Goal: Communication & Community: Answer question/provide support

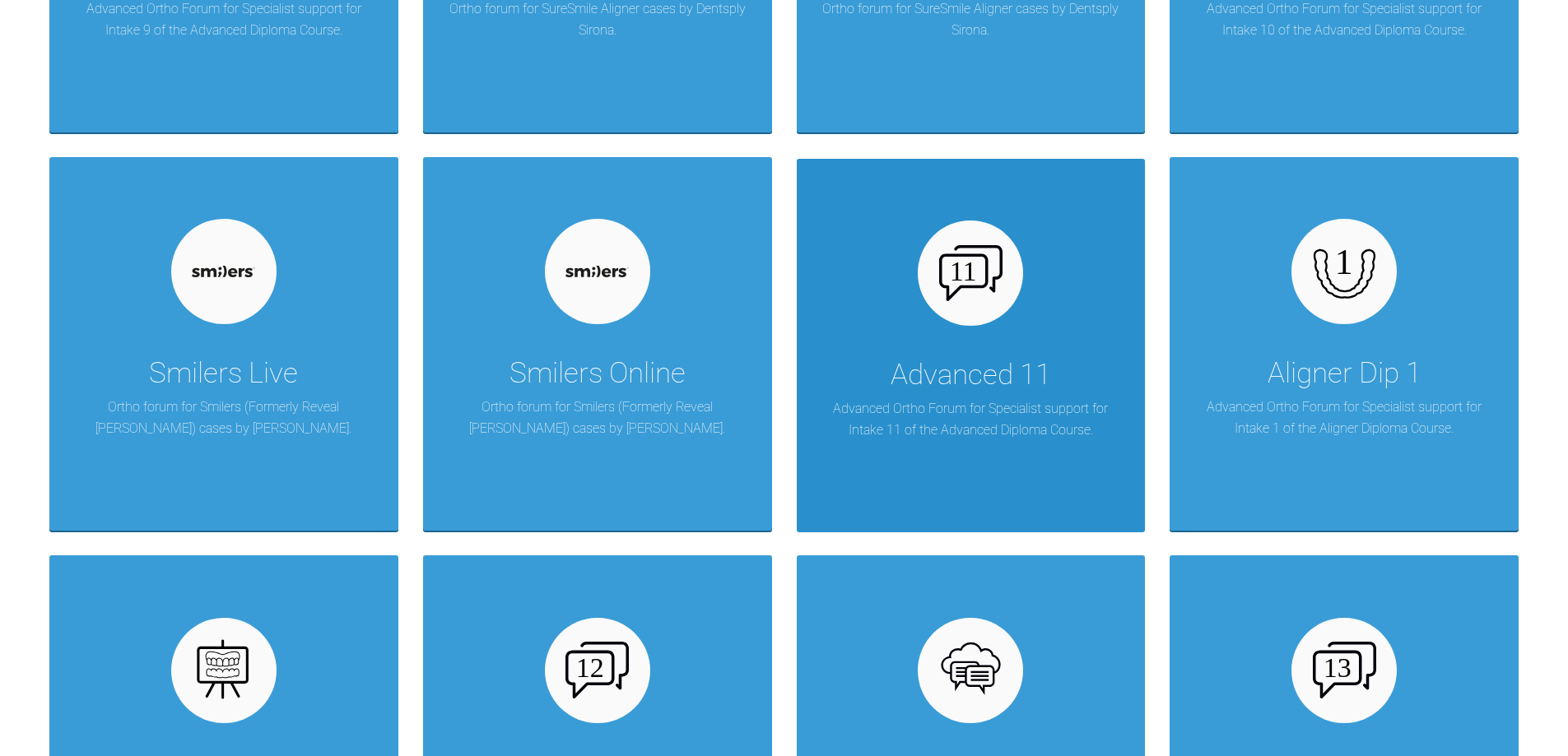
click at [963, 270] on img at bounding box center [971, 273] width 63 height 56
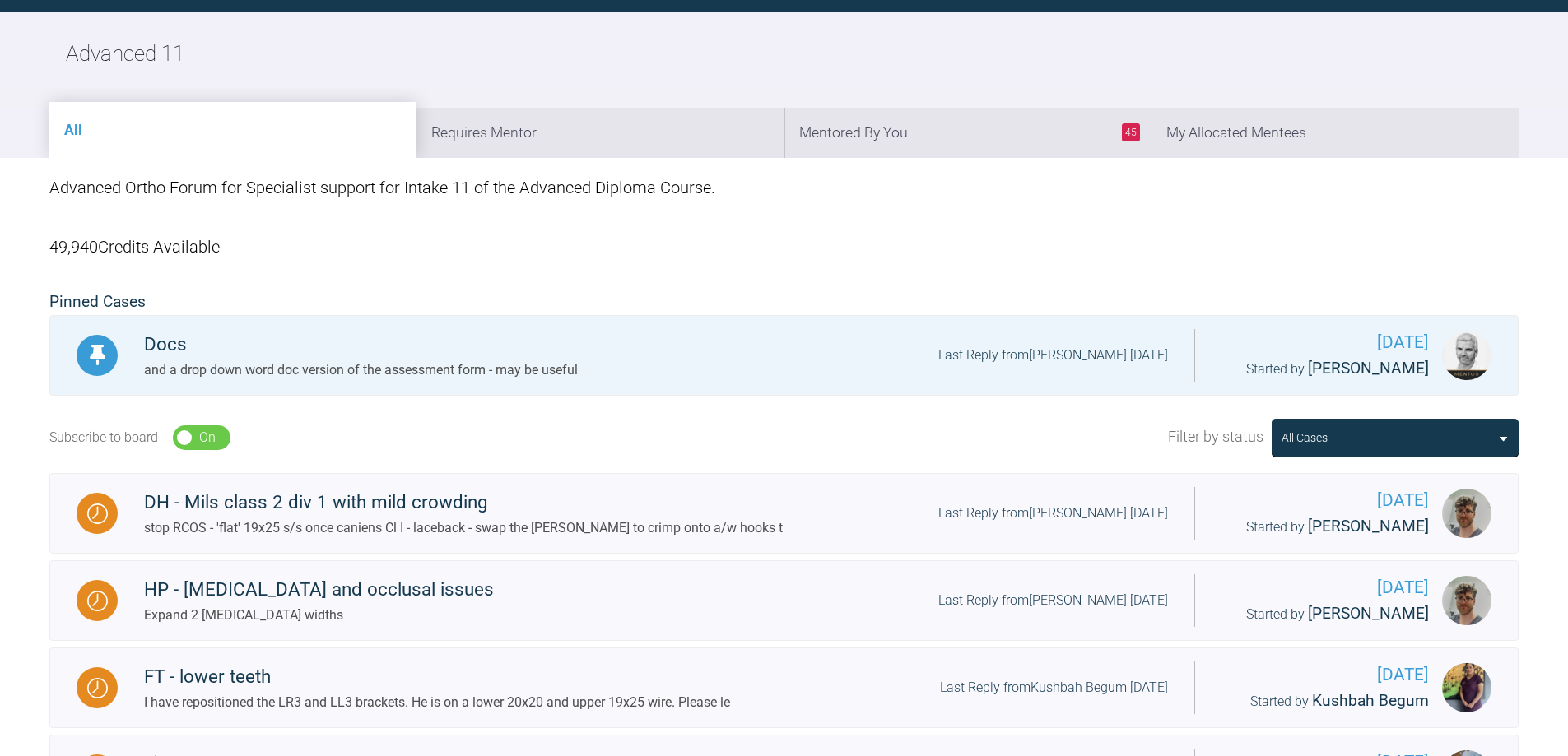
scroll to position [38, 0]
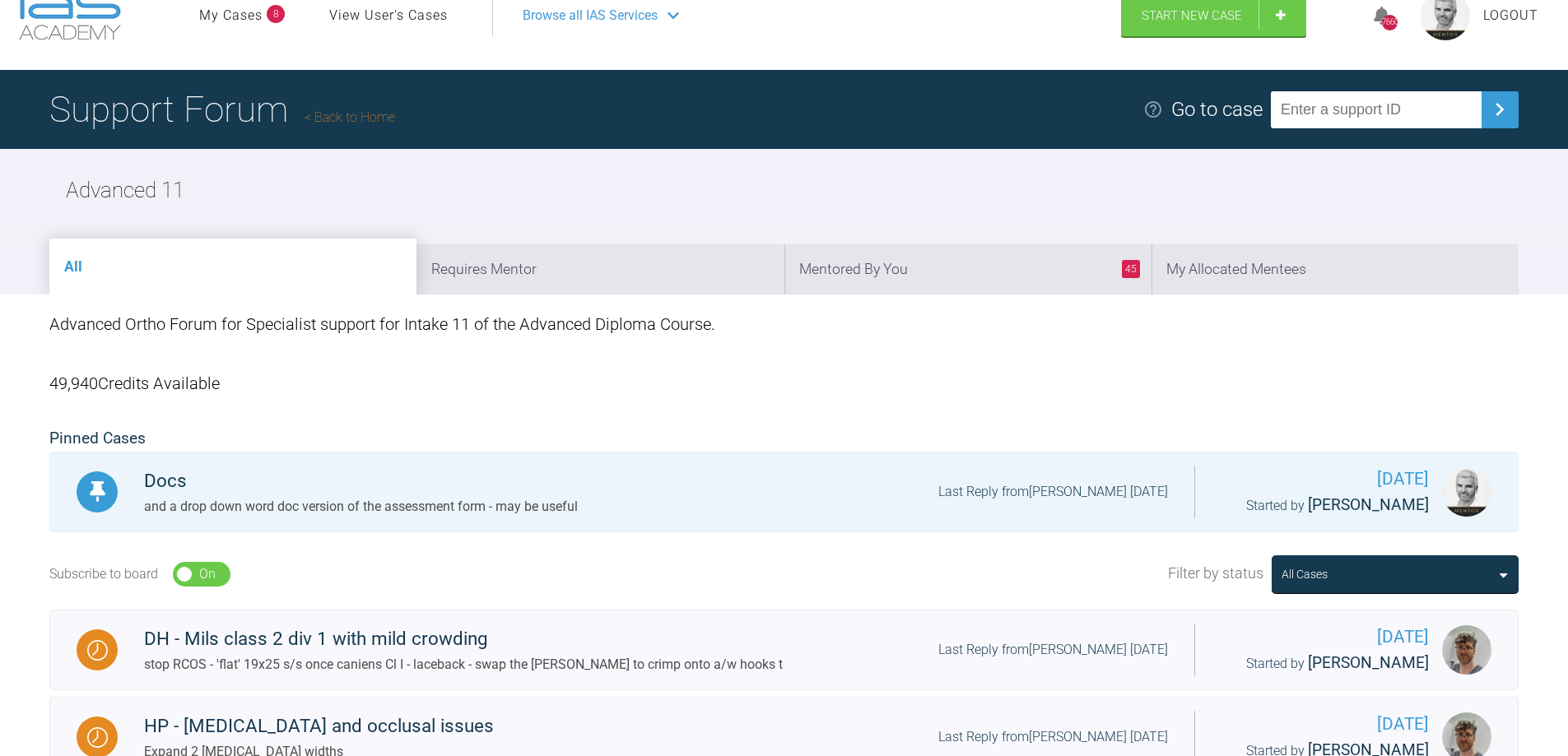
click at [381, 115] on link "Back to Home" at bounding box center [350, 117] width 91 height 16
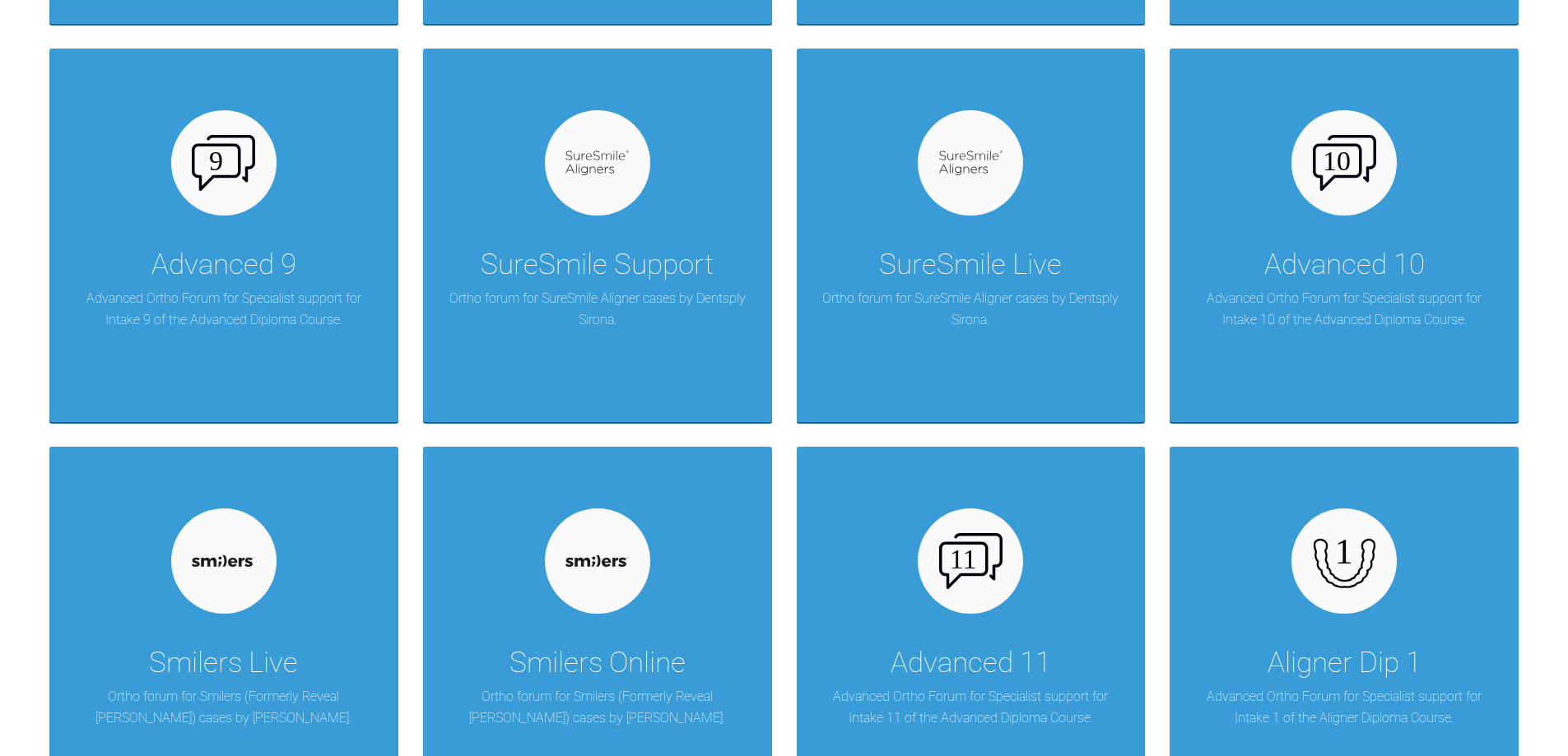
scroll to position [2178, 0]
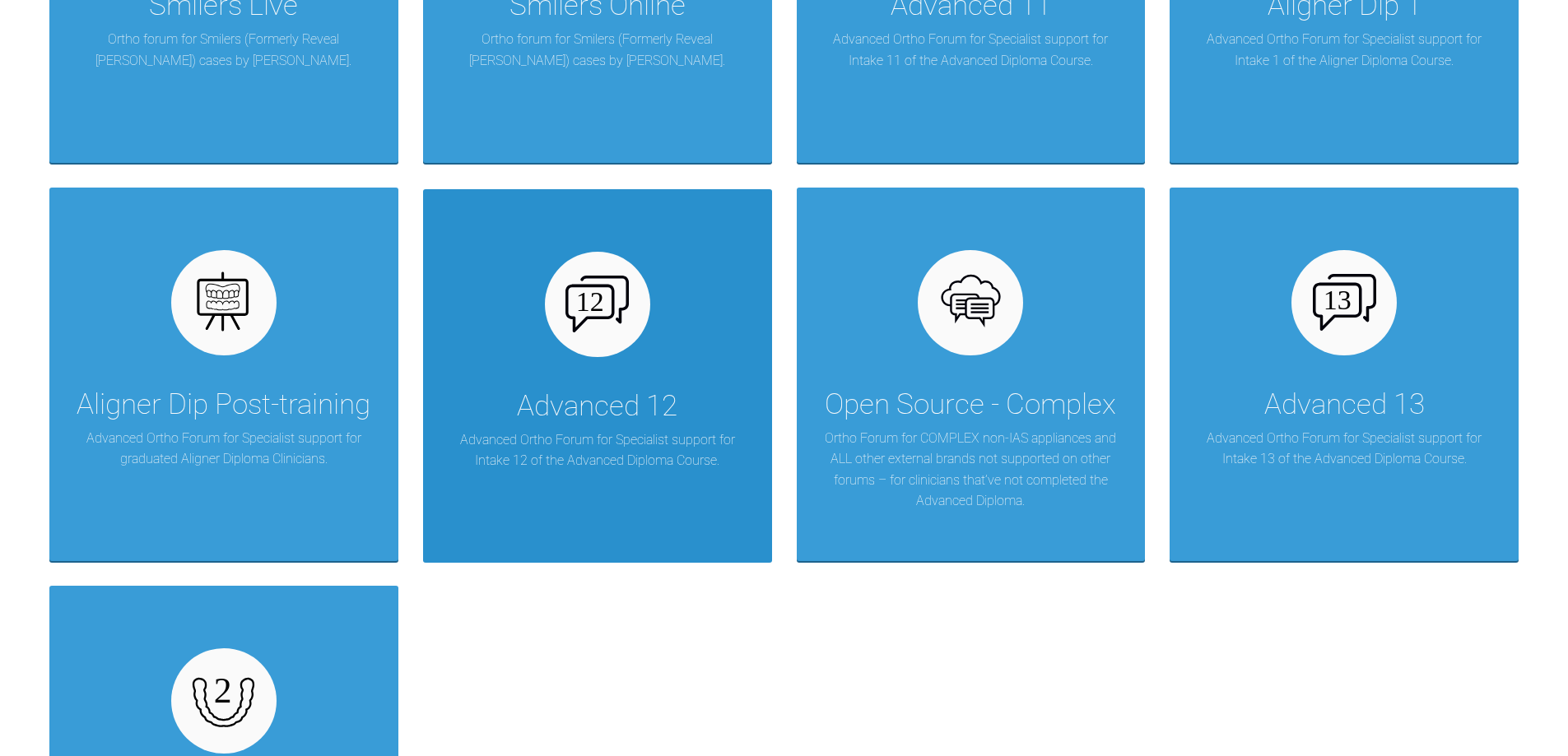
click at [585, 374] on div "Advanced 12 Advanced Ortho Forum for Specialist support for Intake 12 of the Ad…" at bounding box center [597, 376] width 349 height 374
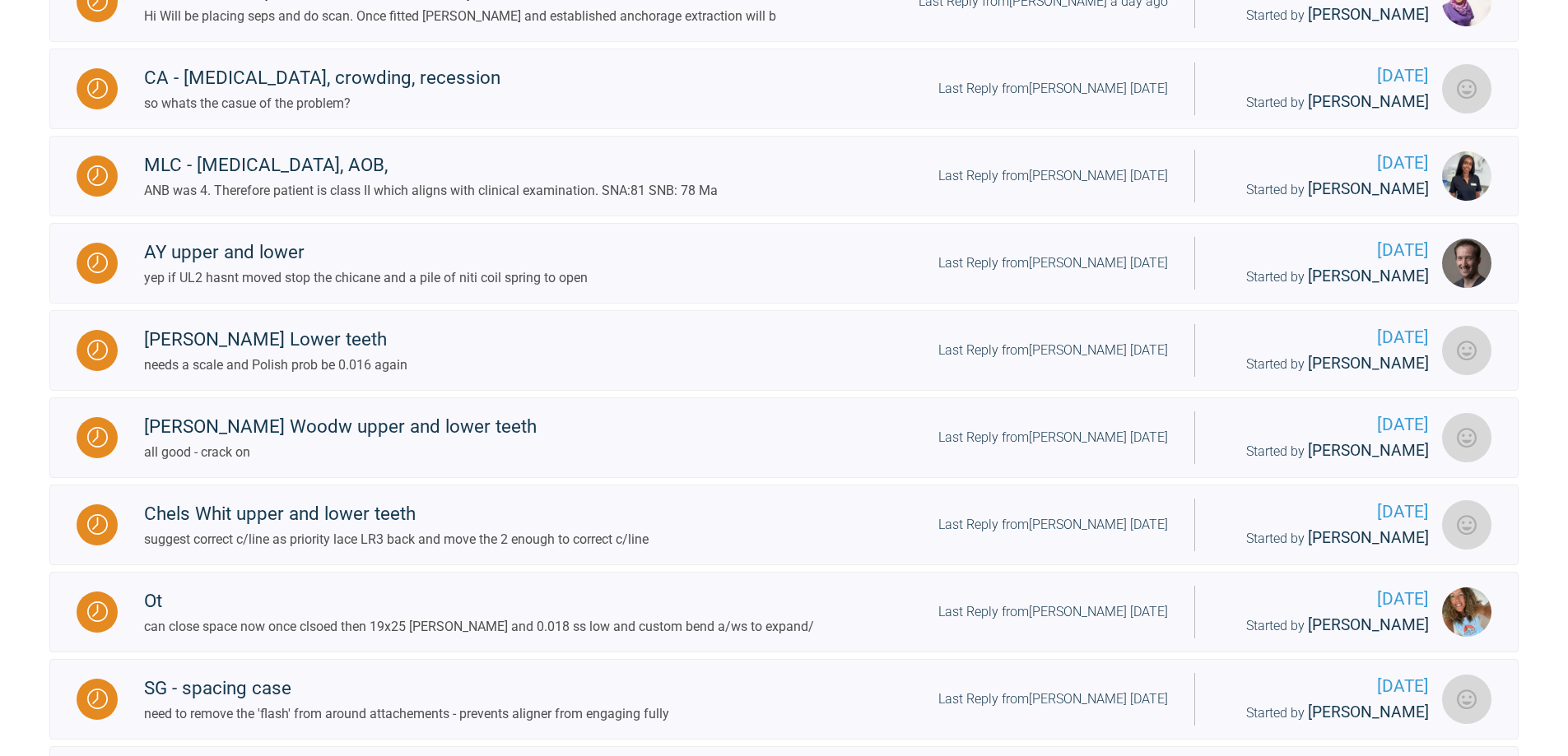
scroll to position [1210, 0]
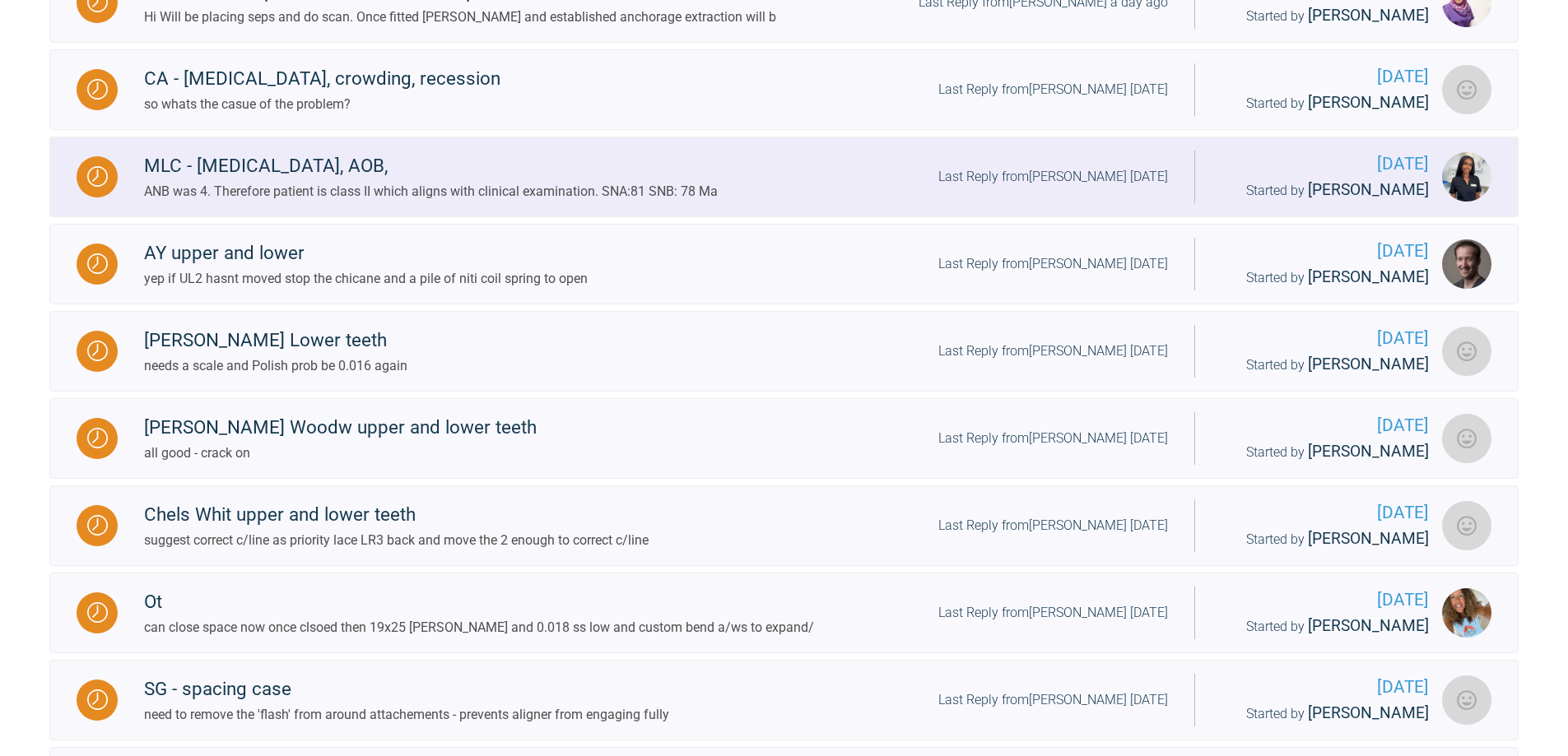
click at [954, 187] on div "Last Reply from [PERSON_NAME] [DATE]" at bounding box center [1053, 177] width 230 height 22
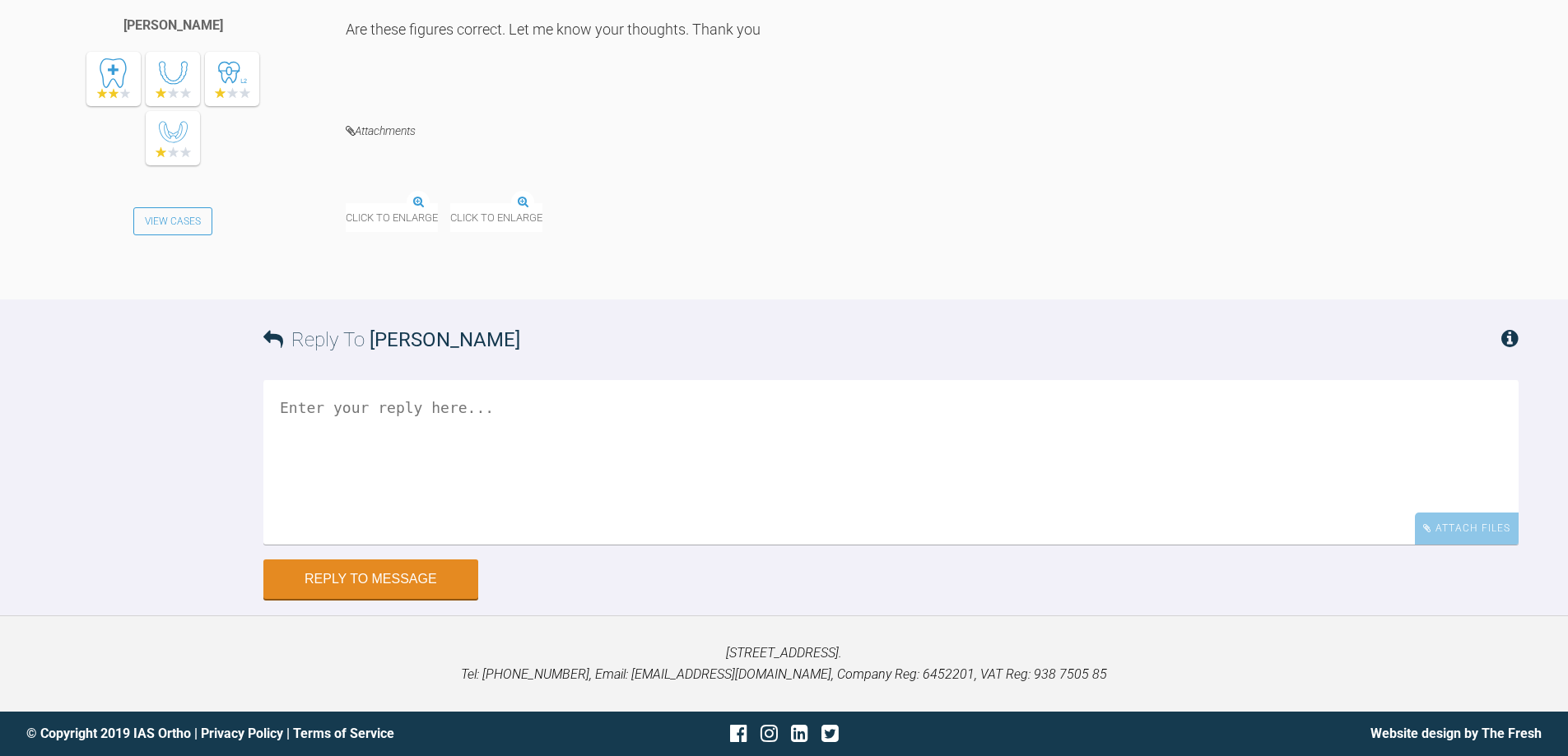
scroll to position [6729, 0]
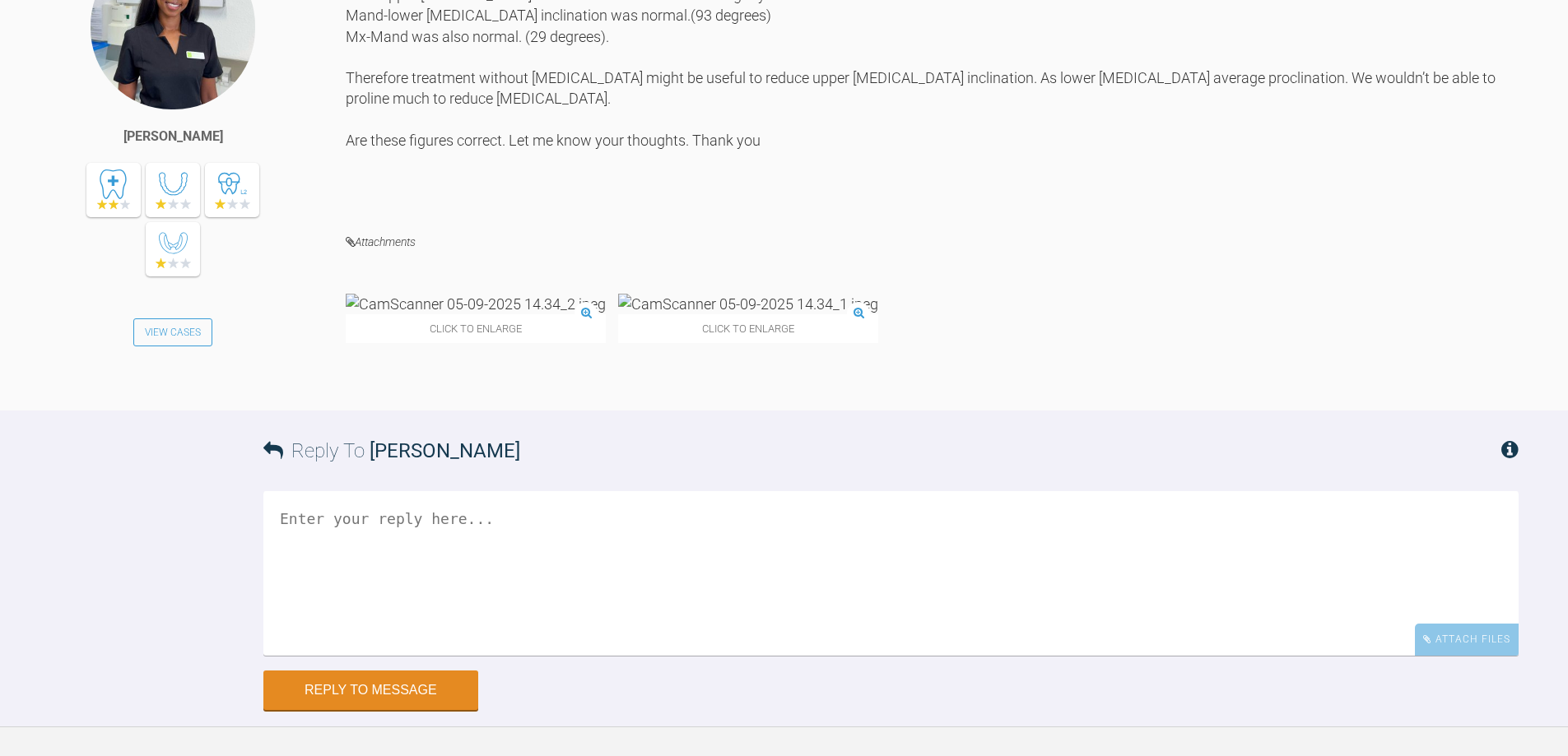
click at [618, 315] on img at bounding box center [748, 304] width 260 height 21
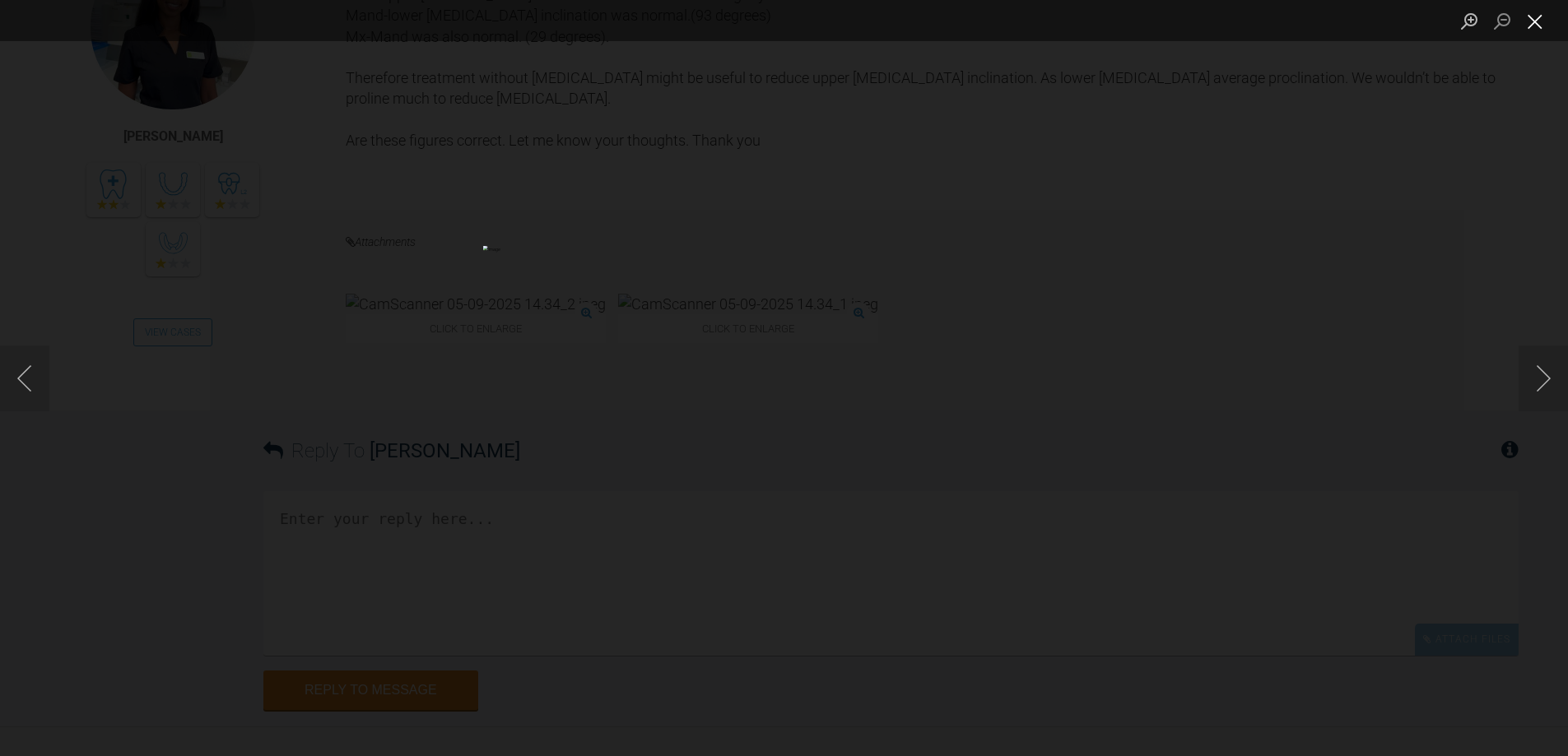
click at [1532, 26] on button "Close lightbox" at bounding box center [1535, 21] width 33 height 29
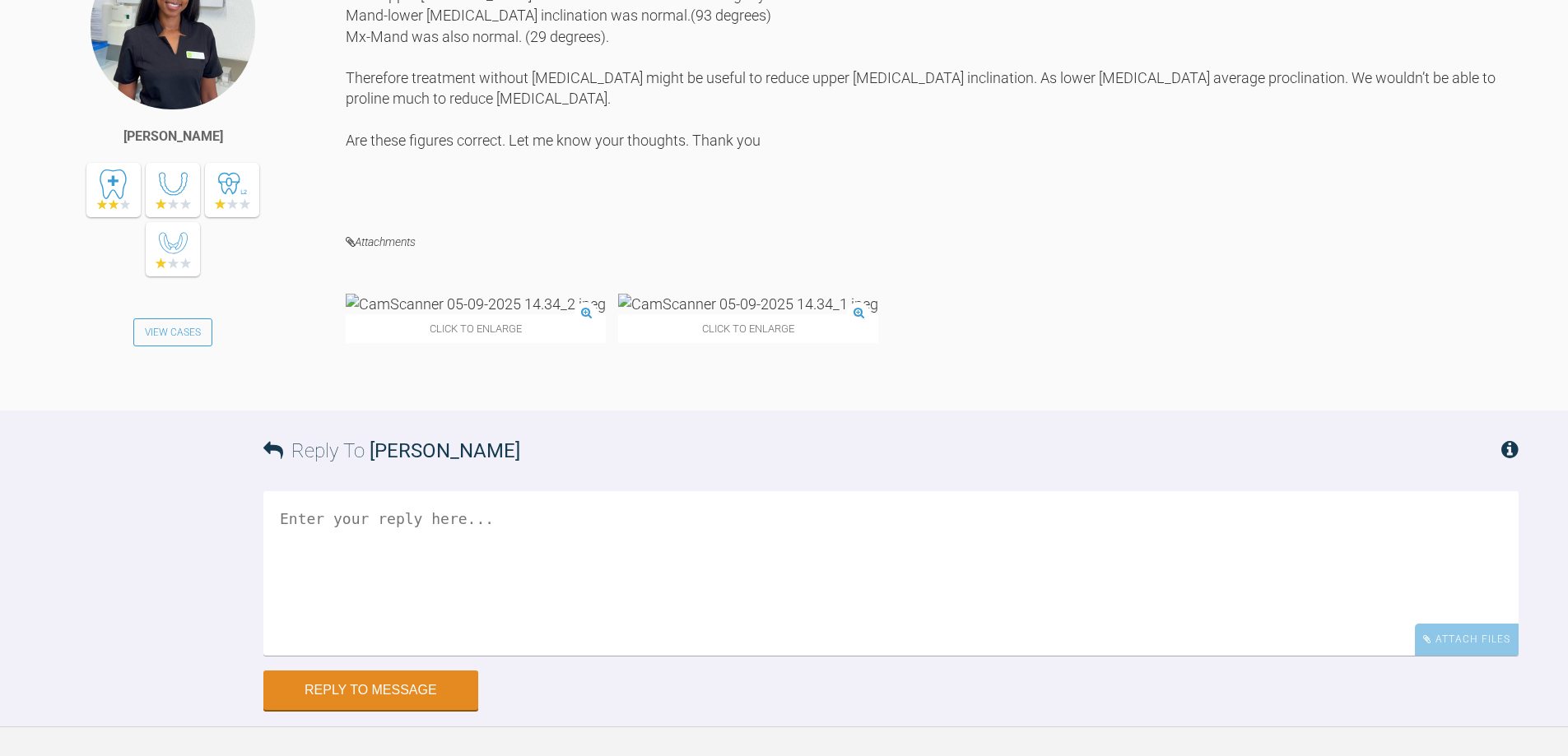
click at [618, 315] on img at bounding box center [748, 304] width 260 height 21
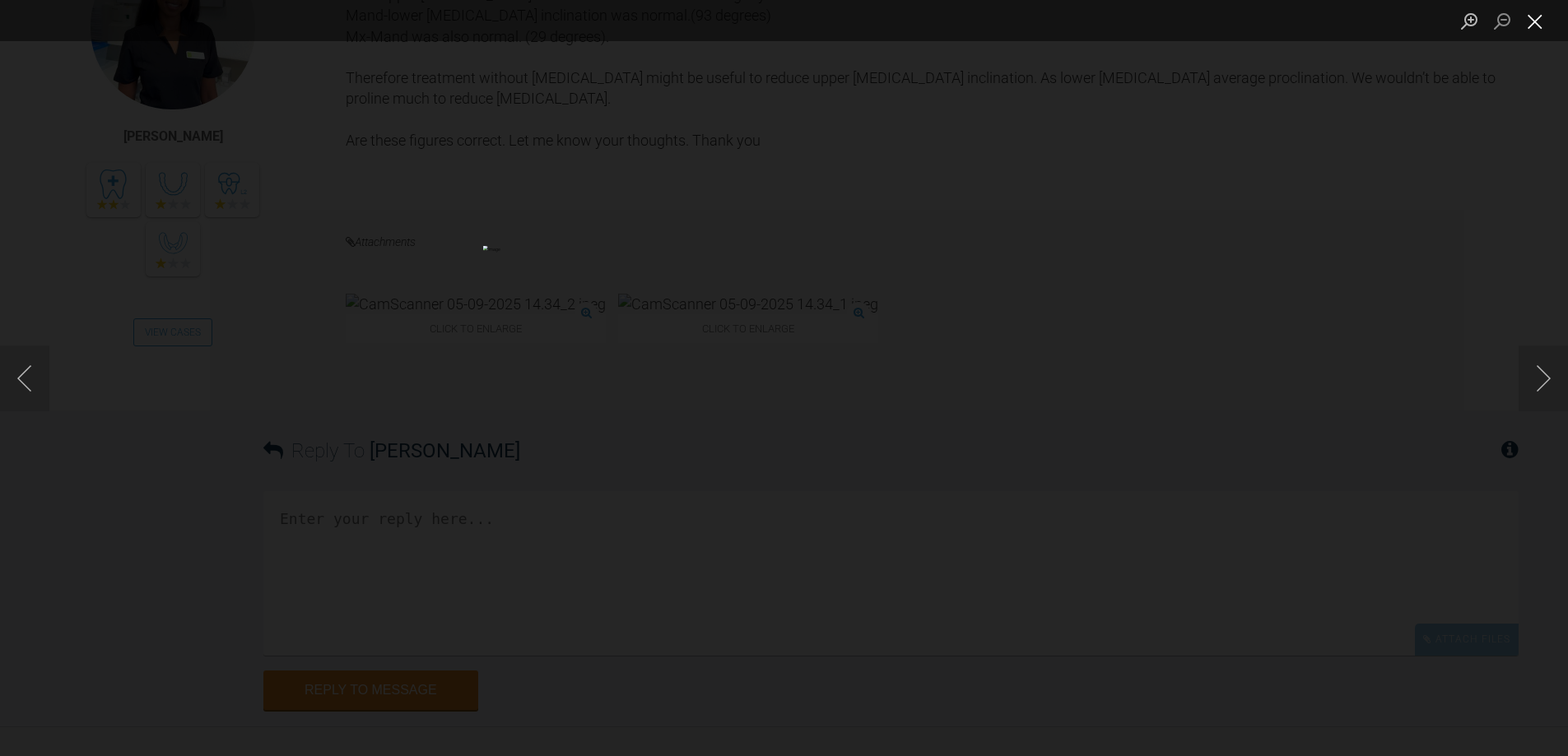
click at [1539, 19] on button "Close lightbox" at bounding box center [1535, 21] width 33 height 29
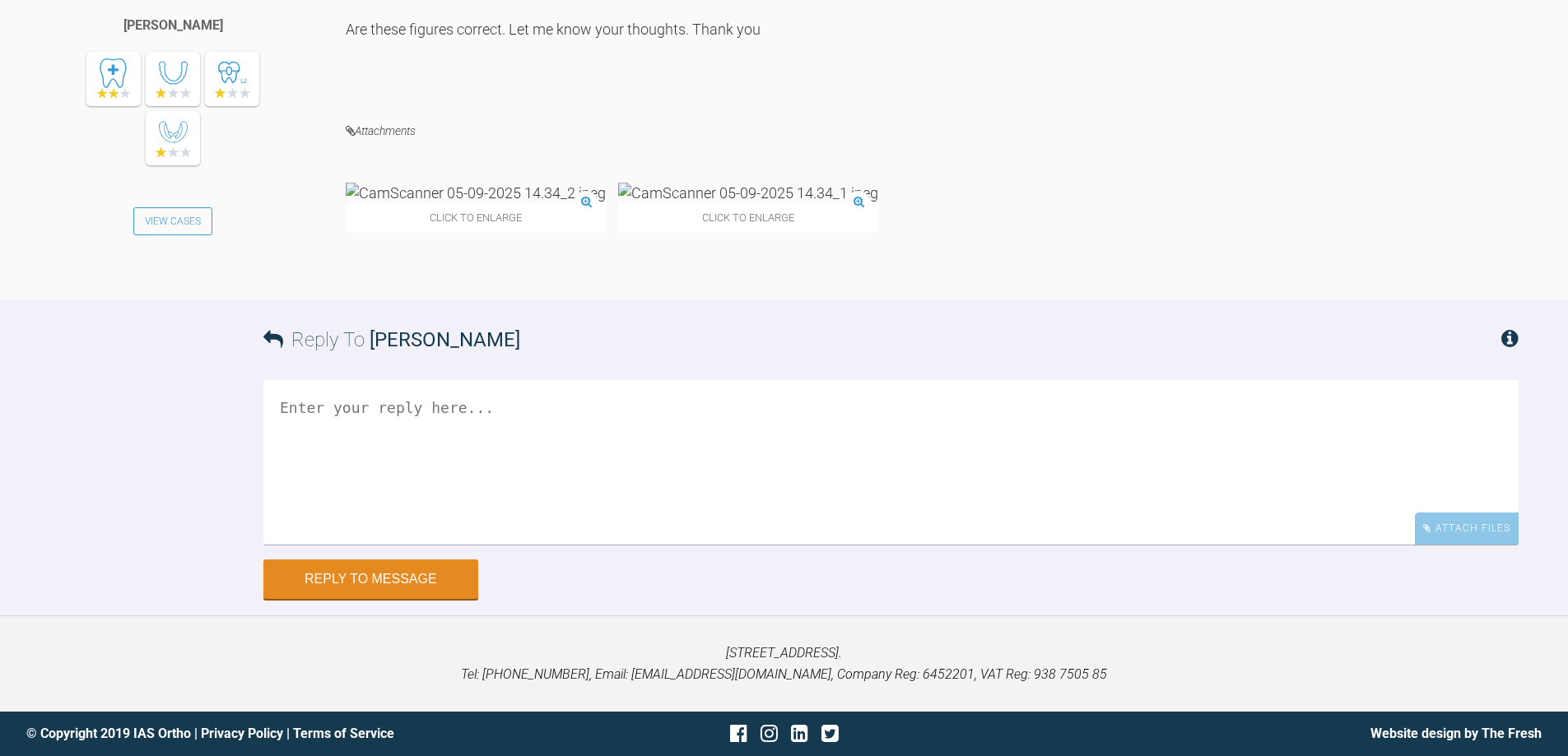
scroll to position [6976, 0]
click at [455, 545] on textarea at bounding box center [890, 463] width 1255 height 165
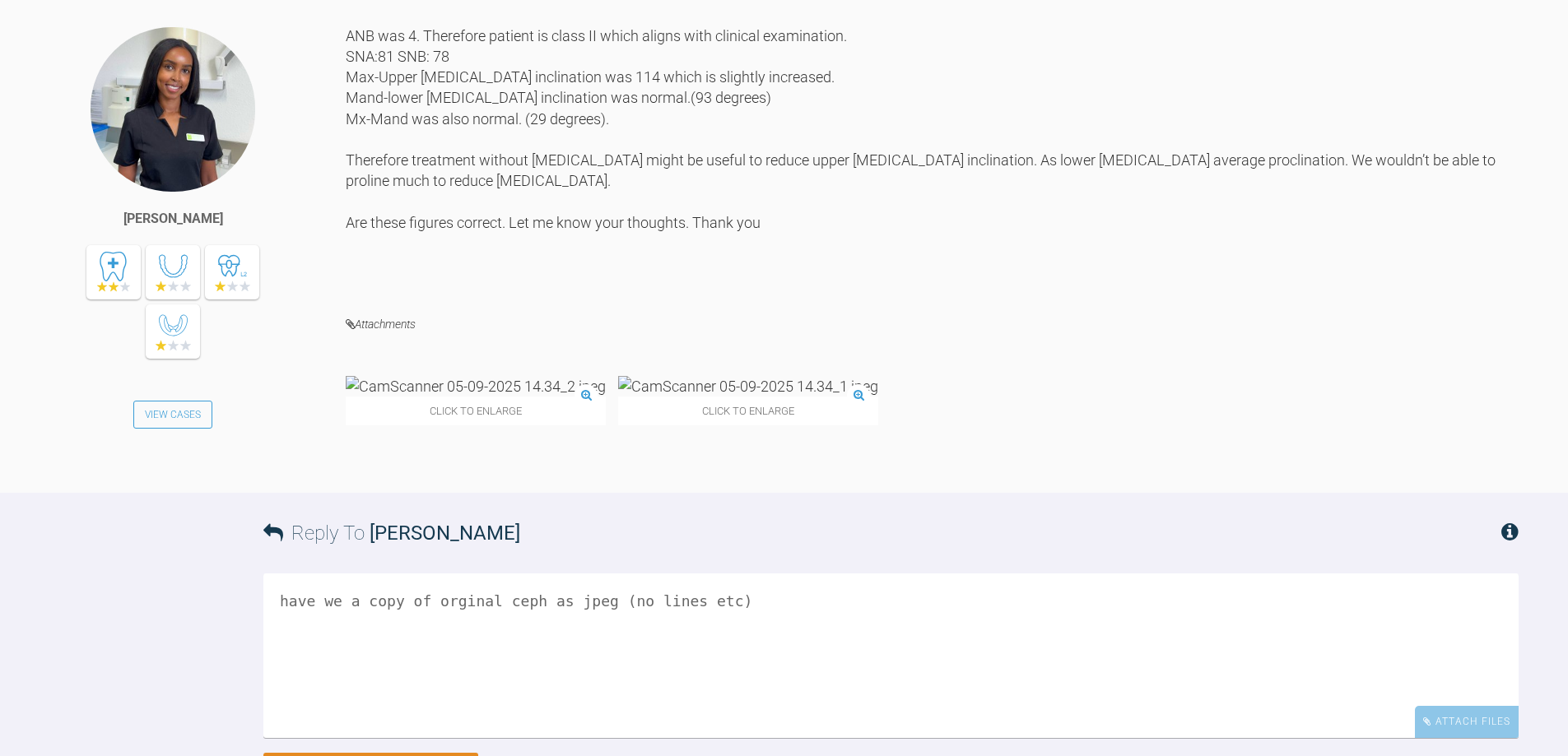
scroll to position [7141, 0]
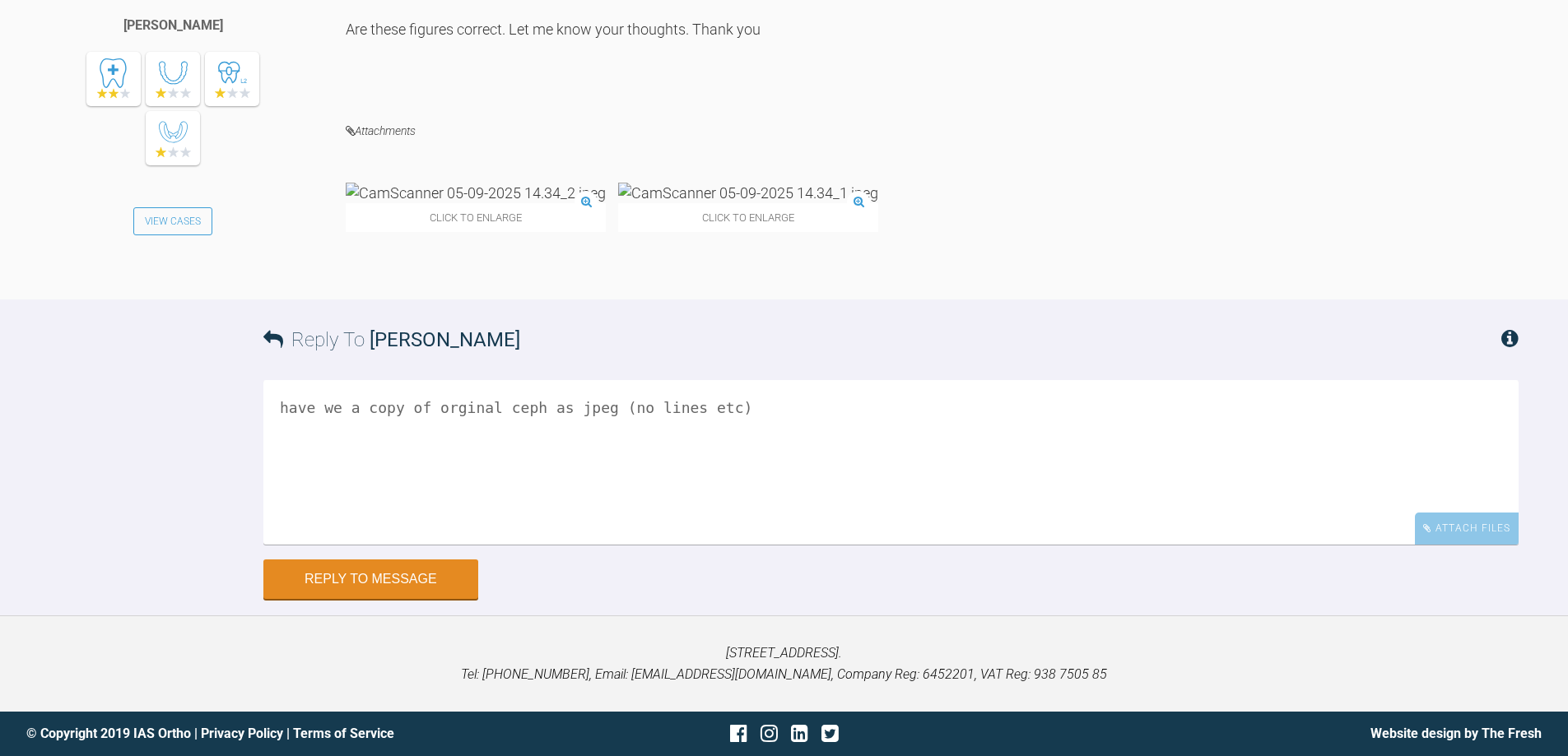
drag, startPoint x: 703, startPoint y: 410, endPoint x: 42, endPoint y: 423, distance: 661.1
click at [42, 423] on div "Reply To [PERSON_NAME] have we a copy of orginal ceph as jpeg (no lines etc) At…" at bounding box center [784, 450] width 1568 height 300
type textarea ")"
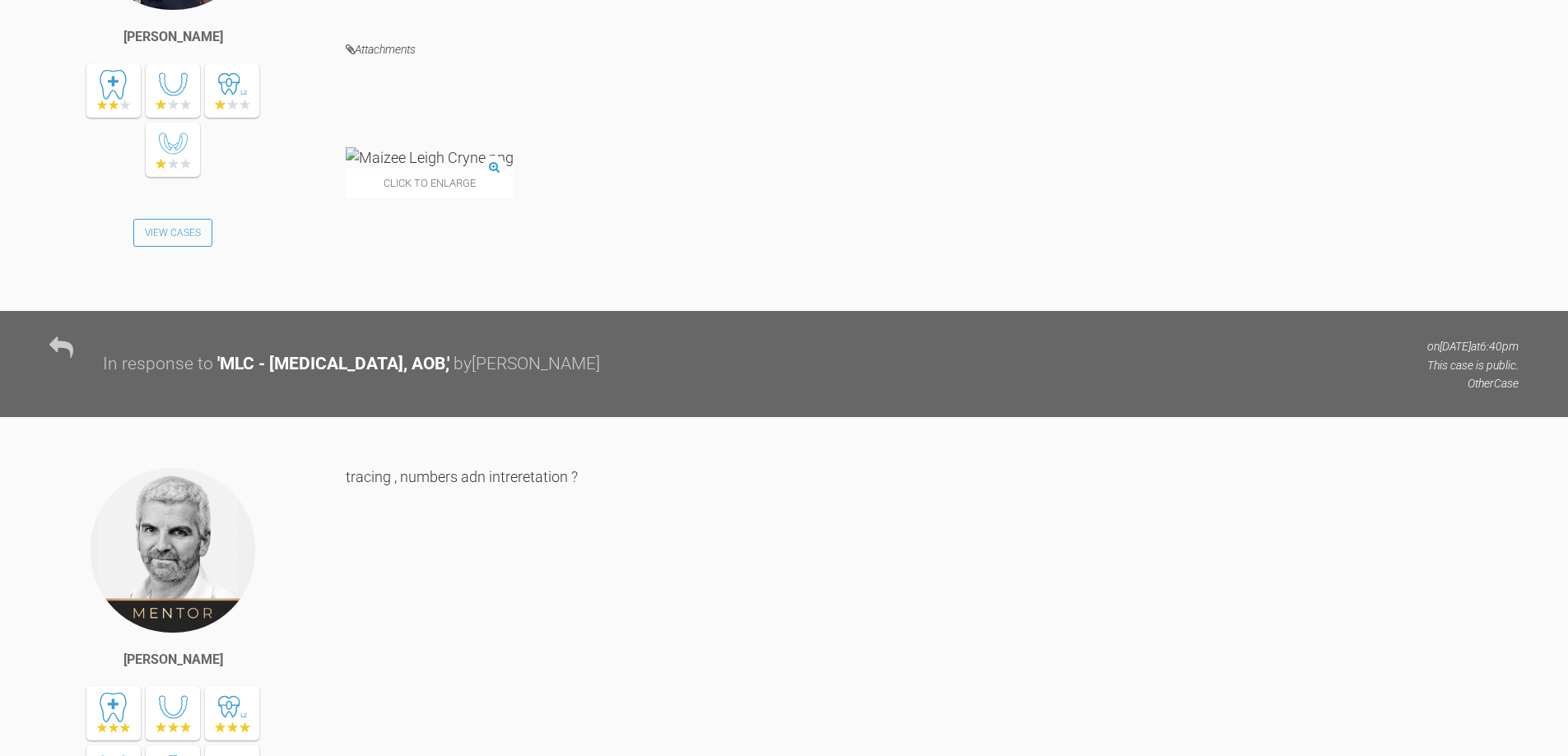
scroll to position [5578, 0]
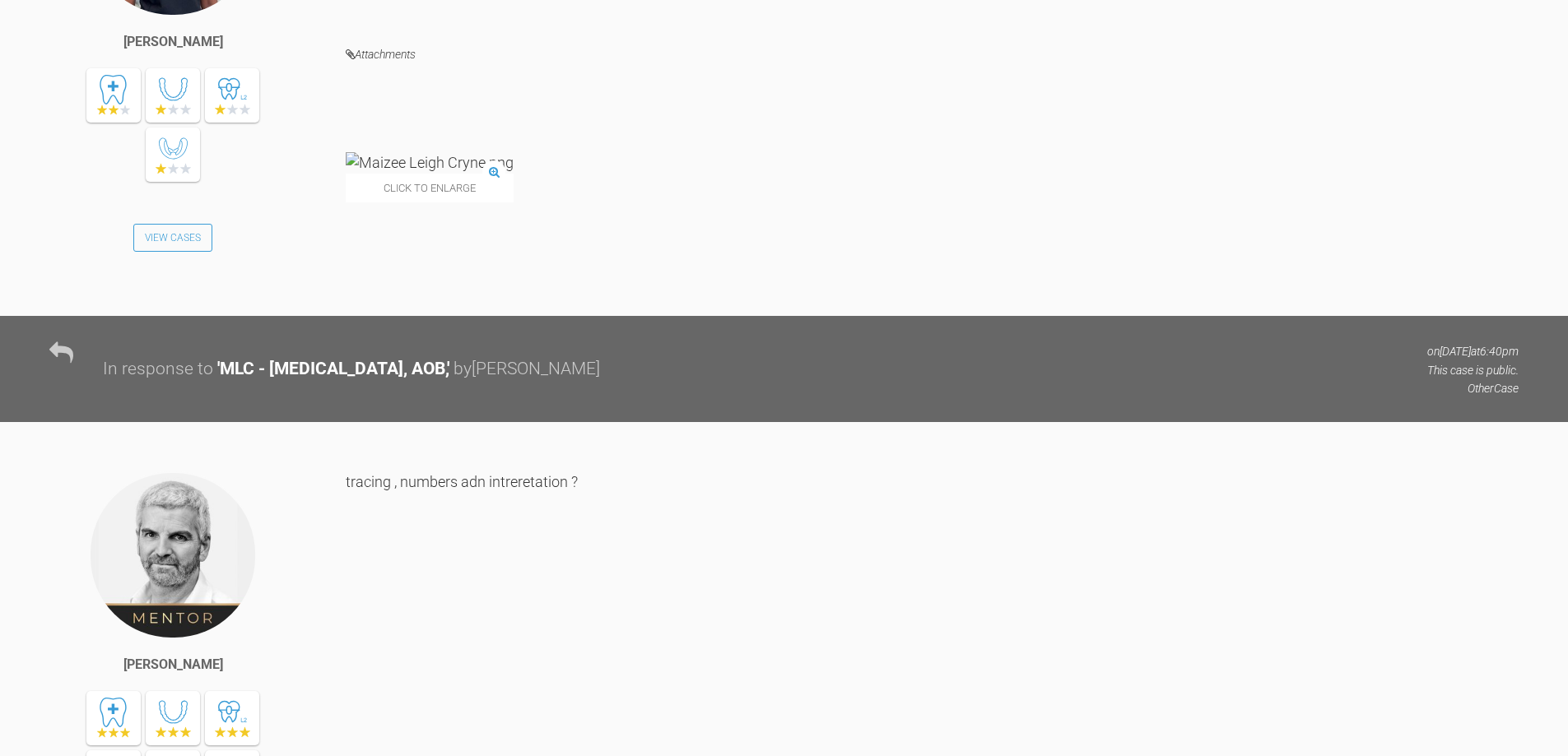
click at [401, 173] on img at bounding box center [430, 162] width 168 height 21
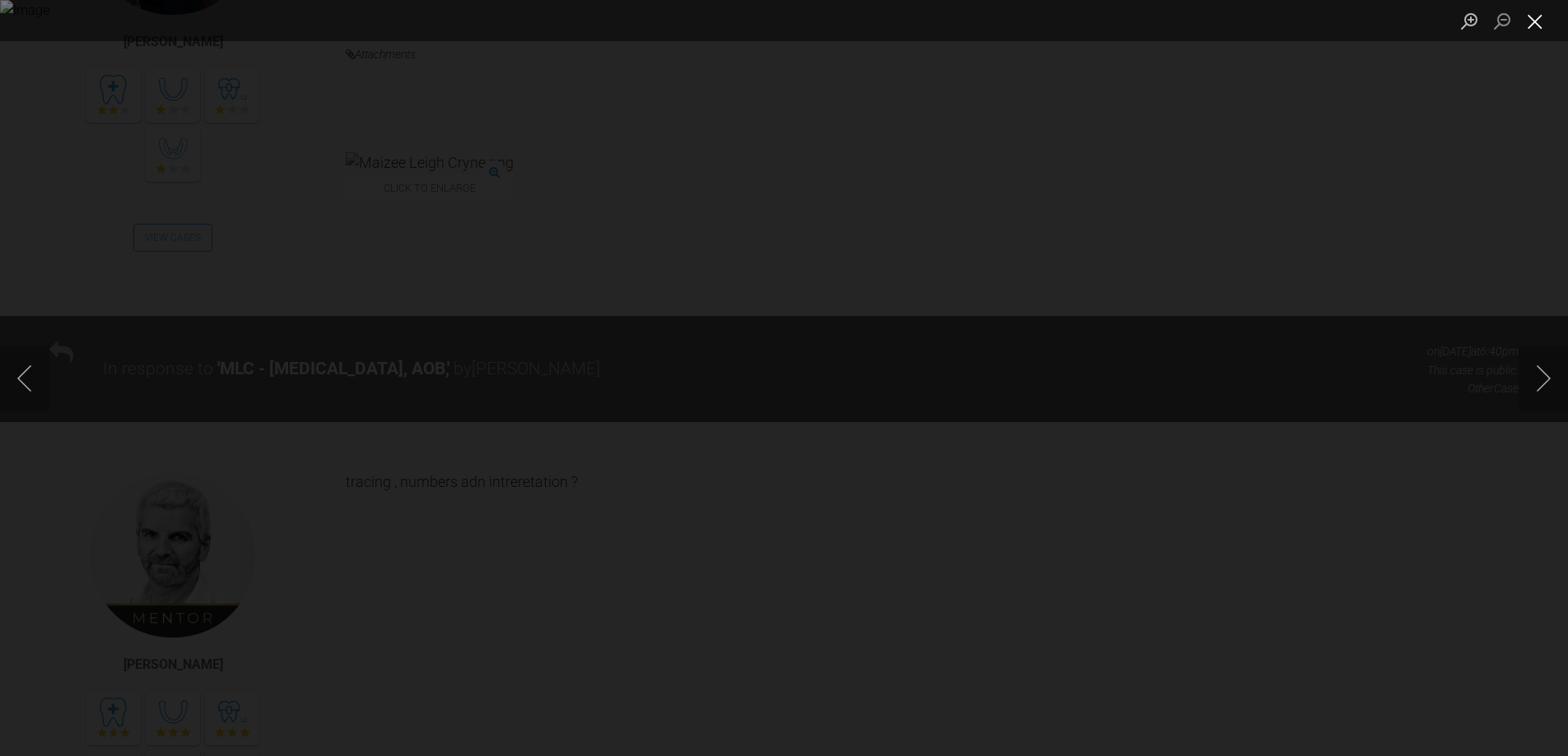
click at [1536, 22] on button "Close lightbox" at bounding box center [1535, 21] width 33 height 29
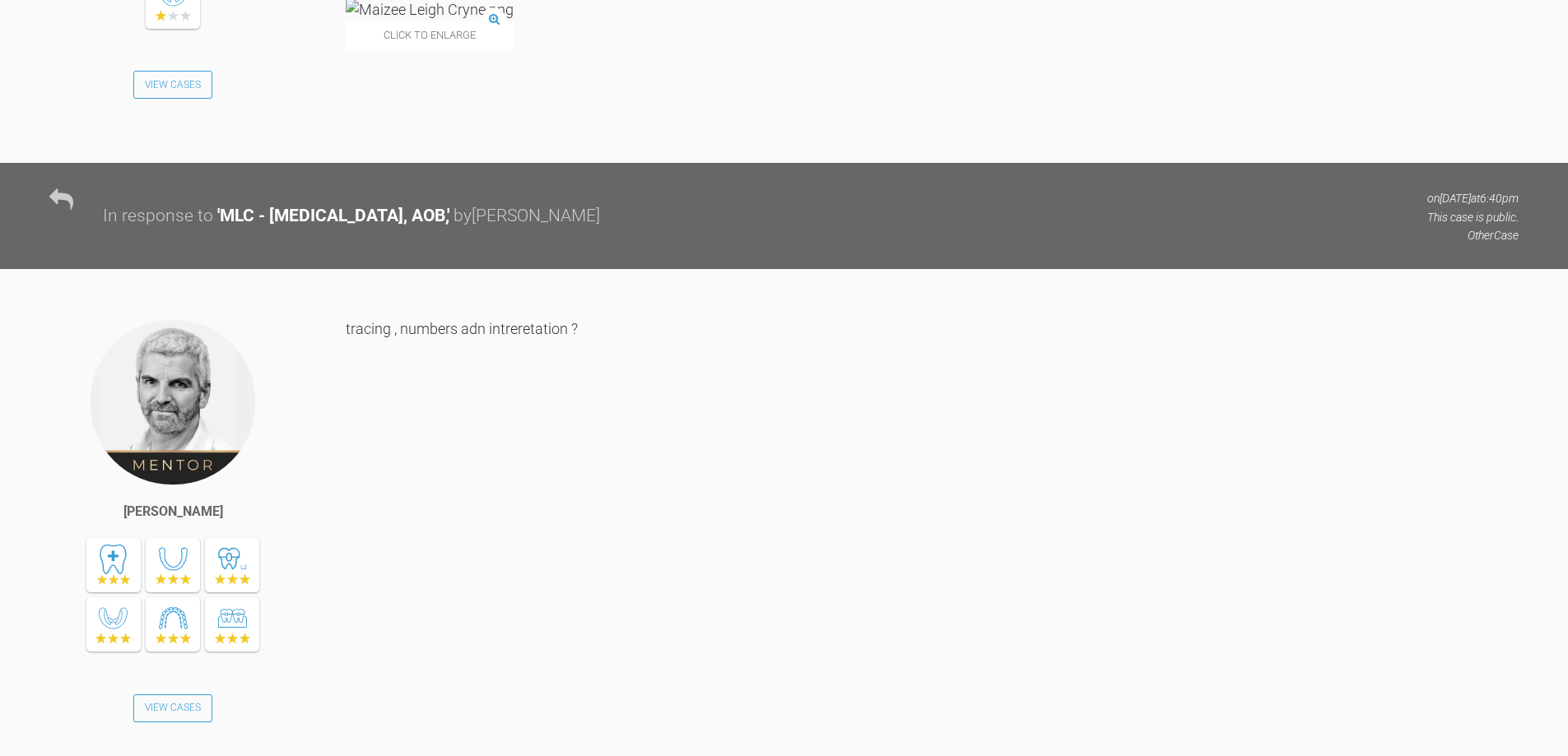
scroll to position [5742, 0]
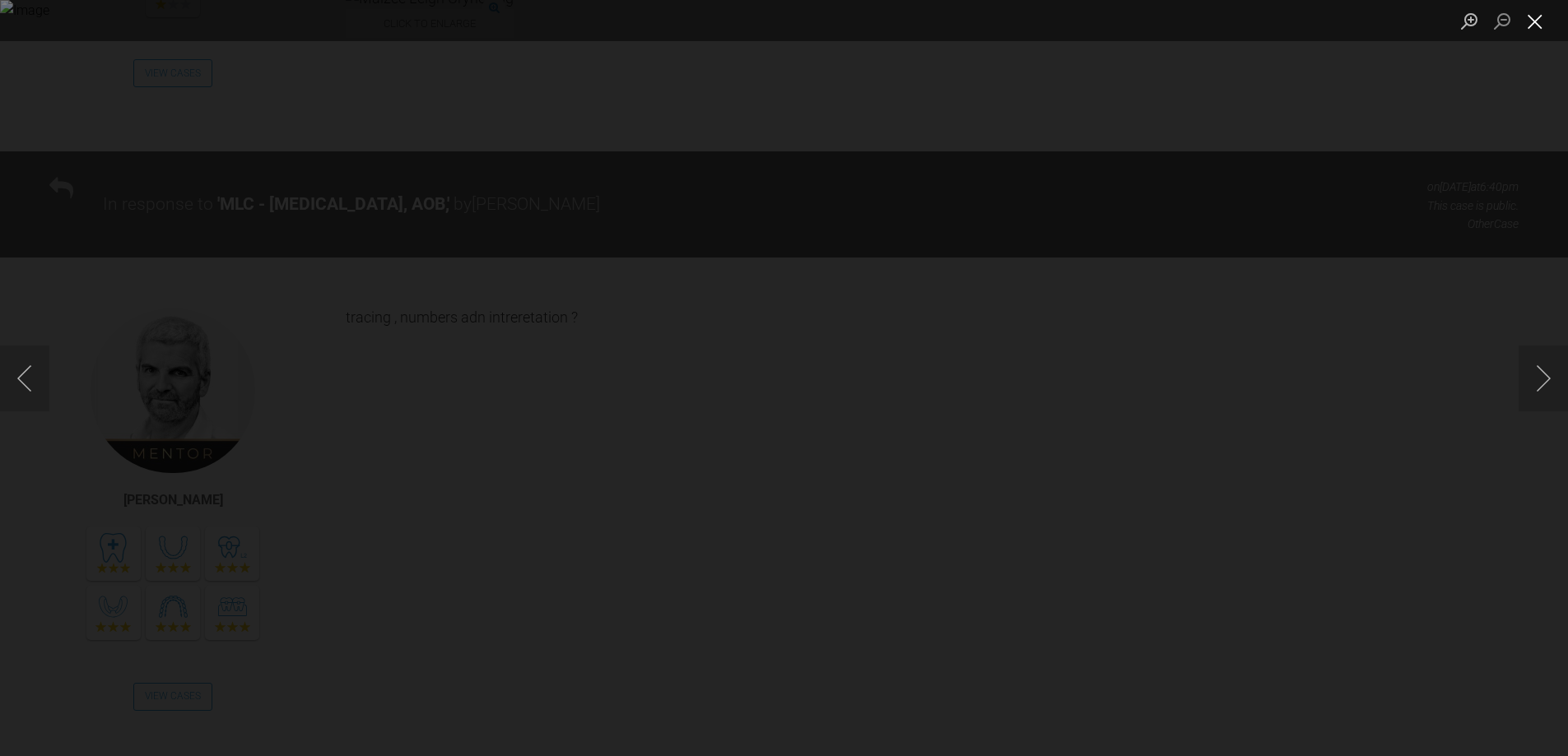
click at [1538, 23] on button "Close lightbox" at bounding box center [1535, 21] width 33 height 29
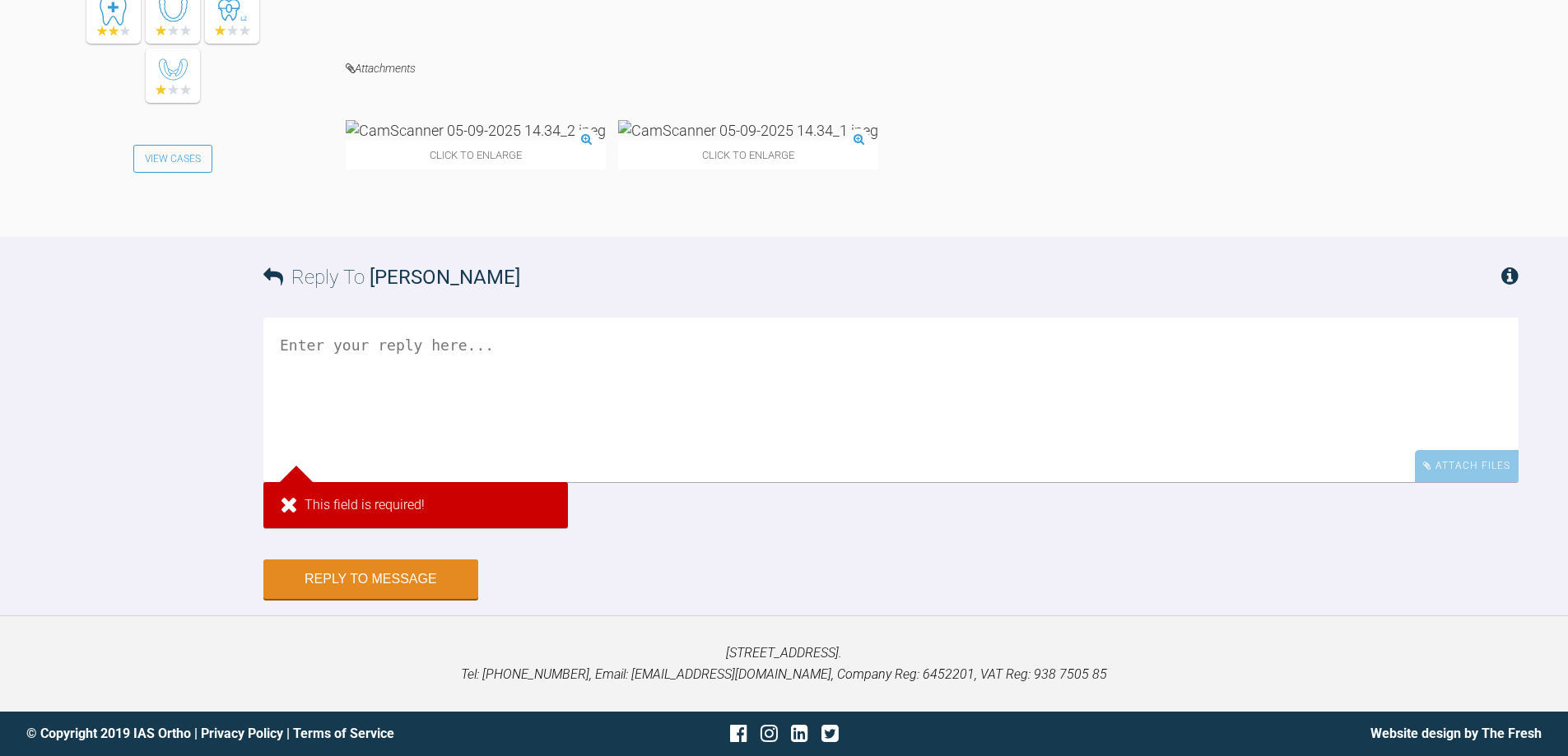
scroll to position [6976, 0]
click at [718, 482] on textarea at bounding box center [890, 400] width 1255 height 165
click at [495, 482] on textarea at bounding box center [890, 400] width 1255 height 165
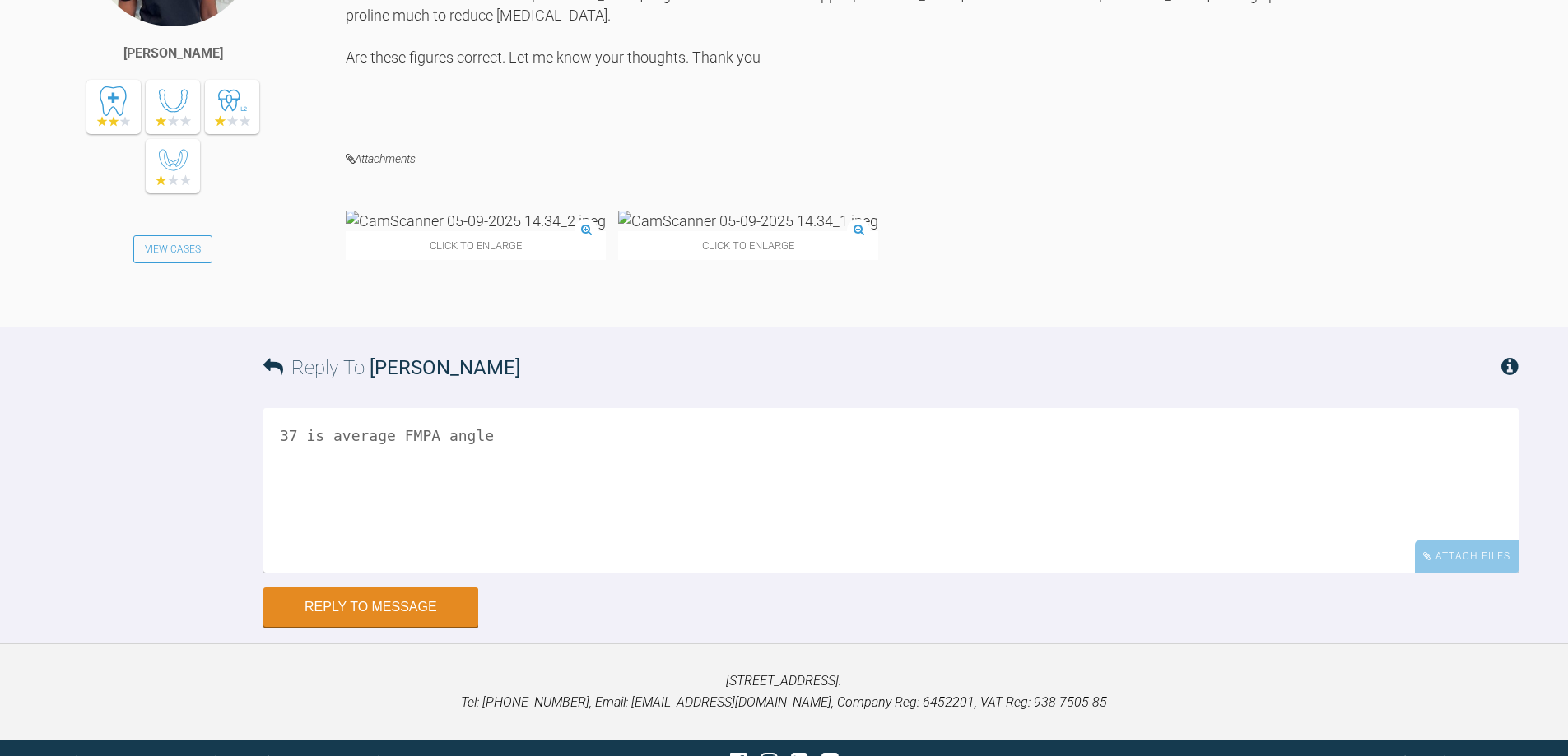
scroll to position [6811, 0]
click at [618, 232] on img at bounding box center [748, 221] width 260 height 21
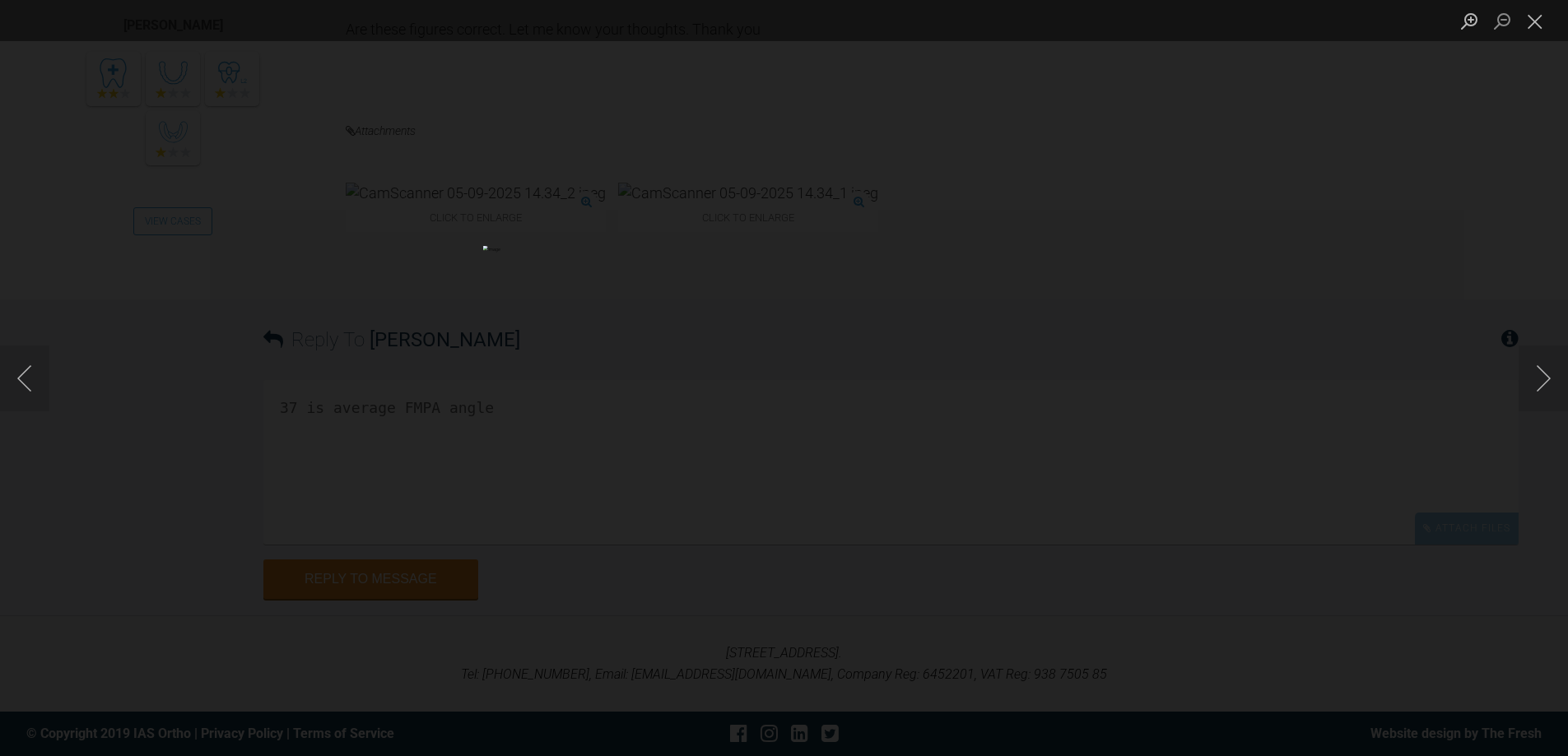
scroll to position [7059, 0]
click at [1531, 16] on button "Close lightbox" at bounding box center [1535, 21] width 33 height 29
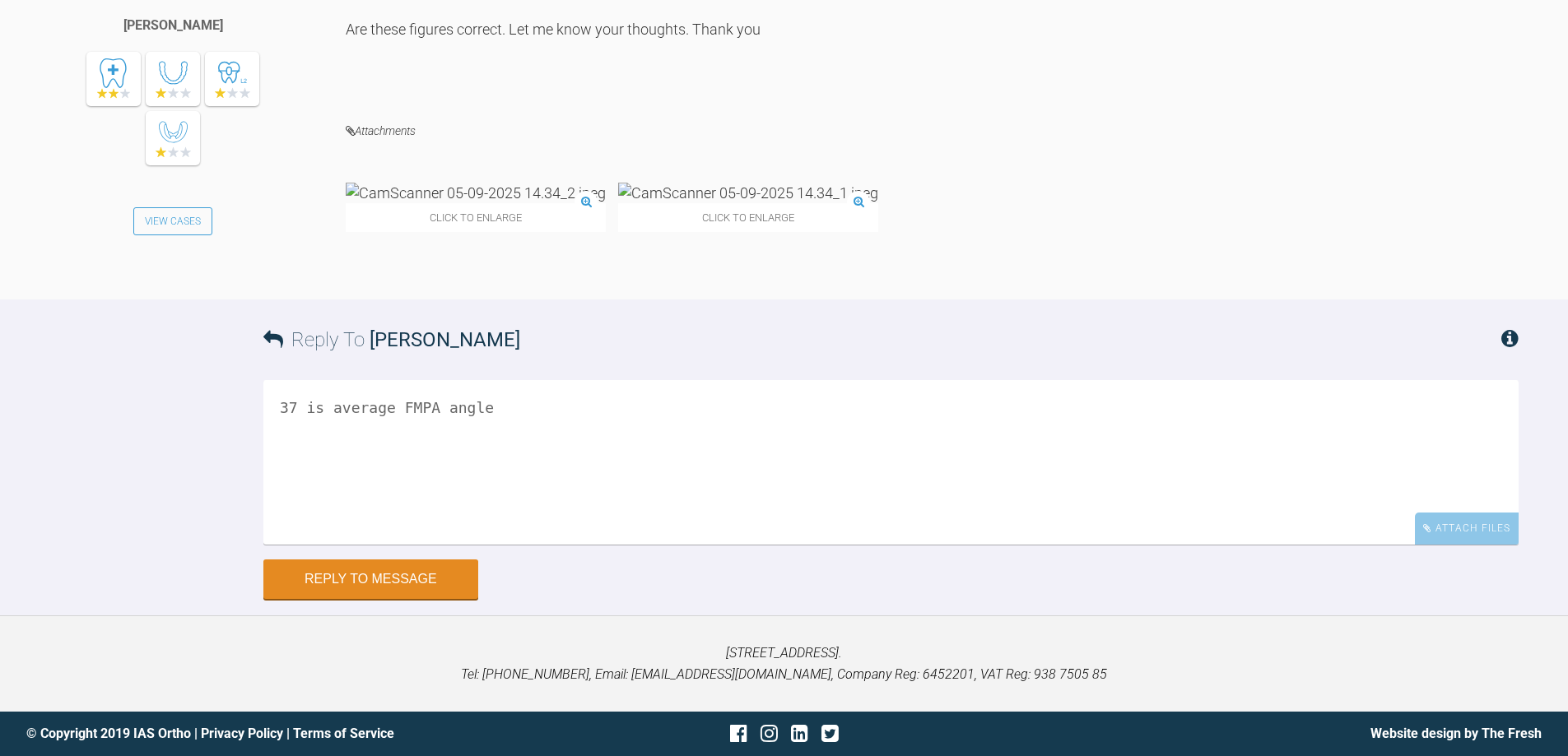
scroll to position [7141, 0]
click at [505, 407] on textarea "37 is average FMPA angle" at bounding box center [890, 463] width 1255 height 165
click at [391, 456] on textarea "37 is average FMPA angle with a long face and AOB would you expect to see a low…" at bounding box center [890, 463] width 1255 height 165
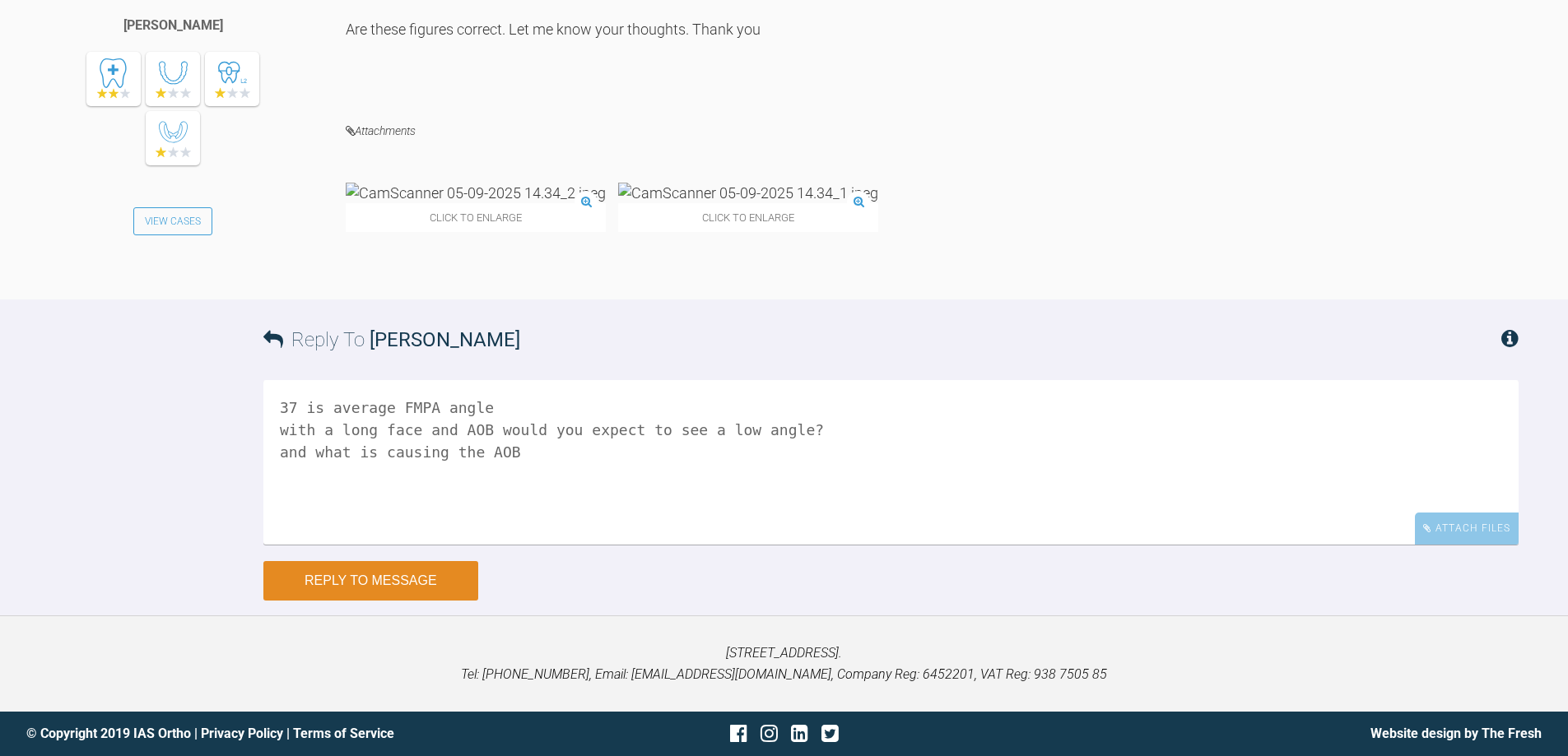
type textarea "37 is average FMPA angle with a long face and AOB would you expect to see a low…"
click at [442, 579] on button "Reply to Message" at bounding box center [371, 580] width 215 height 39
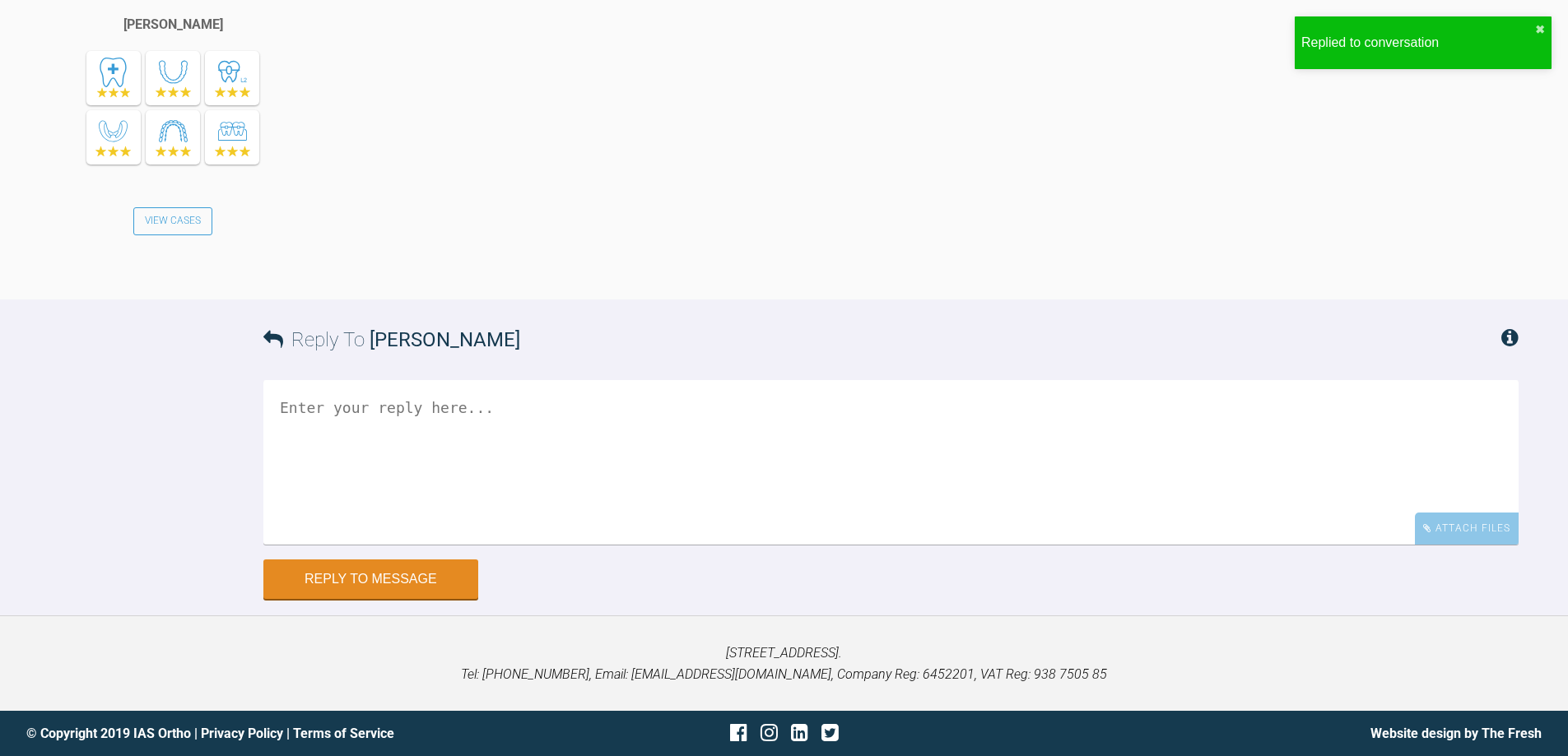
scroll to position [7720, 0]
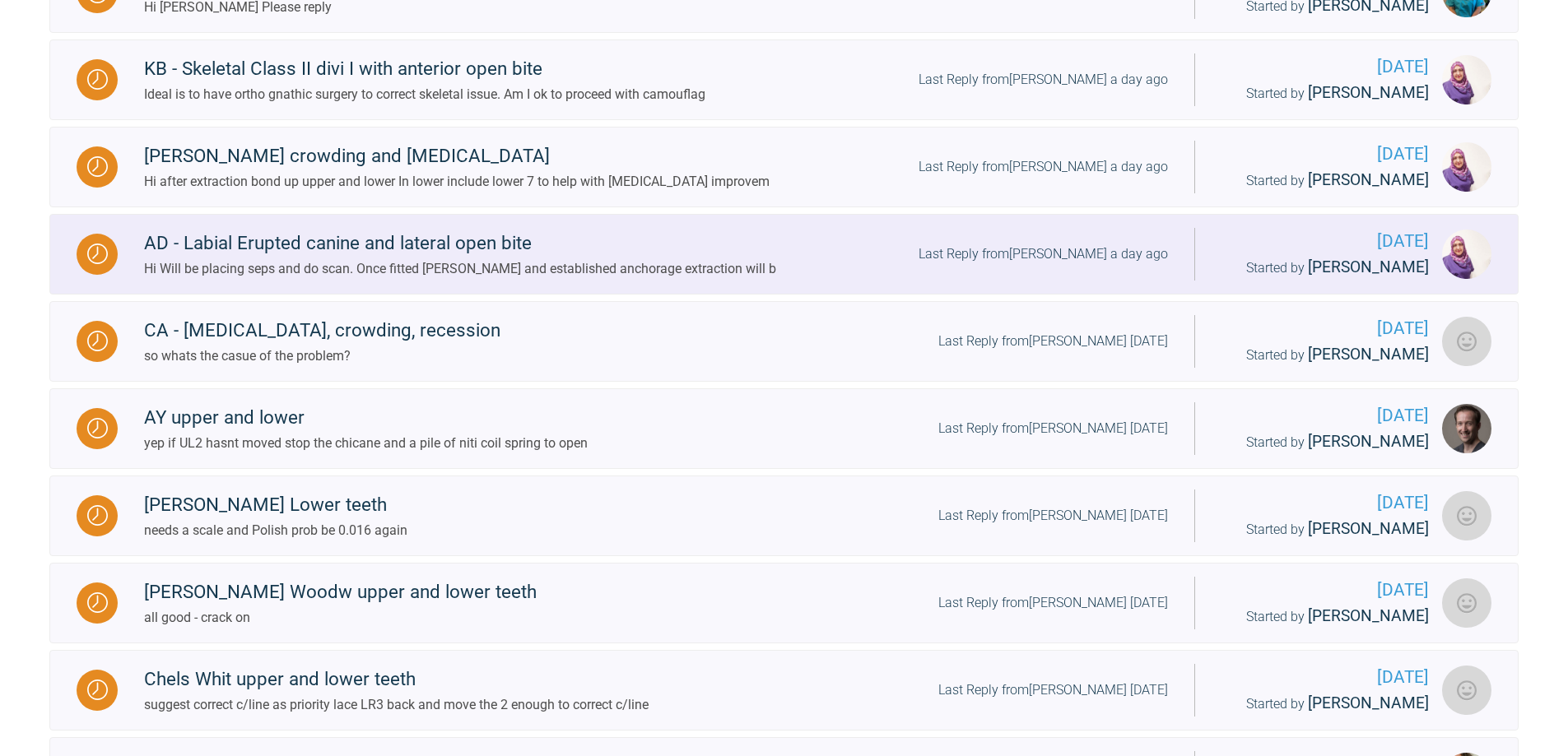
click at [1081, 265] on div "Last Reply from [PERSON_NAME] a day ago" at bounding box center [1043, 255] width 249 height 22
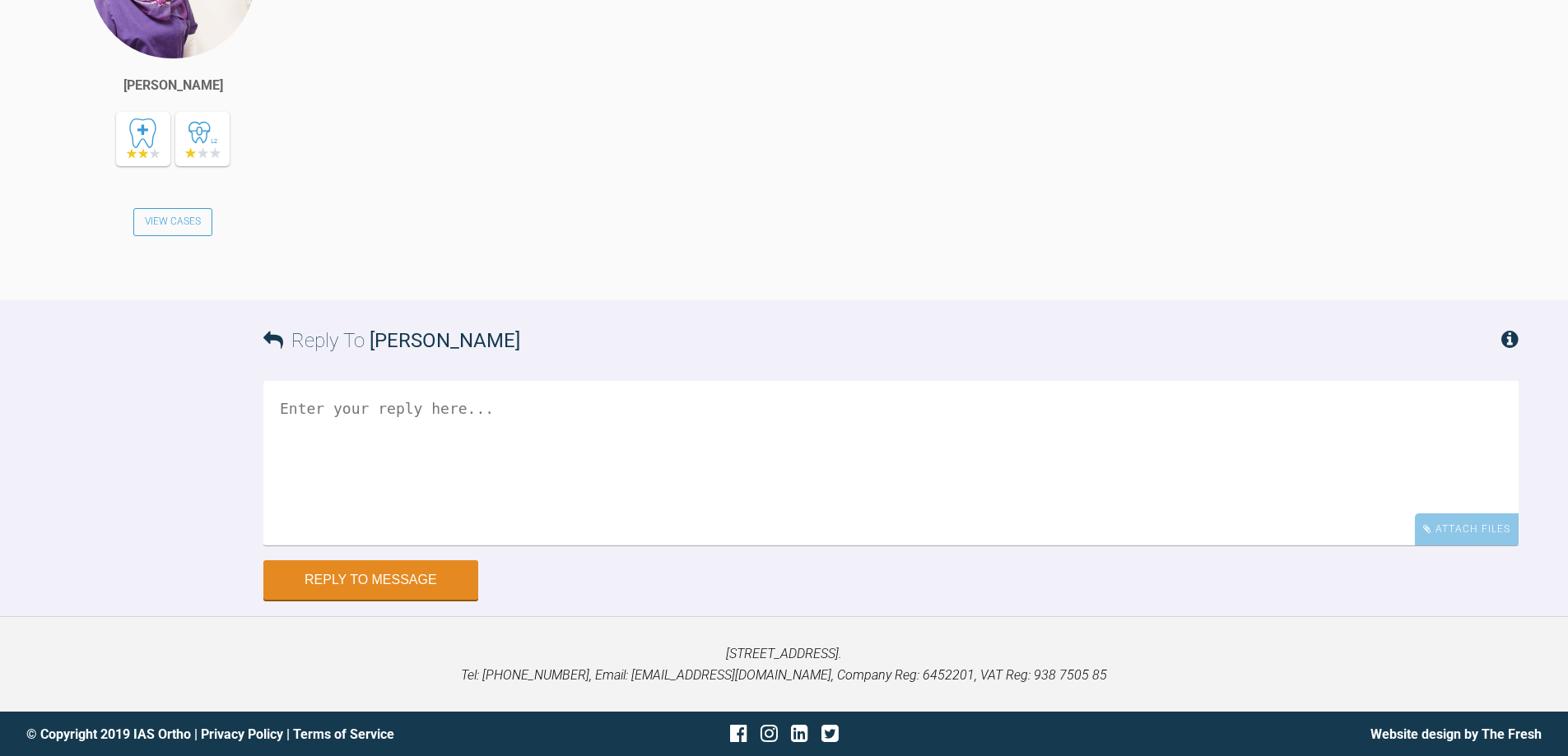
scroll to position [4698, 0]
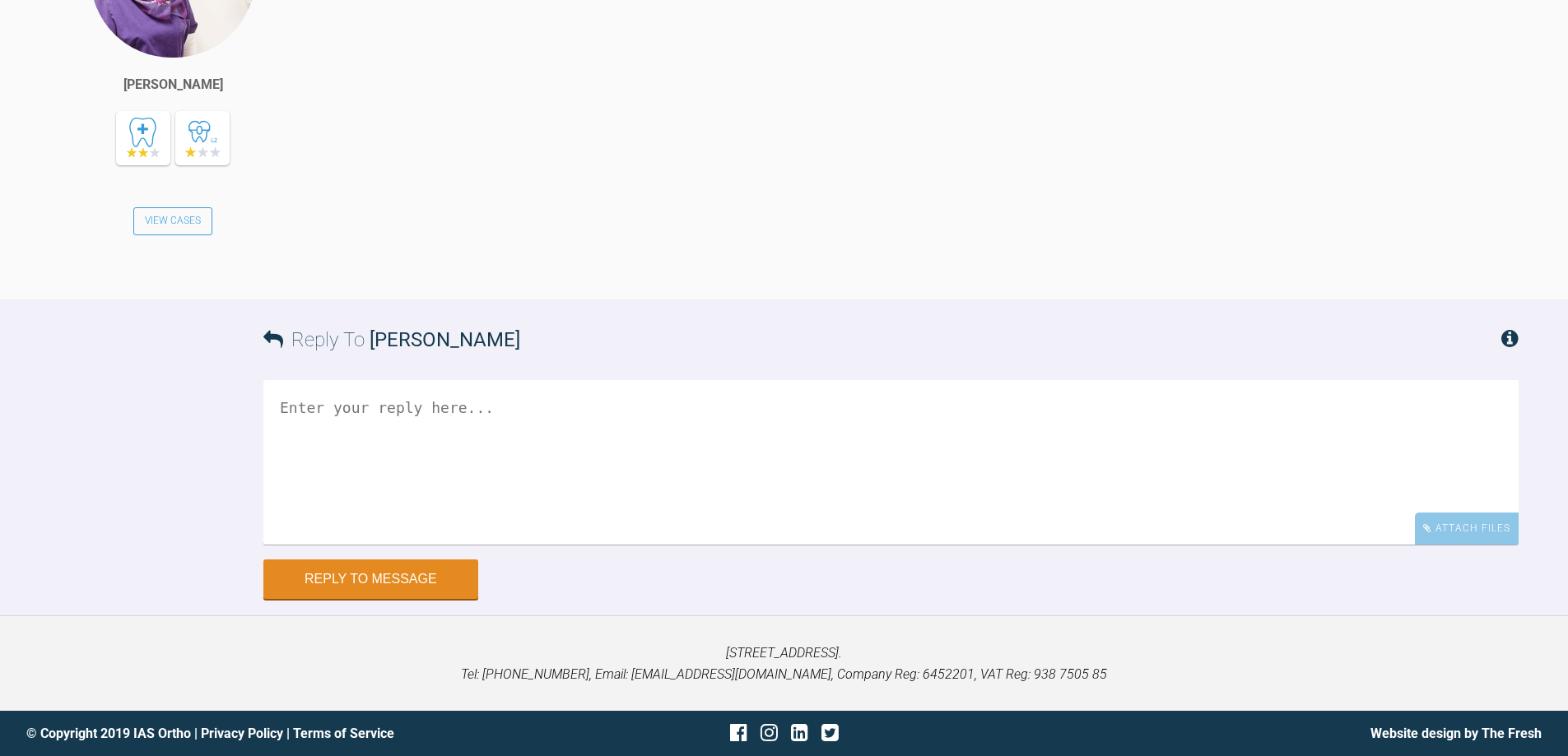
click at [585, 545] on textarea at bounding box center [890, 463] width 1255 height 165
type textarea "photos at each step pls"
click at [406, 579] on button "Reply to Message" at bounding box center [371, 580] width 215 height 39
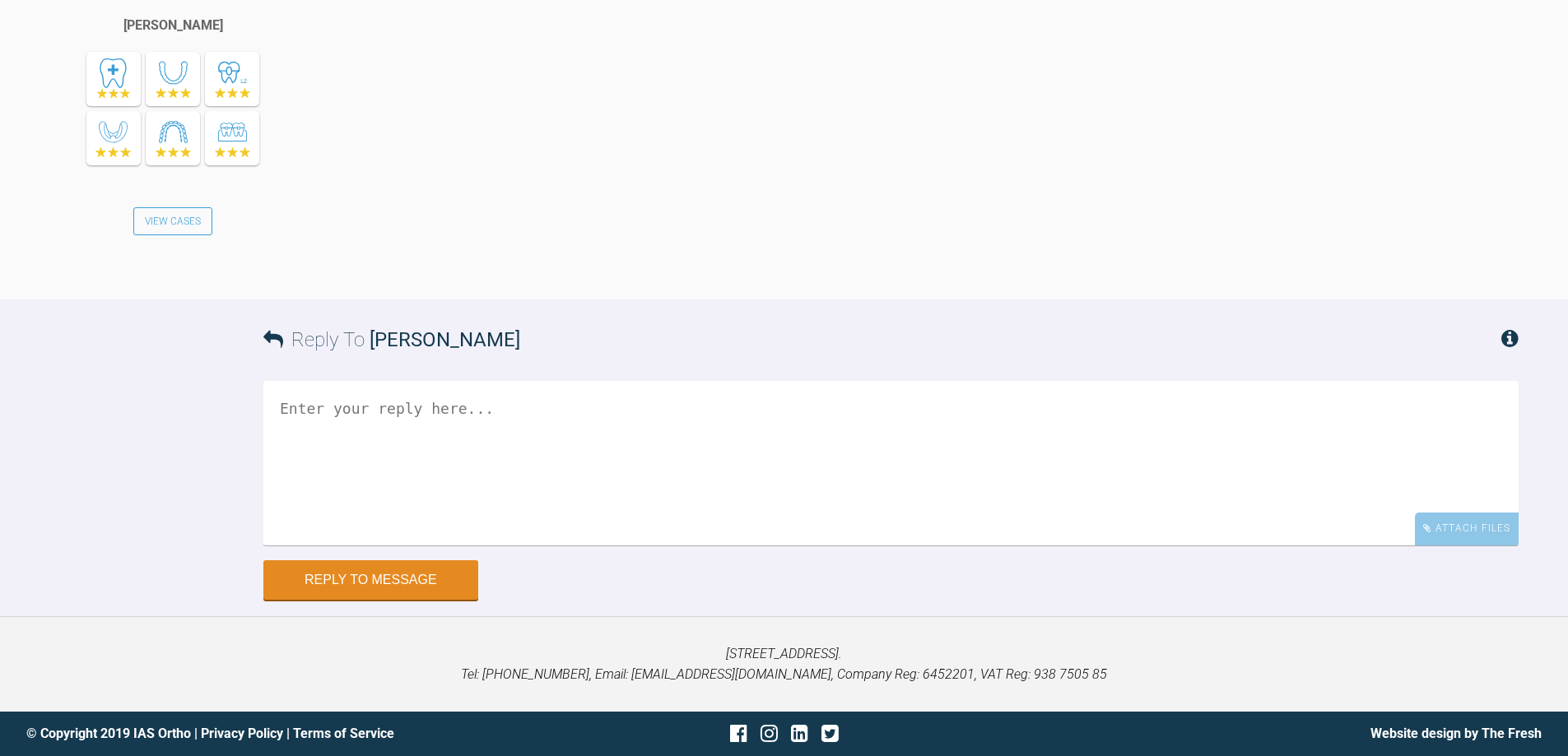
scroll to position [5465, 0]
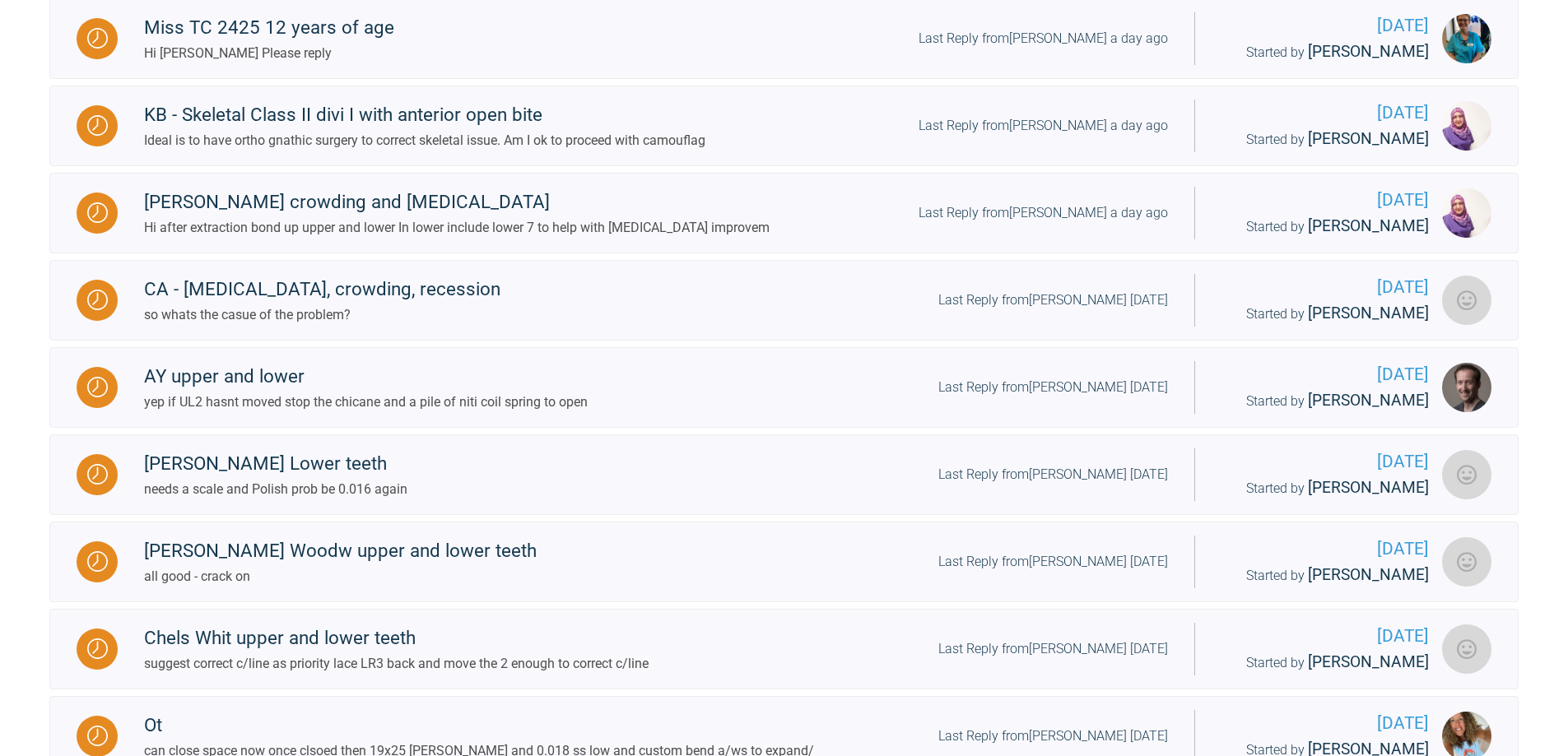
scroll to position [1045, 0]
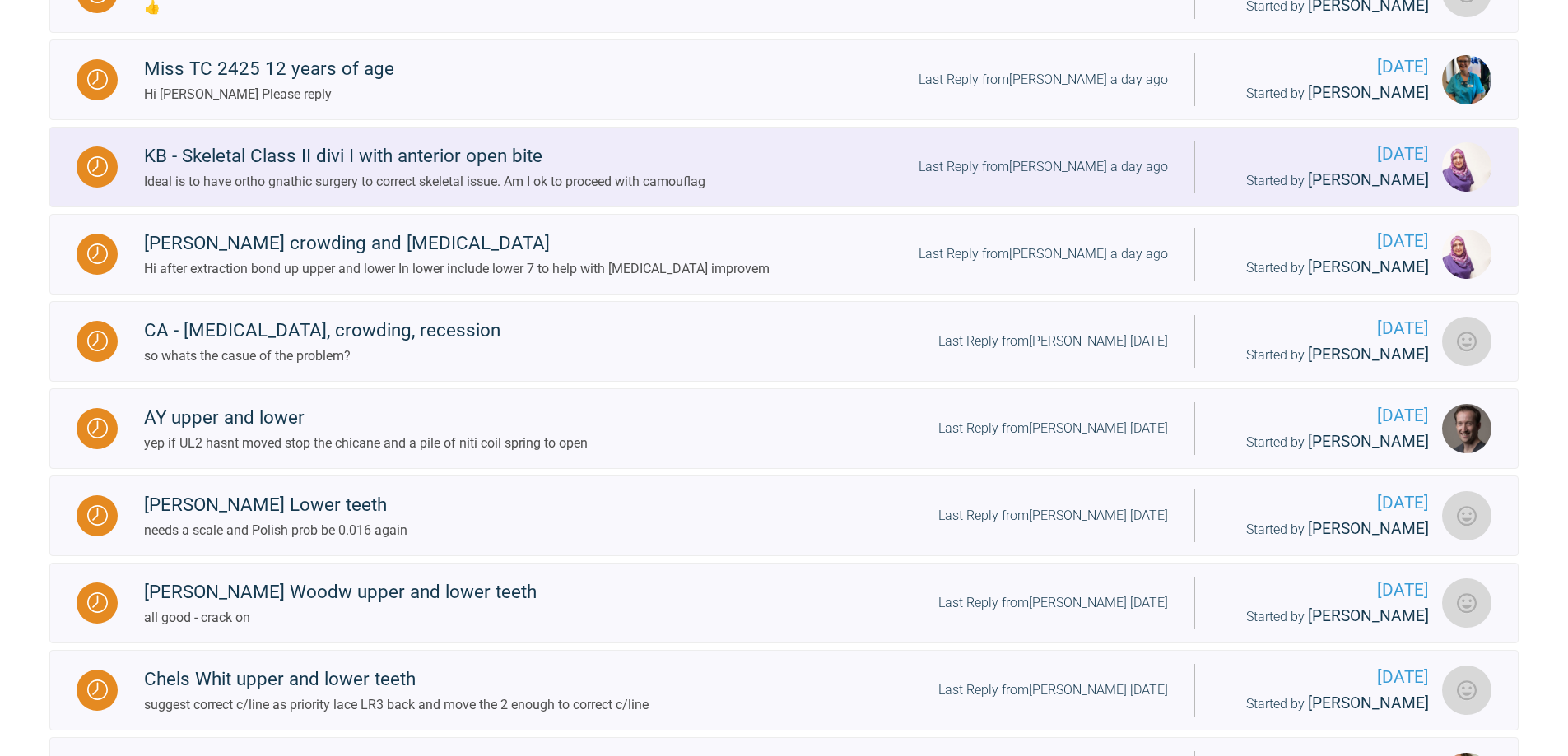
click at [1066, 191] on div "KB - Skeletal Class II divi I with anterior open bite Ideal is to have ortho gn…" at bounding box center [655, 167] width 1077 height 50
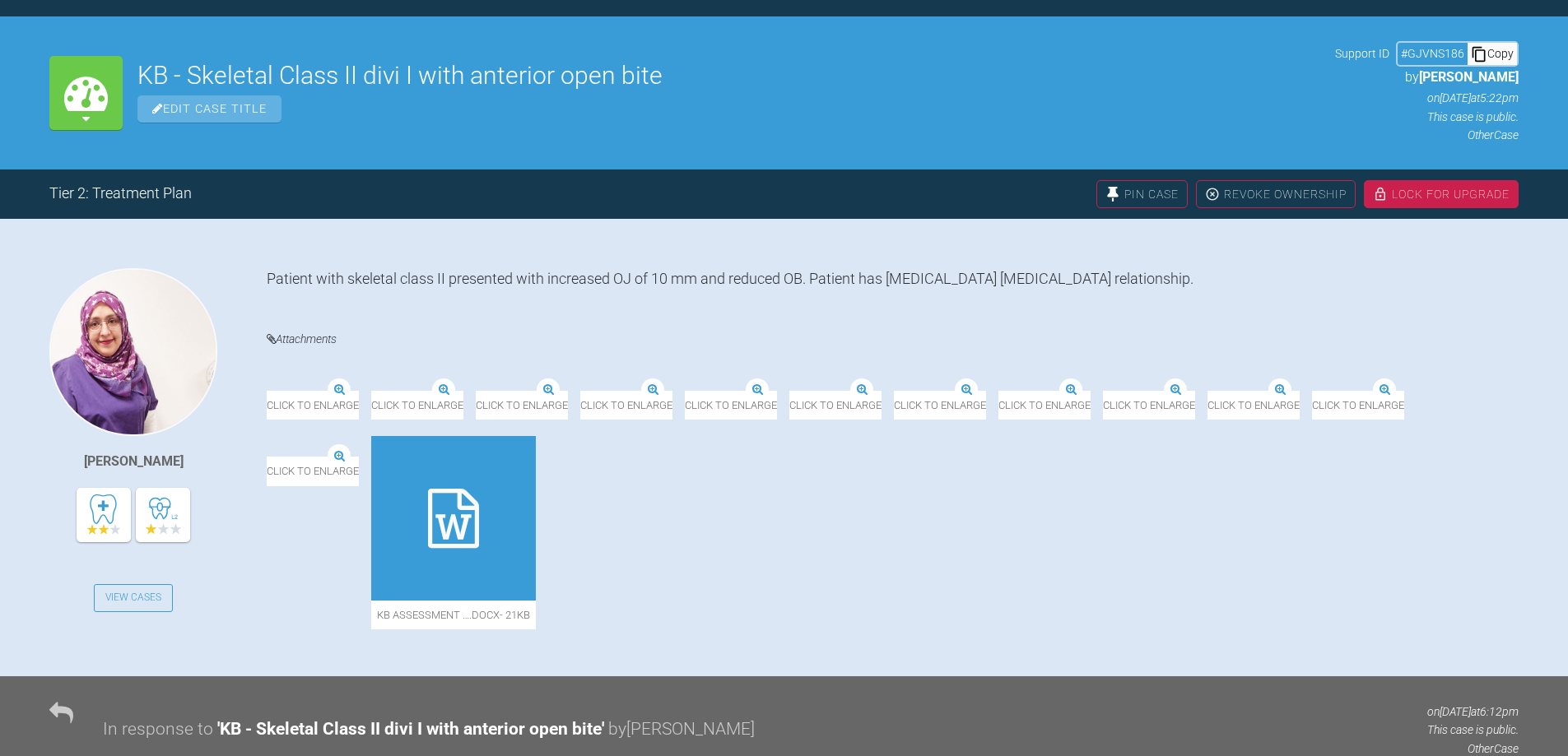
scroll to position [1045, 0]
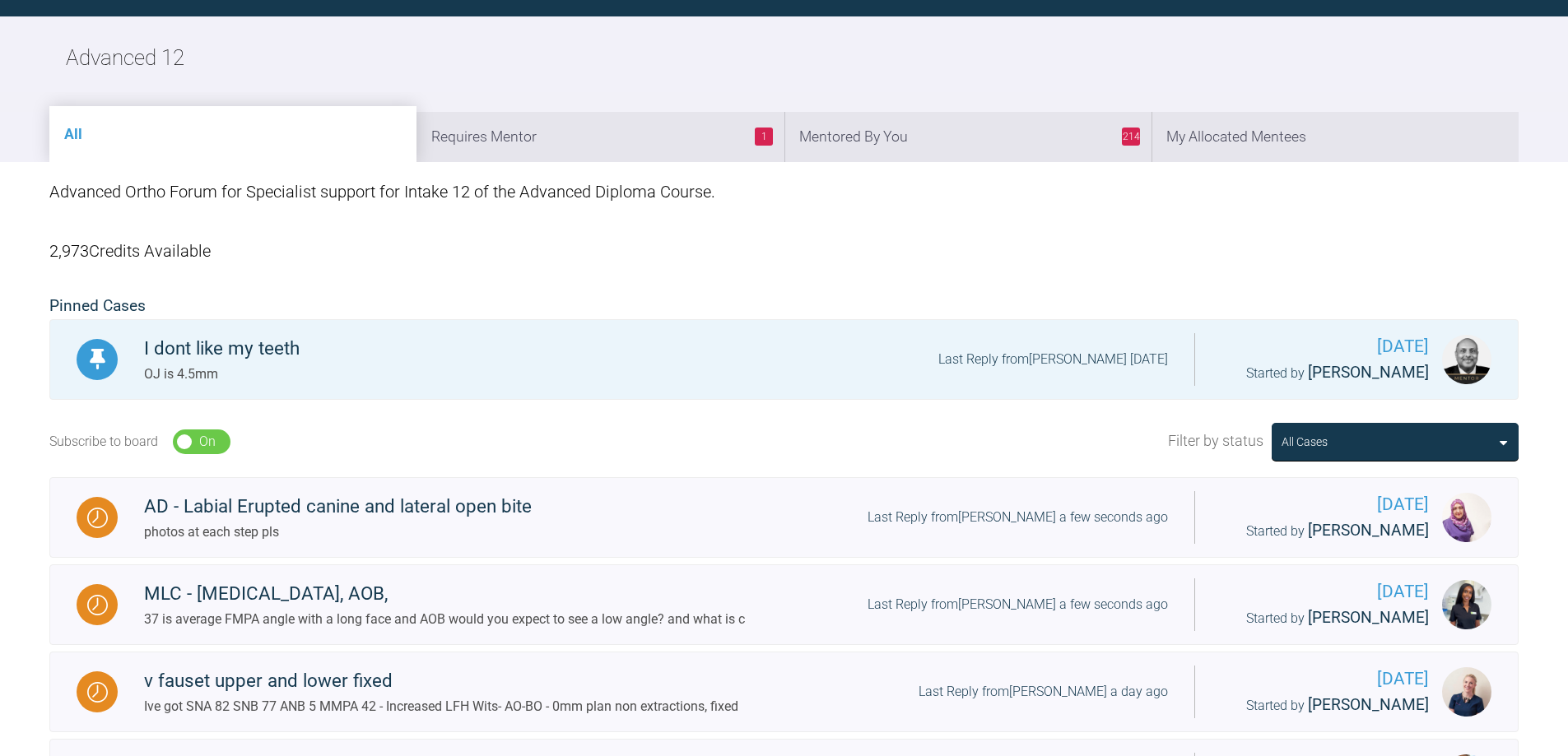
scroll to position [1045, 0]
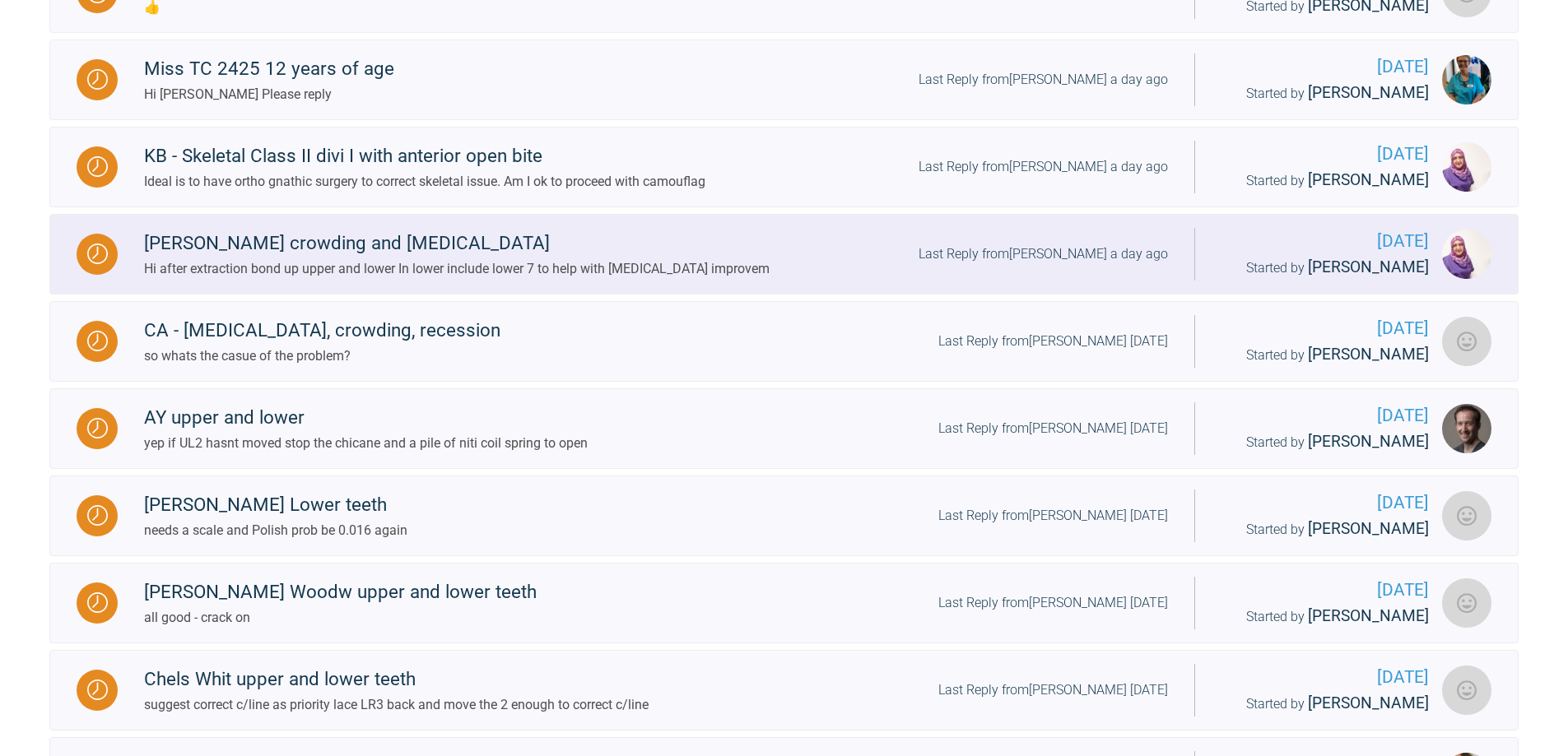
click at [1055, 265] on div "Last Reply from [PERSON_NAME] a day ago" at bounding box center [1043, 255] width 249 height 22
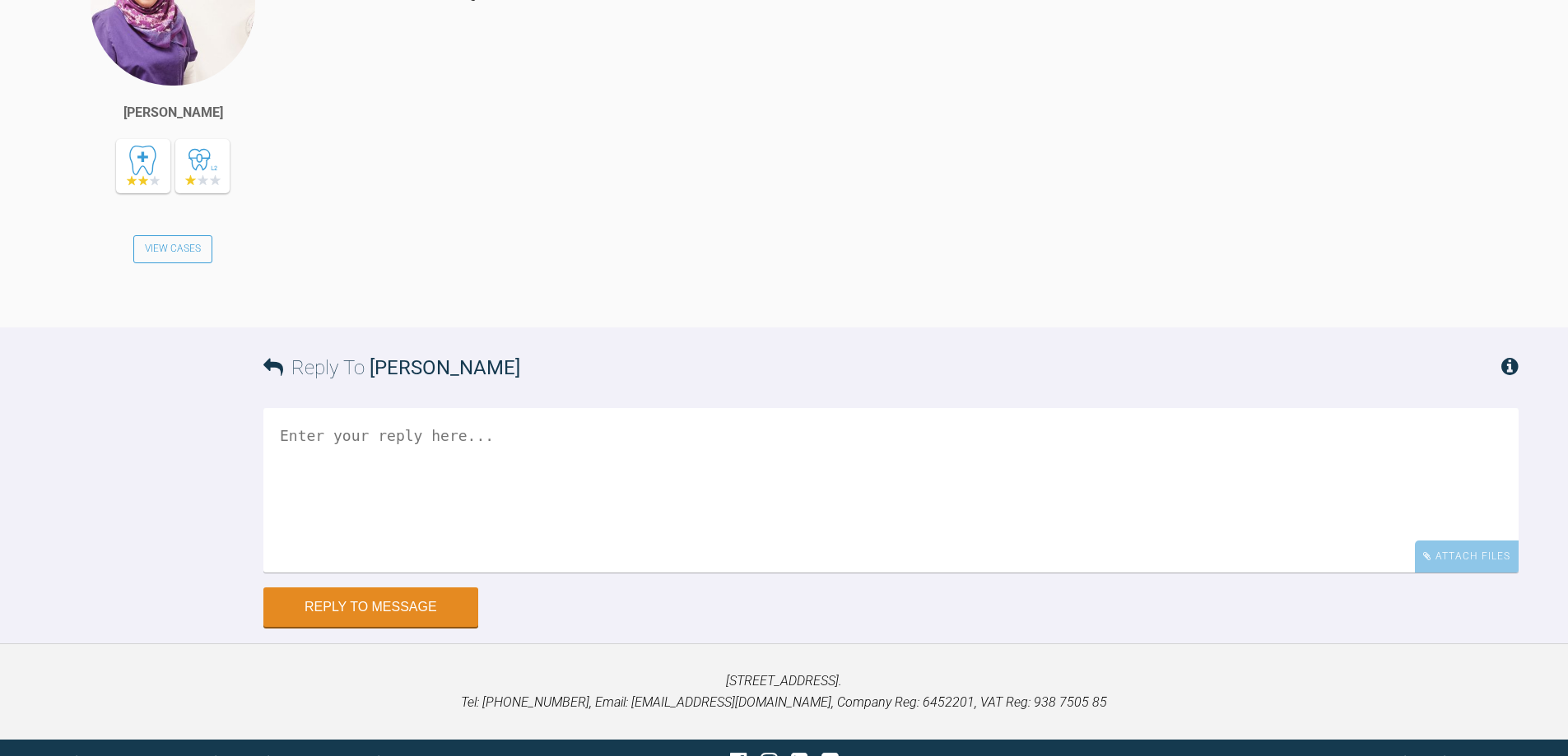
scroll to position [2907, 0]
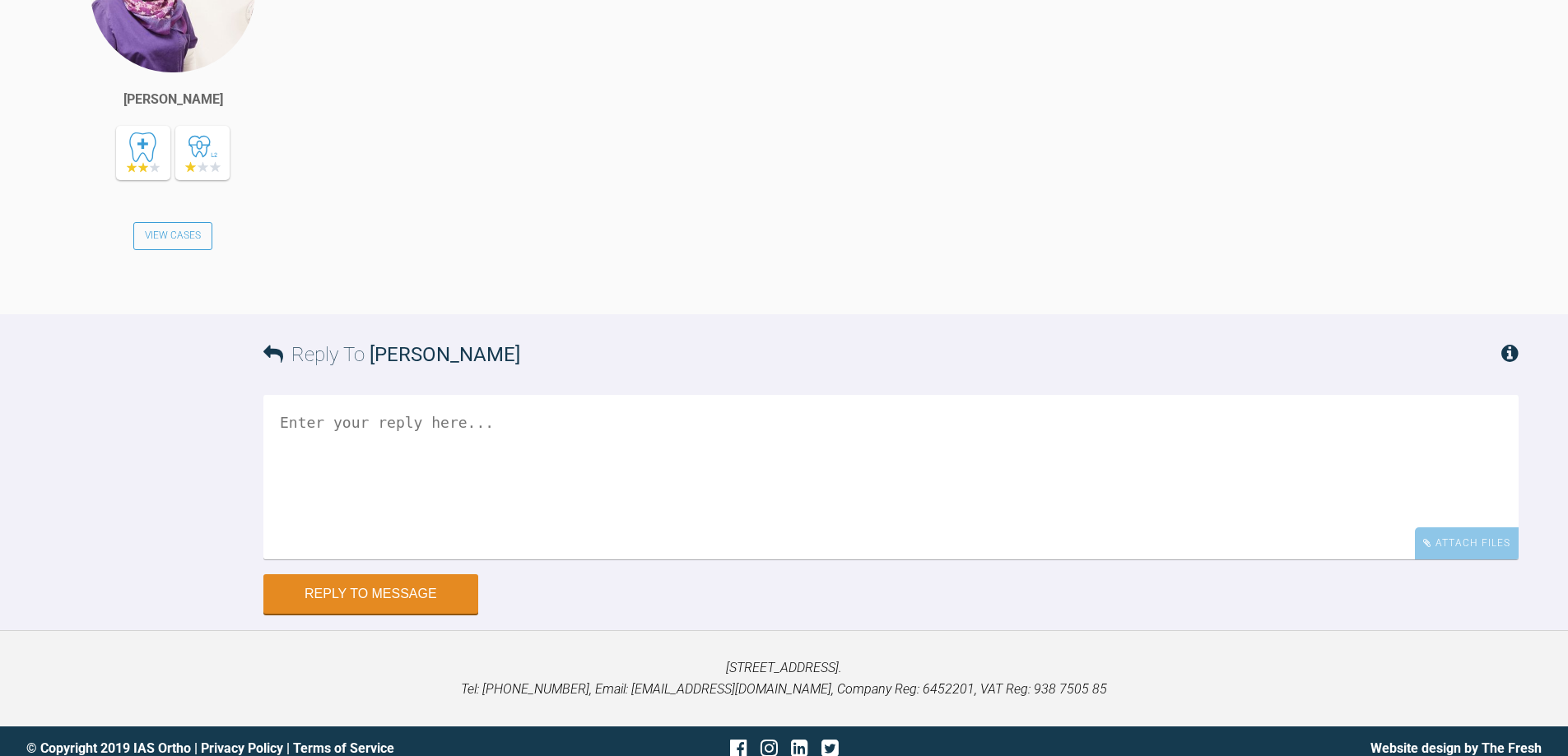
click at [580, 560] on textarea at bounding box center [890, 477] width 1255 height 165
click at [489, 560] on textarea "what teeth do you not wantto bond and which ones do you want to move fprm start" at bounding box center [890, 477] width 1255 height 165
click at [547, 560] on textarea "what teeth do you not want to bond and which ones do you want to move fprm start" at bounding box center [890, 477] width 1255 height 165
click at [859, 560] on textarea "what teeth do you not want to moveand which ones do you want to move fprm start" at bounding box center [890, 477] width 1255 height 165
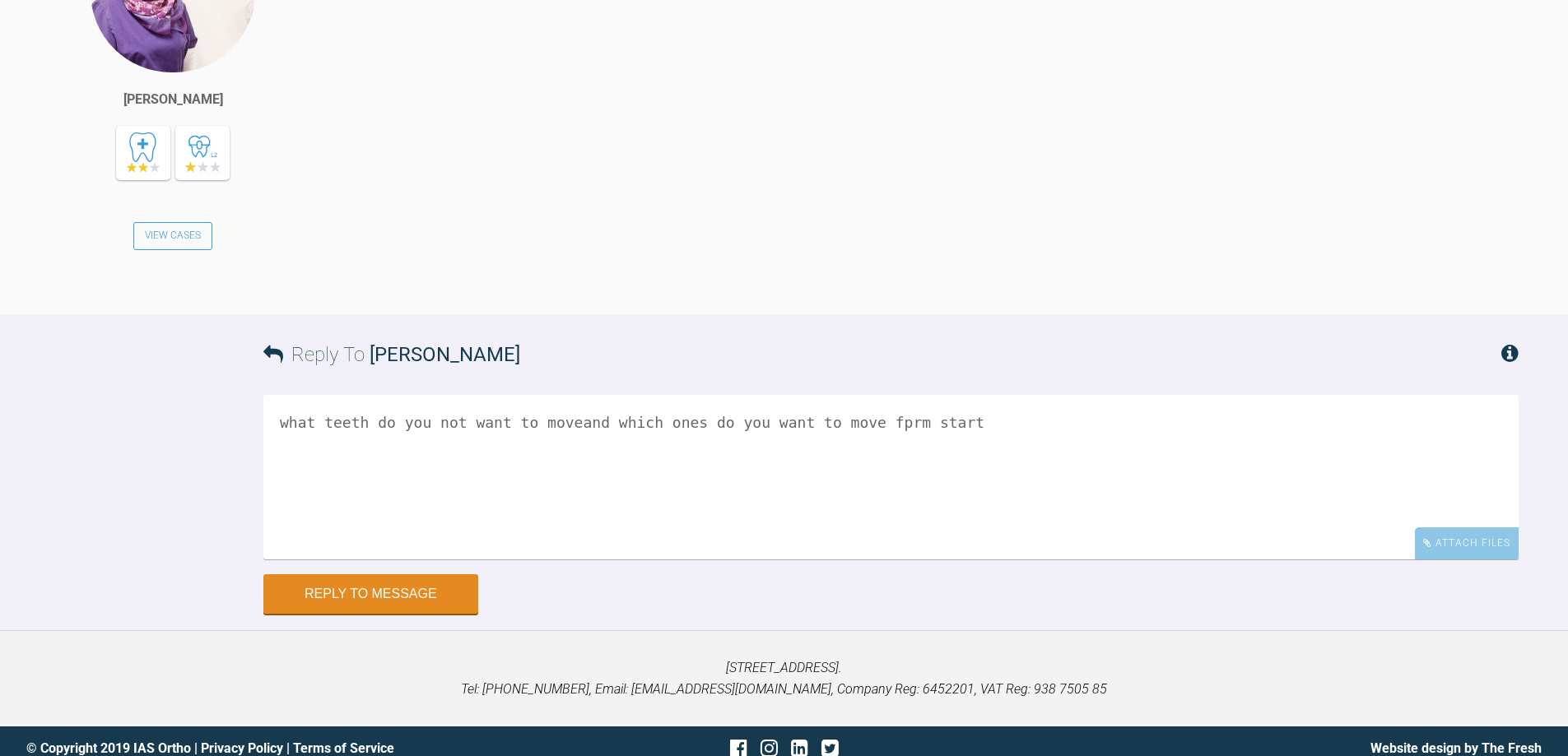
click at [859, 560] on textarea "what teeth do you not want to moveand which ones do you want to move fprm start" at bounding box center [890, 477] width 1255 height 165
click at [555, 560] on textarea "what teeth do you not want to moveand which ones do you want to move from the v…" at bounding box center [890, 477] width 1255 height 165
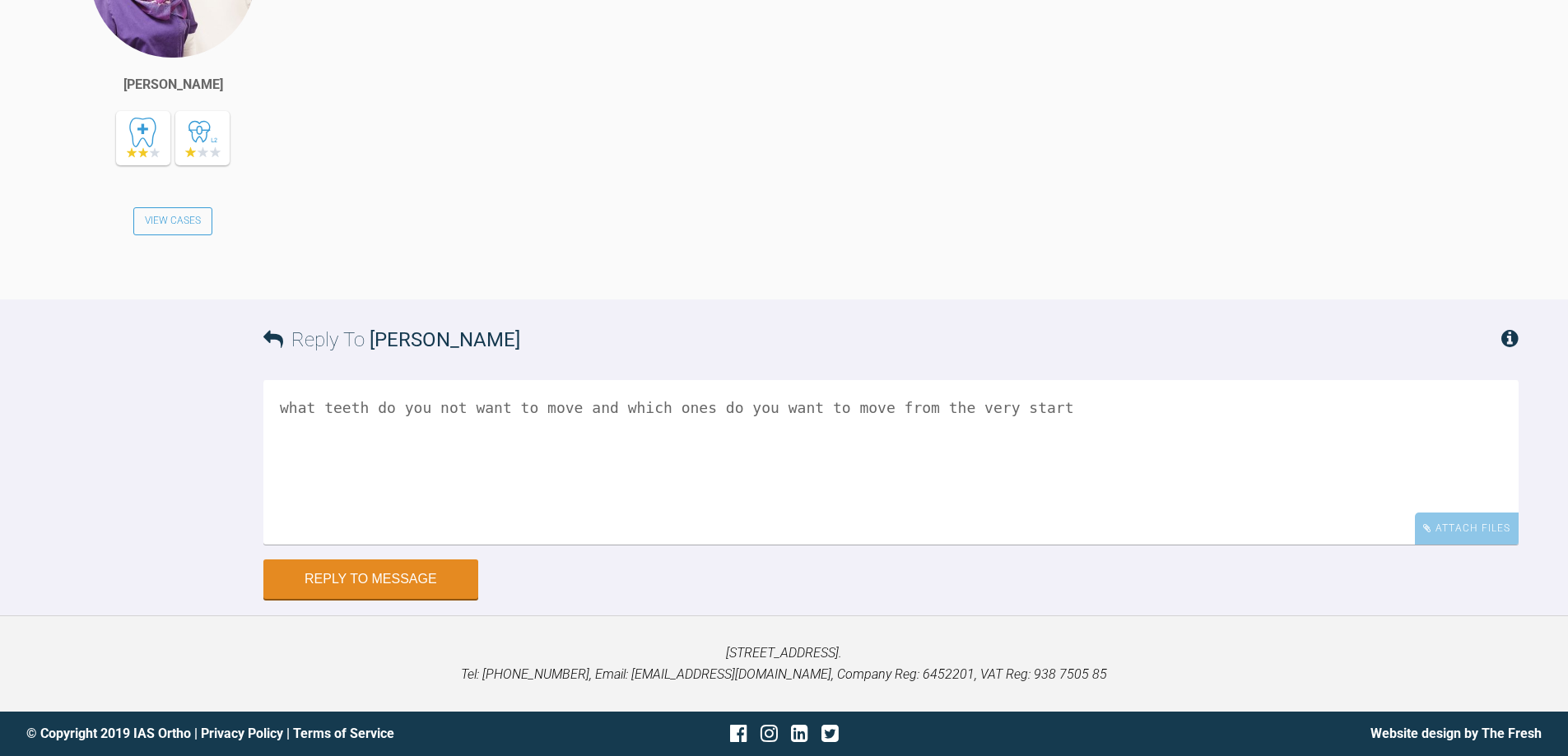
scroll to position [3136, 0]
type textarea "what teeth do you not want to move and which ones do you want to move from the …"
click at [387, 574] on button "Reply to Message" at bounding box center [371, 580] width 215 height 39
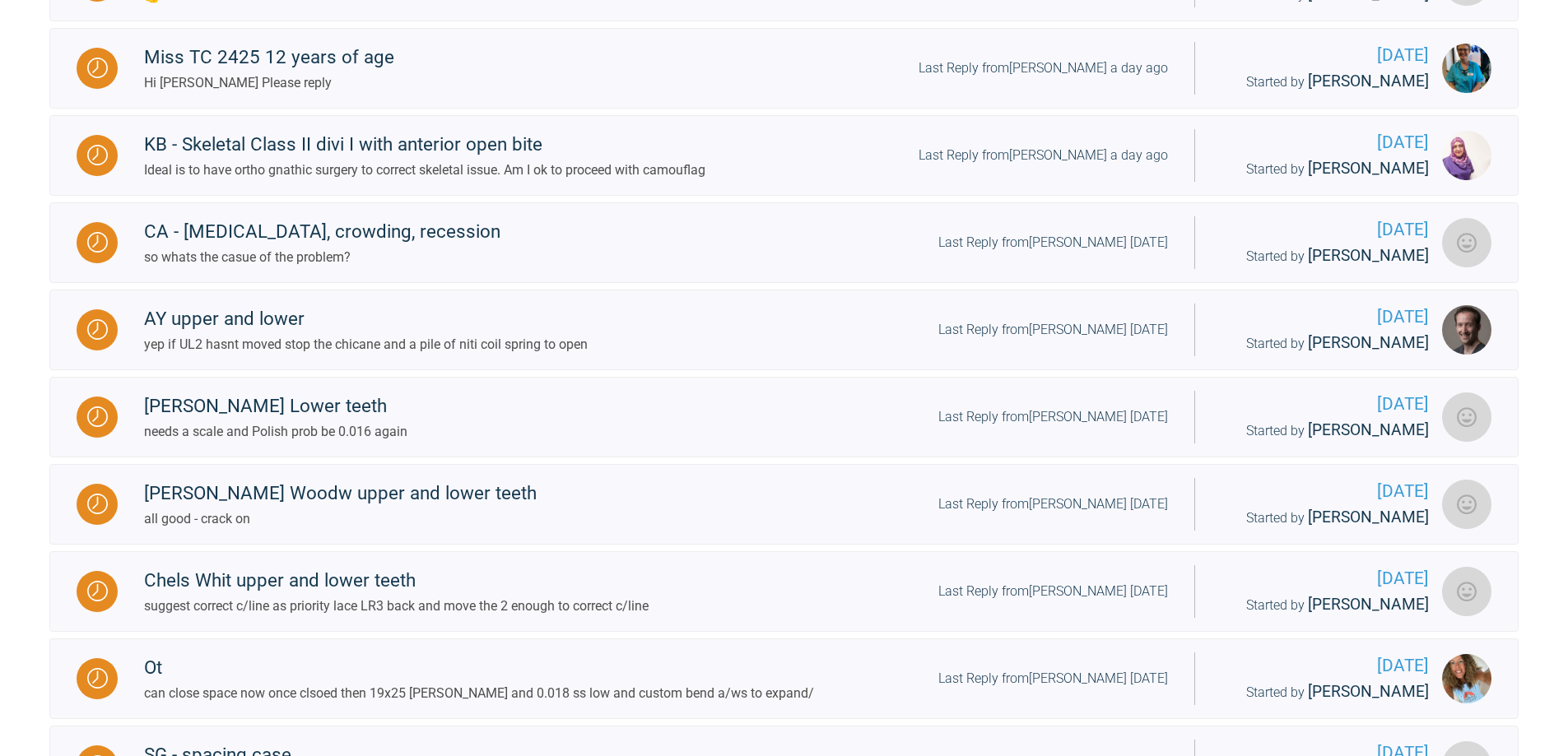
scroll to position [1127, 0]
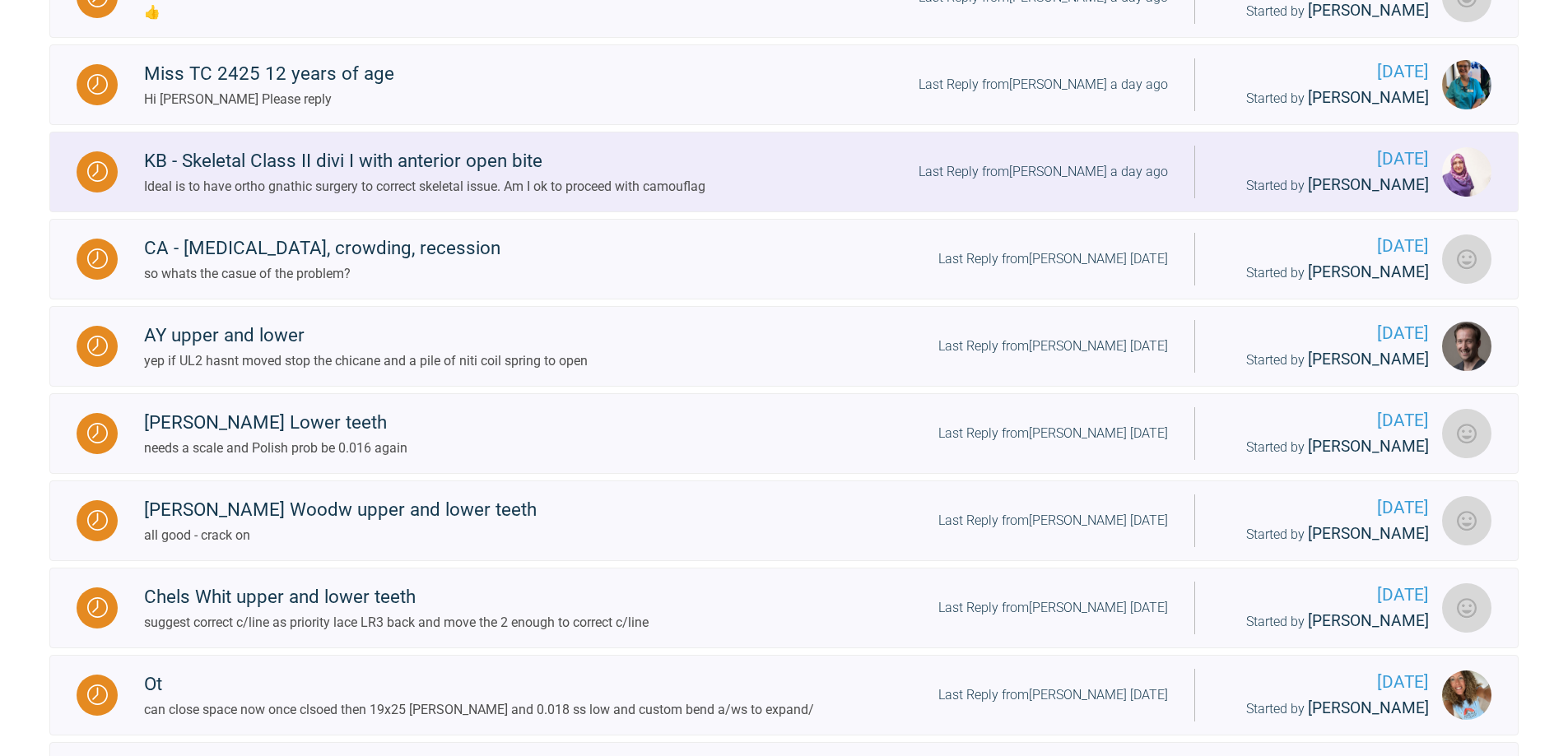
click at [1090, 182] on div "Last Reply from [PERSON_NAME] a day ago" at bounding box center [1043, 172] width 249 height 22
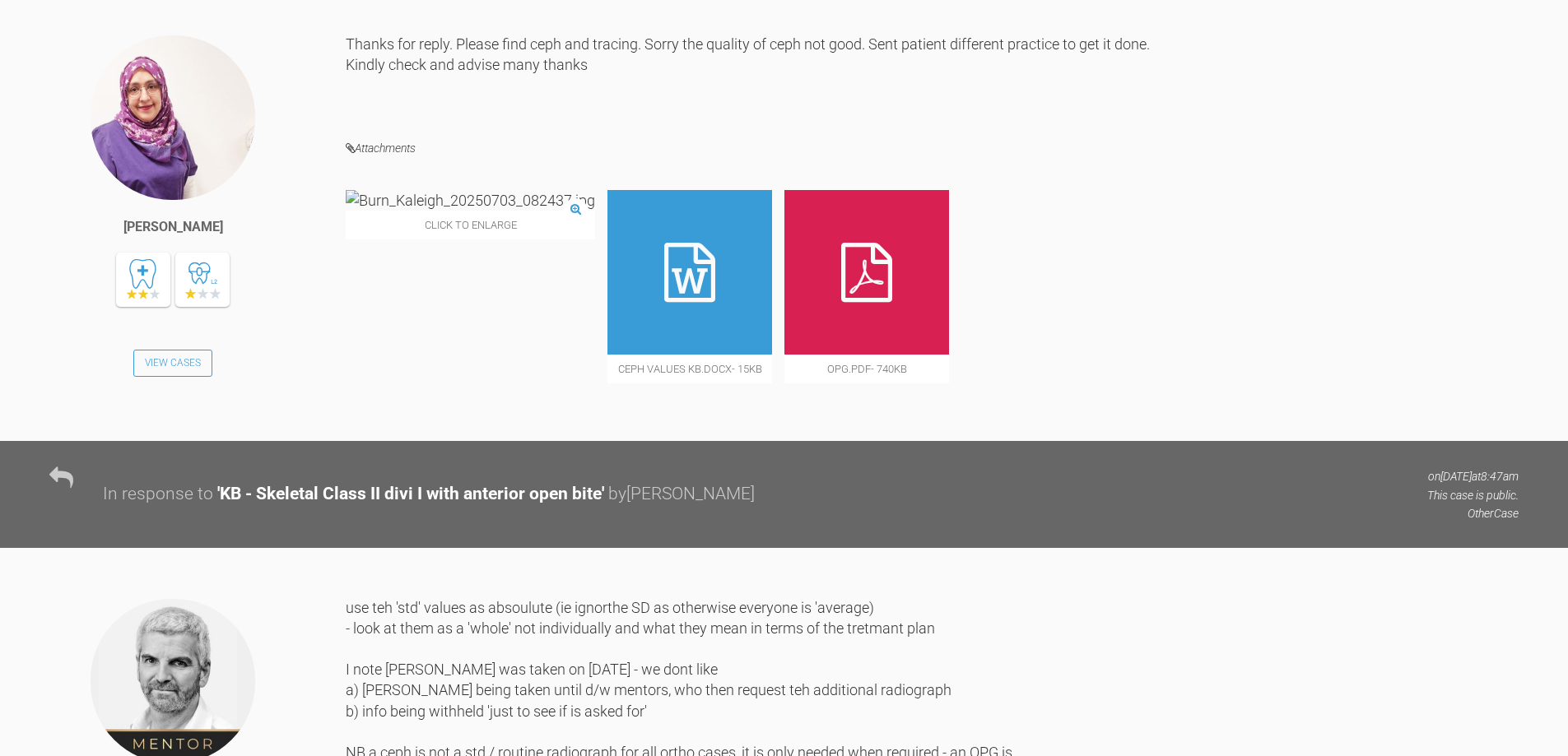
scroll to position [1584, 0]
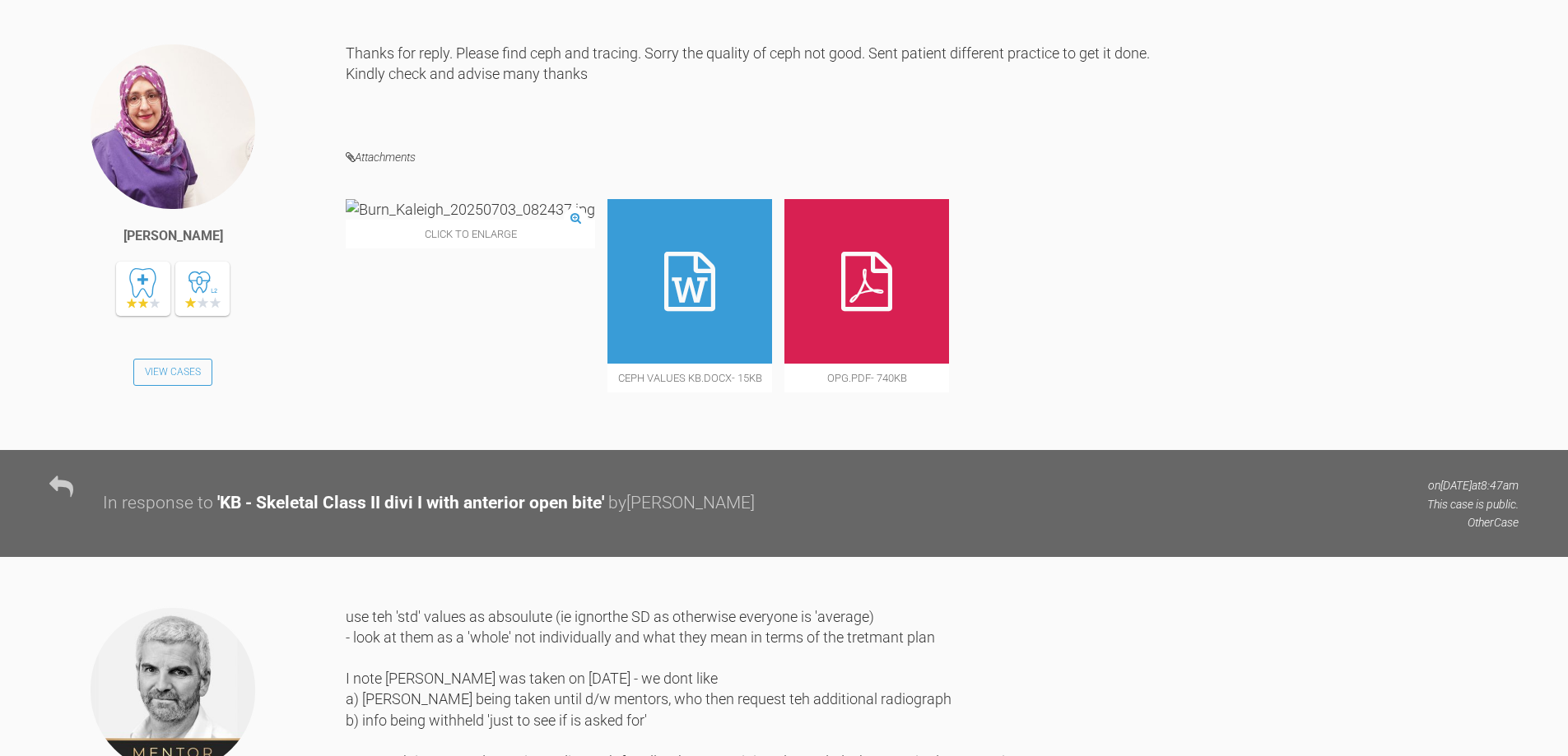
click at [414, 220] on img at bounding box center [470, 209] width 249 height 21
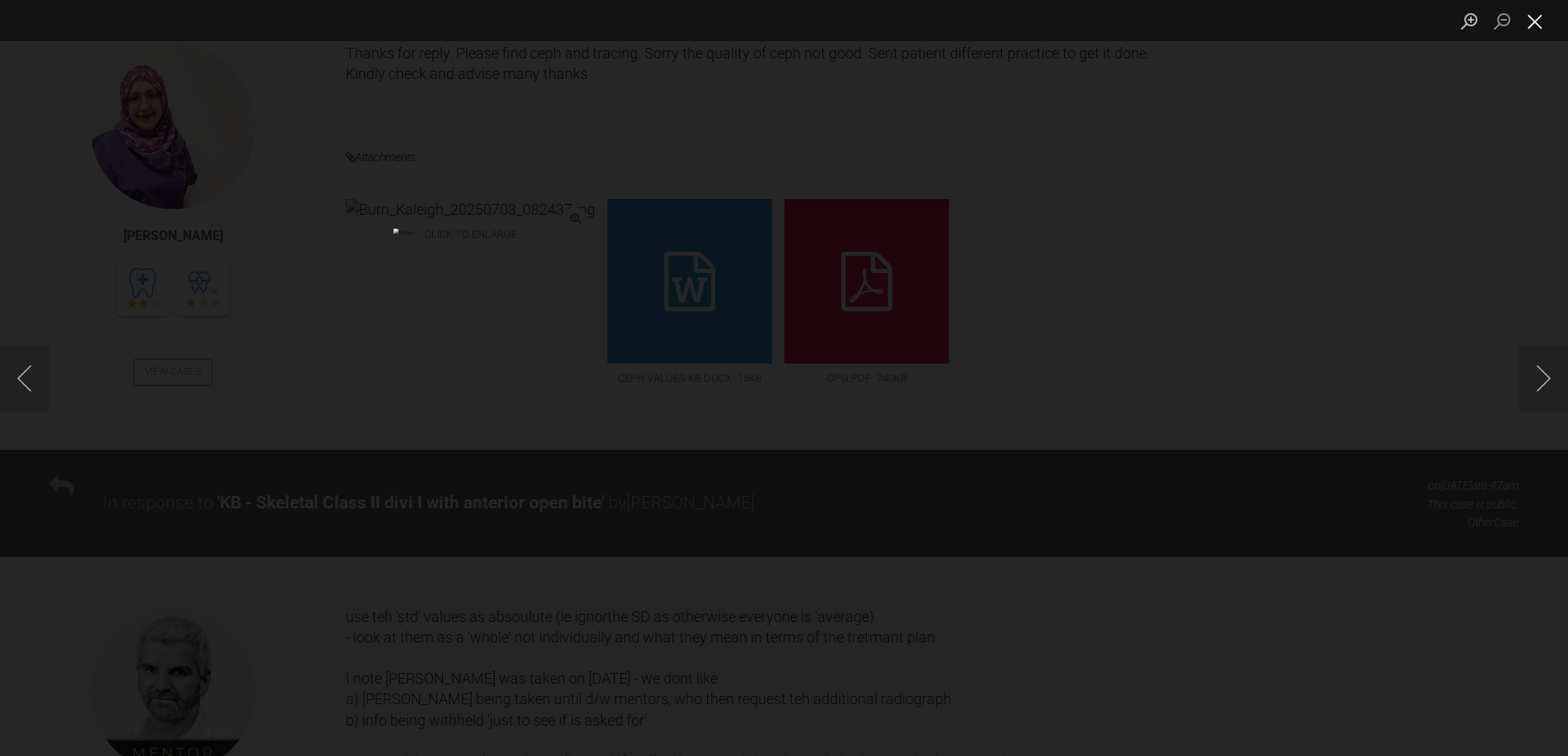
click at [1541, 25] on button "Close lightbox" at bounding box center [1535, 21] width 33 height 29
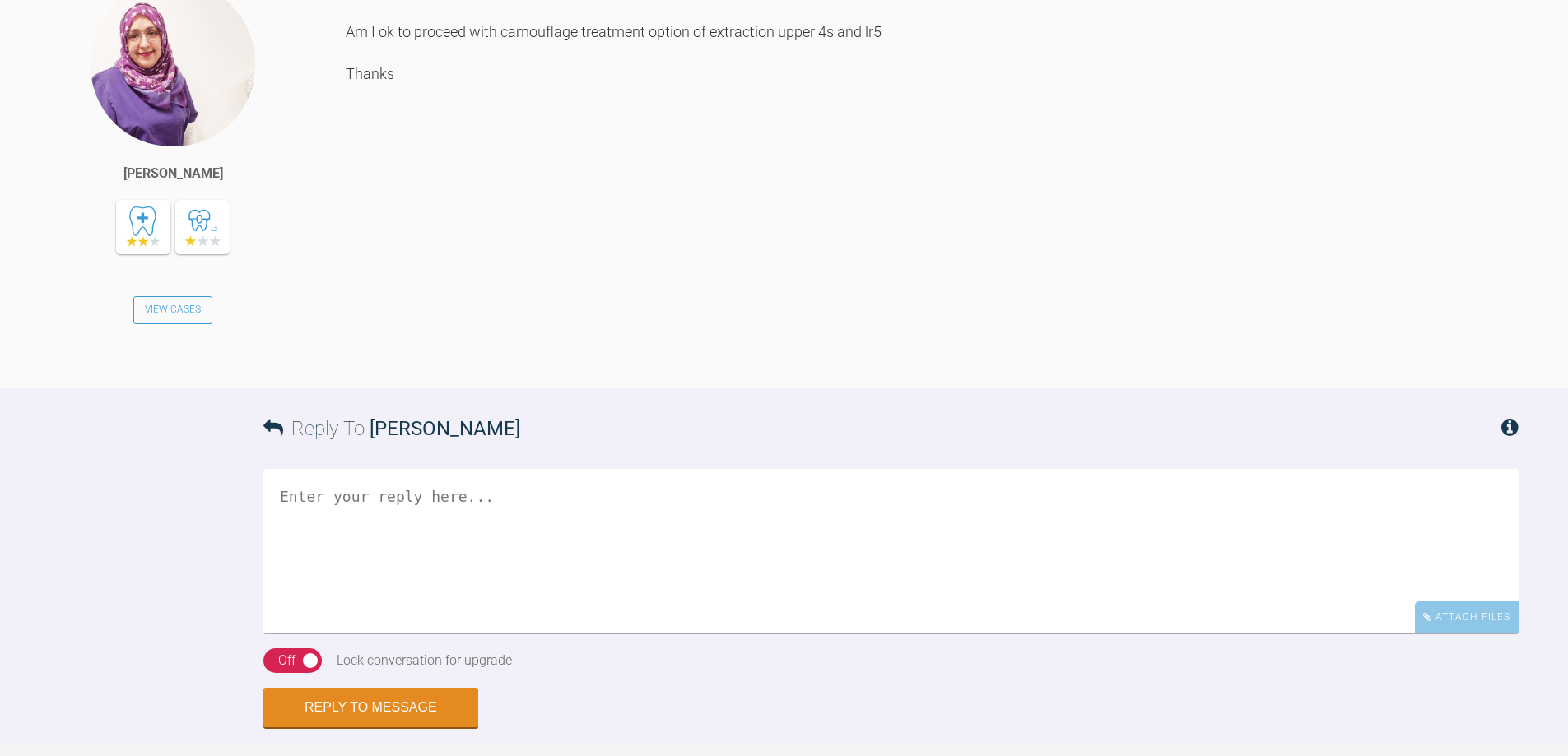
scroll to position [4032, 0]
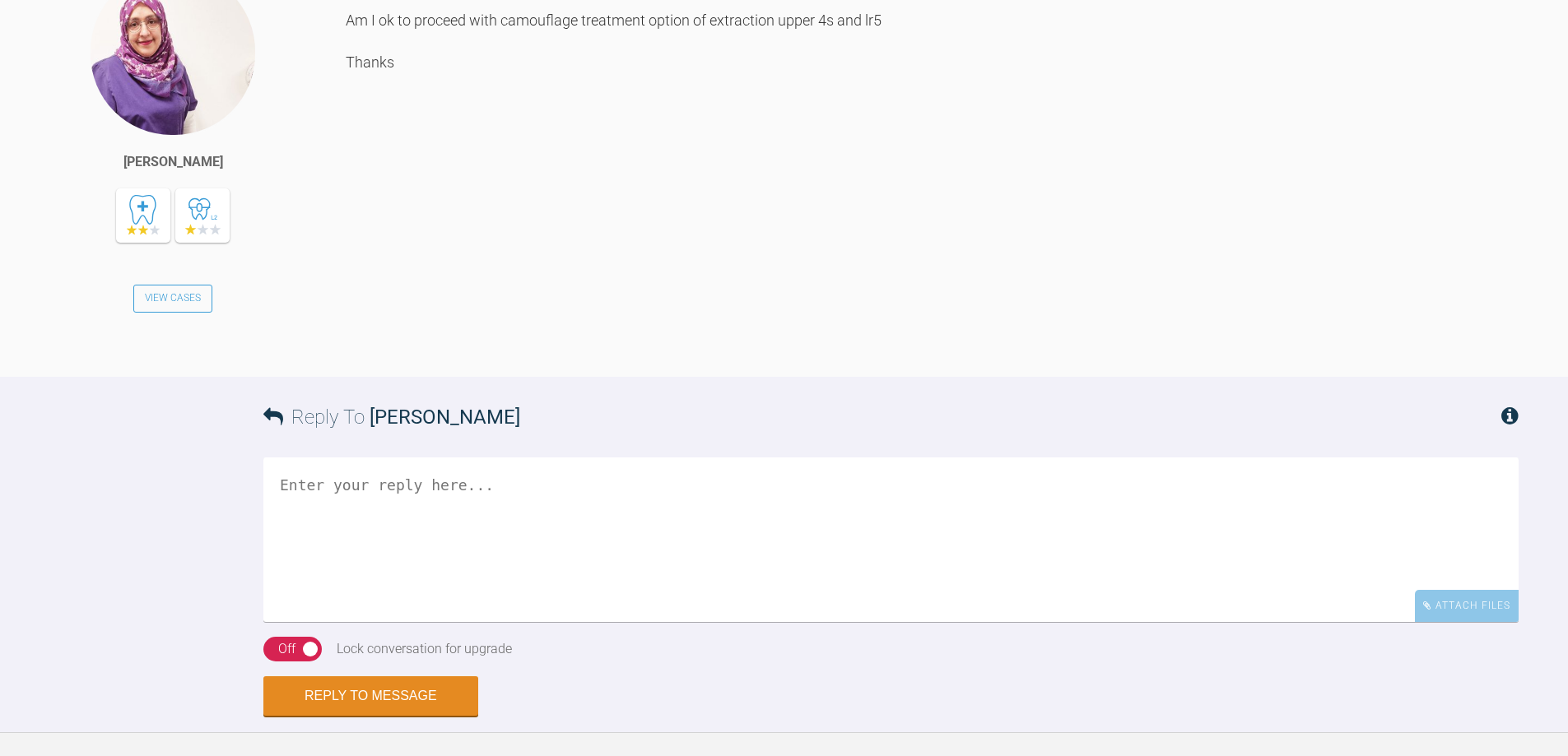
click at [511, 596] on textarea at bounding box center [890, 540] width 1255 height 165
click at [734, 550] on textarea "yes orthogntic is ideal - but you are still propsing a cmpromise - ie what is t…" at bounding box center [890, 540] width 1255 height 165
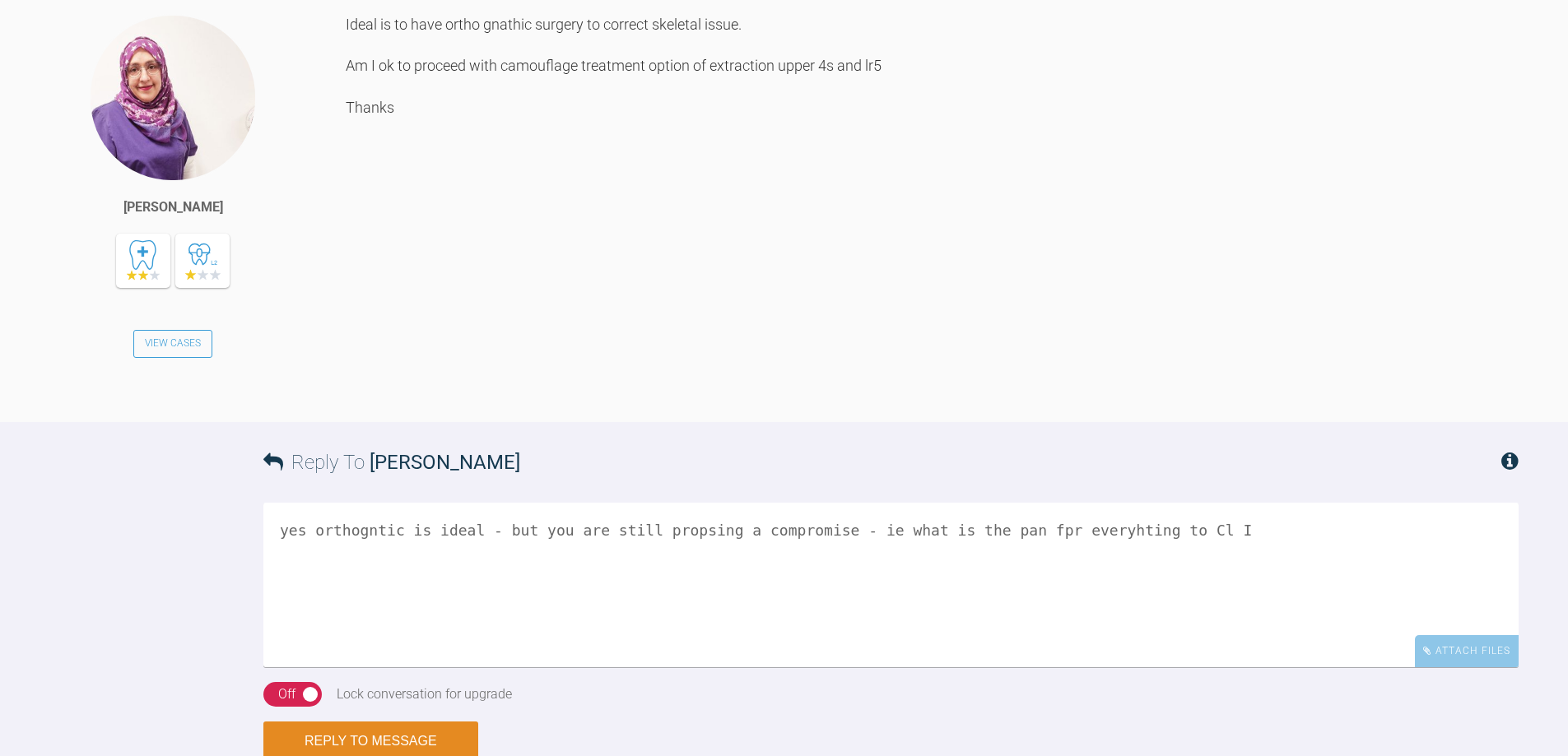
scroll to position [3950, 0]
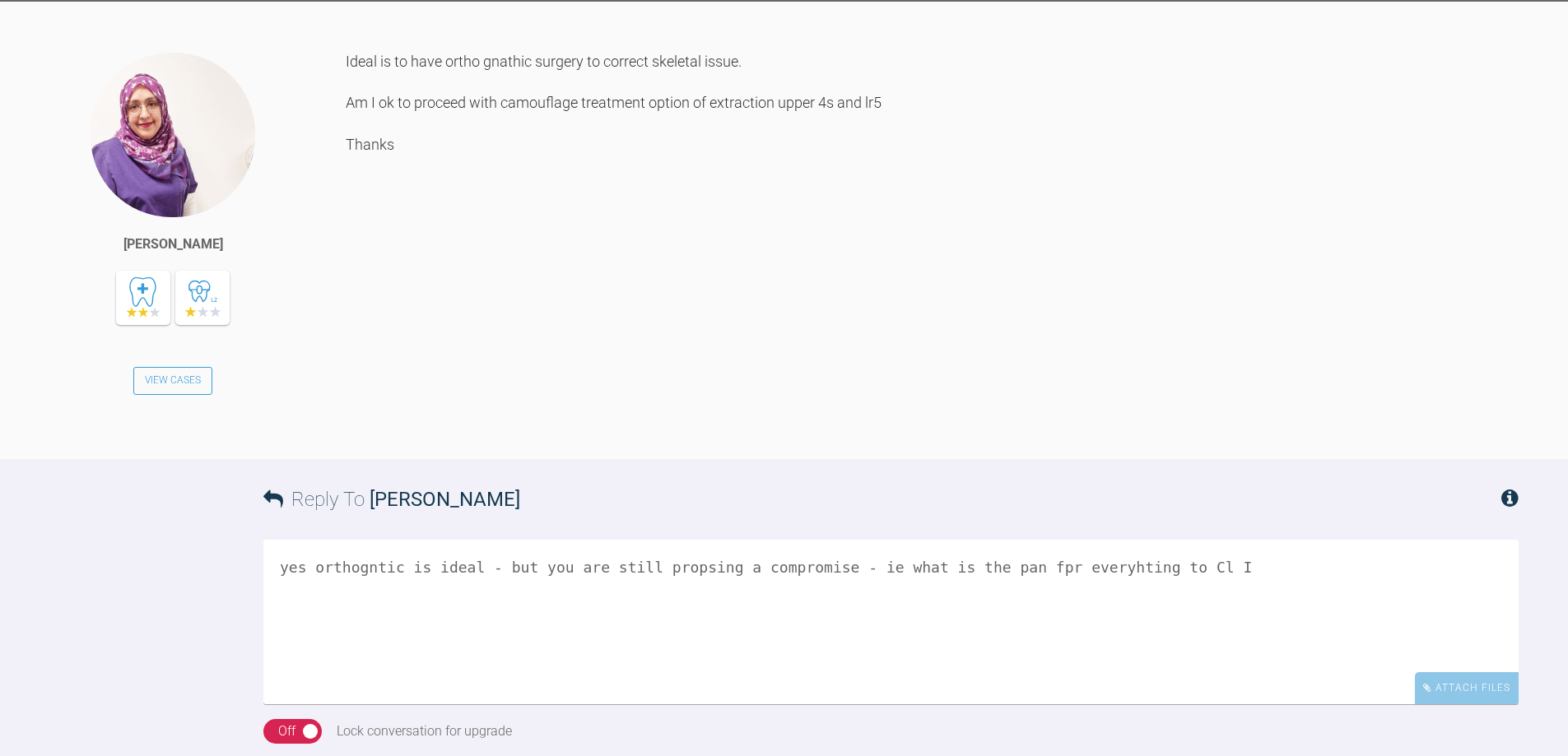
click at [808, 634] on textarea "yes orthogntic is ideal - but you are still propsing a compromise - ie what is …" at bounding box center [890, 622] width 1255 height 165
click at [1085, 639] on textarea "yes orthogntic is ideal - but you are still propsing a compromise, not camofagu…" at bounding box center [890, 622] width 1255 height 165
click at [1133, 636] on textarea "yes orthogntic is ideal - but you are still propsing a compromise, not camofagu…" at bounding box center [890, 622] width 1255 height 165
click at [672, 636] on textarea "yes orthogntic is ideal - but you are still propsing a compromise, not camofagu…" at bounding box center [890, 622] width 1255 height 165
click at [363, 635] on textarea "yes orthogntic is ideal - but you are still proposing a compromise, not camoufl…" at bounding box center [890, 622] width 1255 height 165
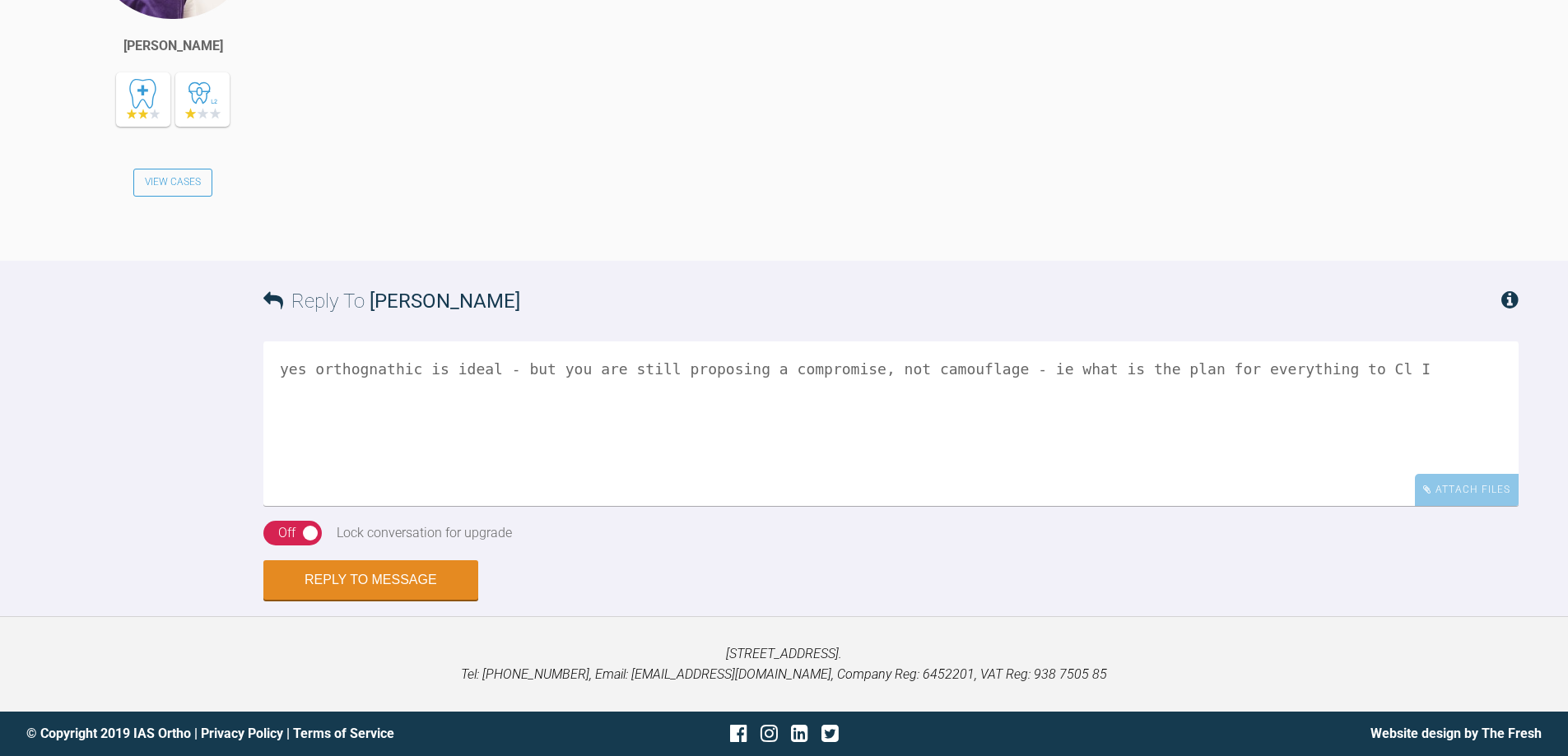
scroll to position [4217, 0]
type textarea "yes orthognathic is ideal - but you are still proposing a compromise, not camou…"
click at [294, 540] on div "Off" at bounding box center [286, 534] width 17 height 22
click at [356, 572] on button "Reply to Message" at bounding box center [371, 581] width 215 height 39
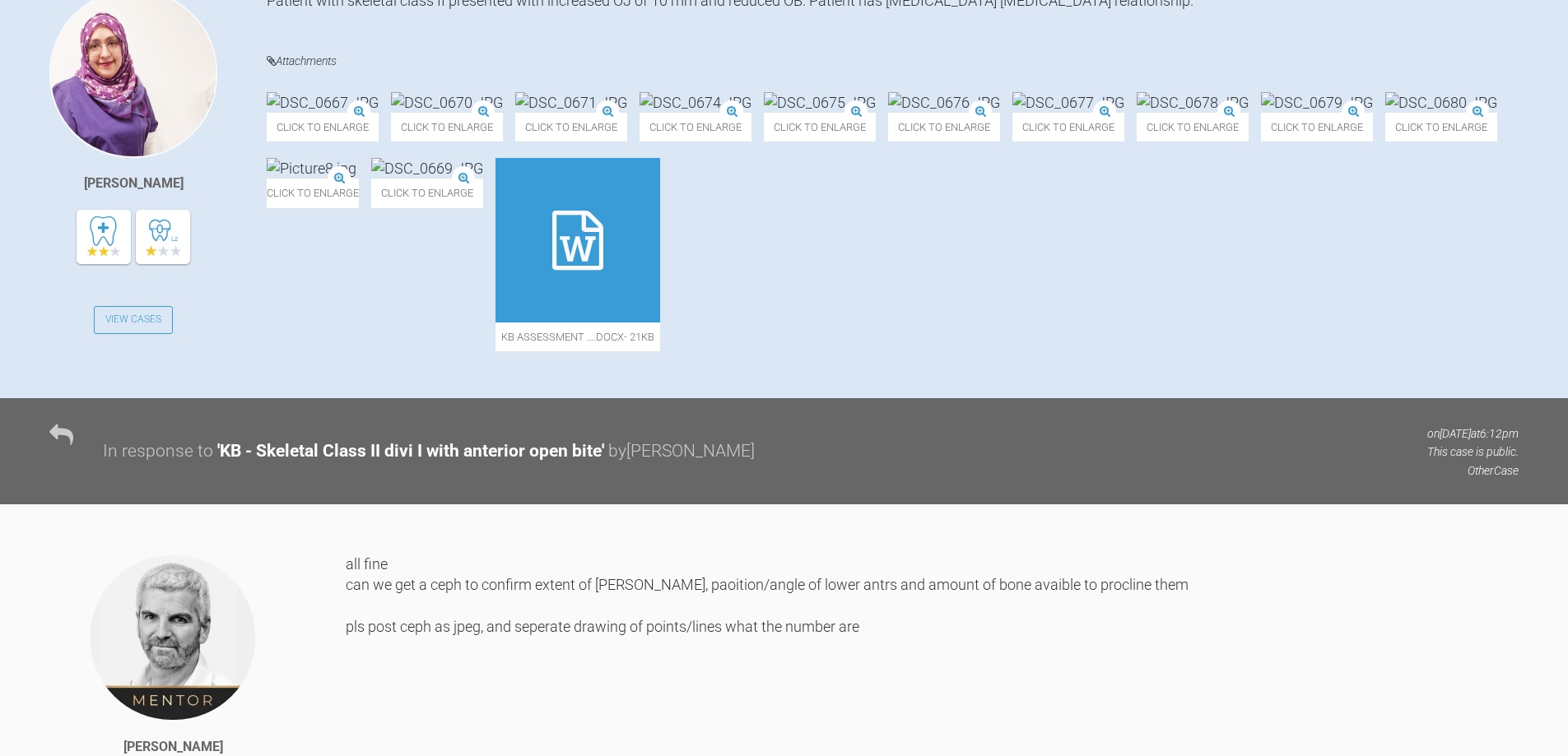
scroll to position [306, 0]
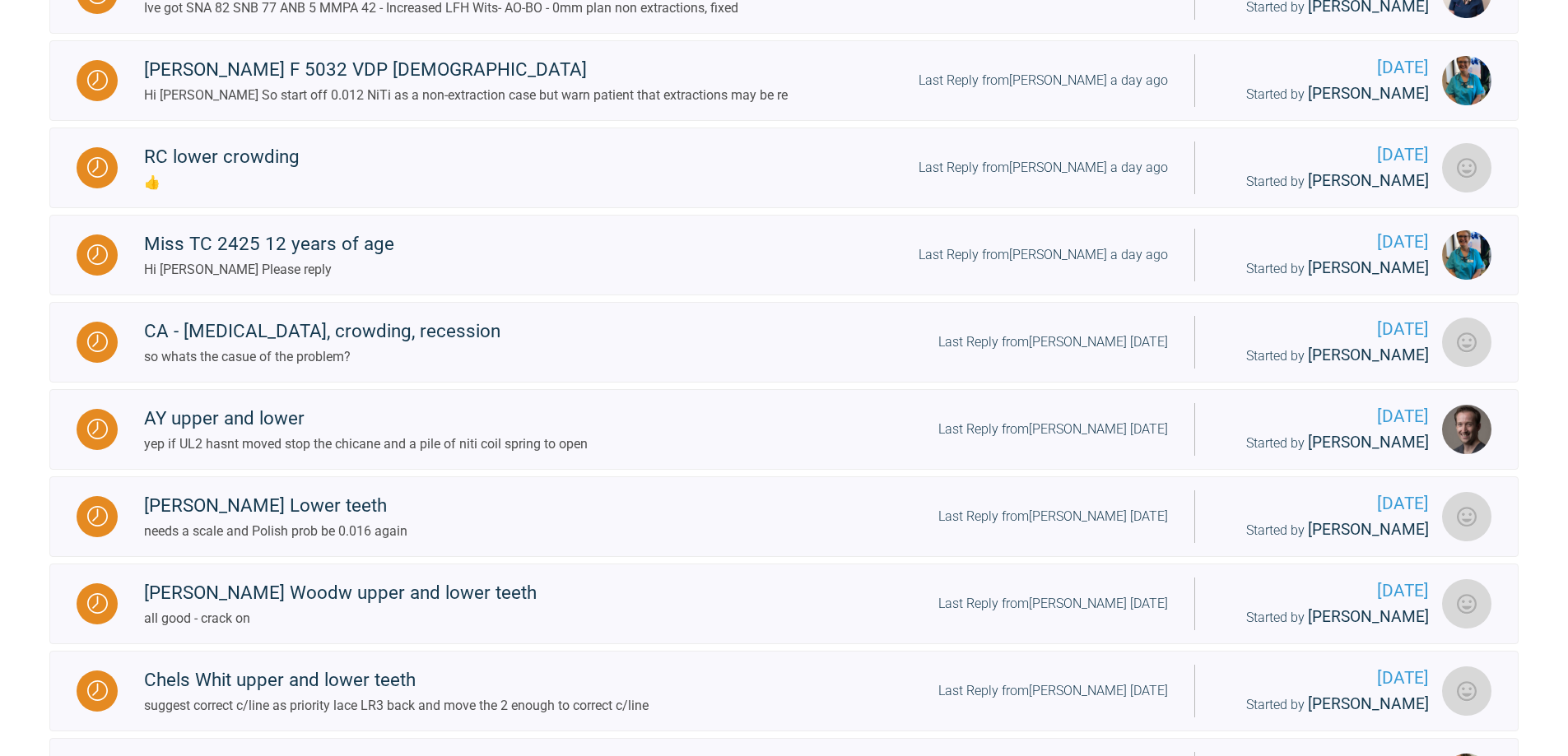
scroll to position [1046, 0]
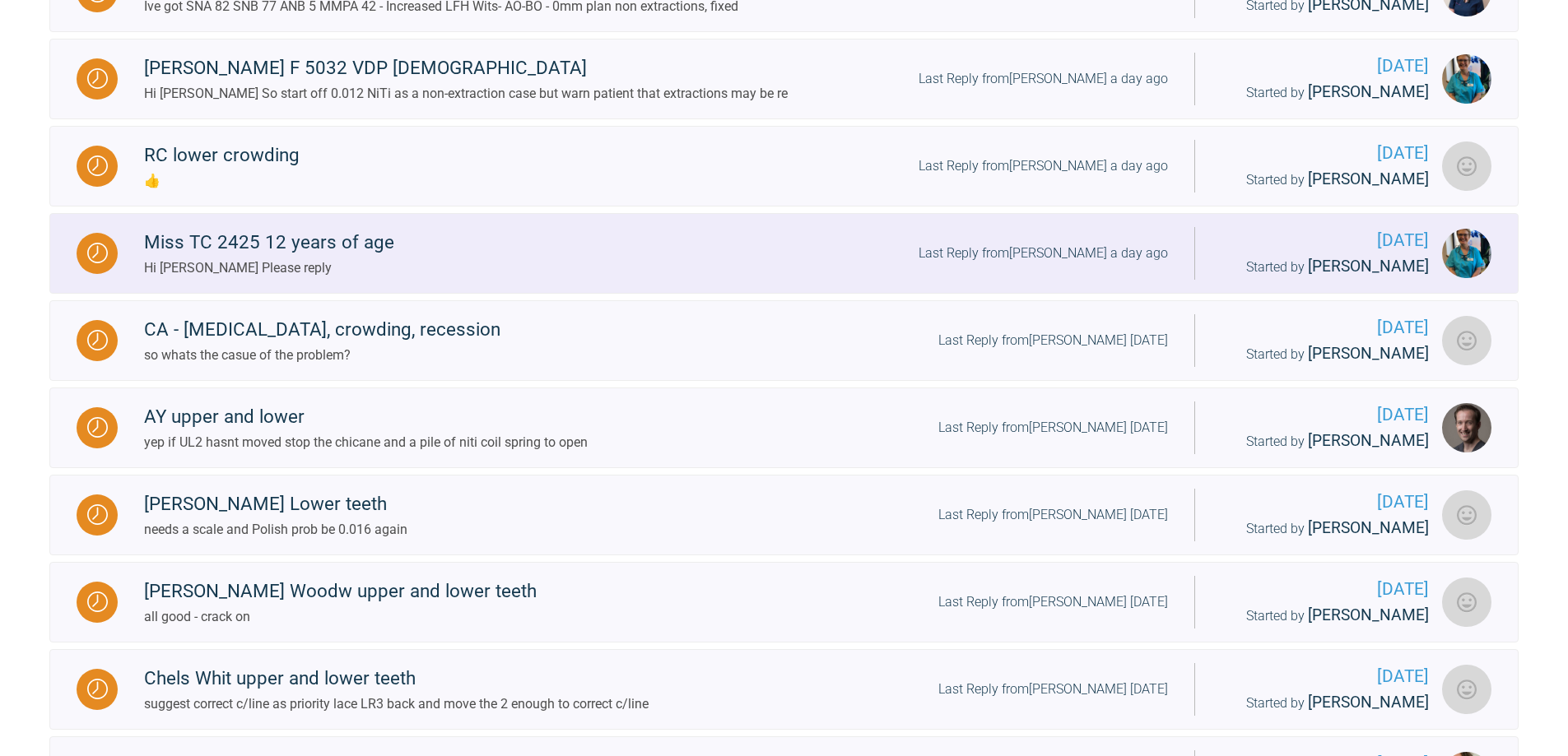
click at [1052, 264] on div "Last Reply from [PERSON_NAME] a day ago" at bounding box center [1043, 254] width 249 height 22
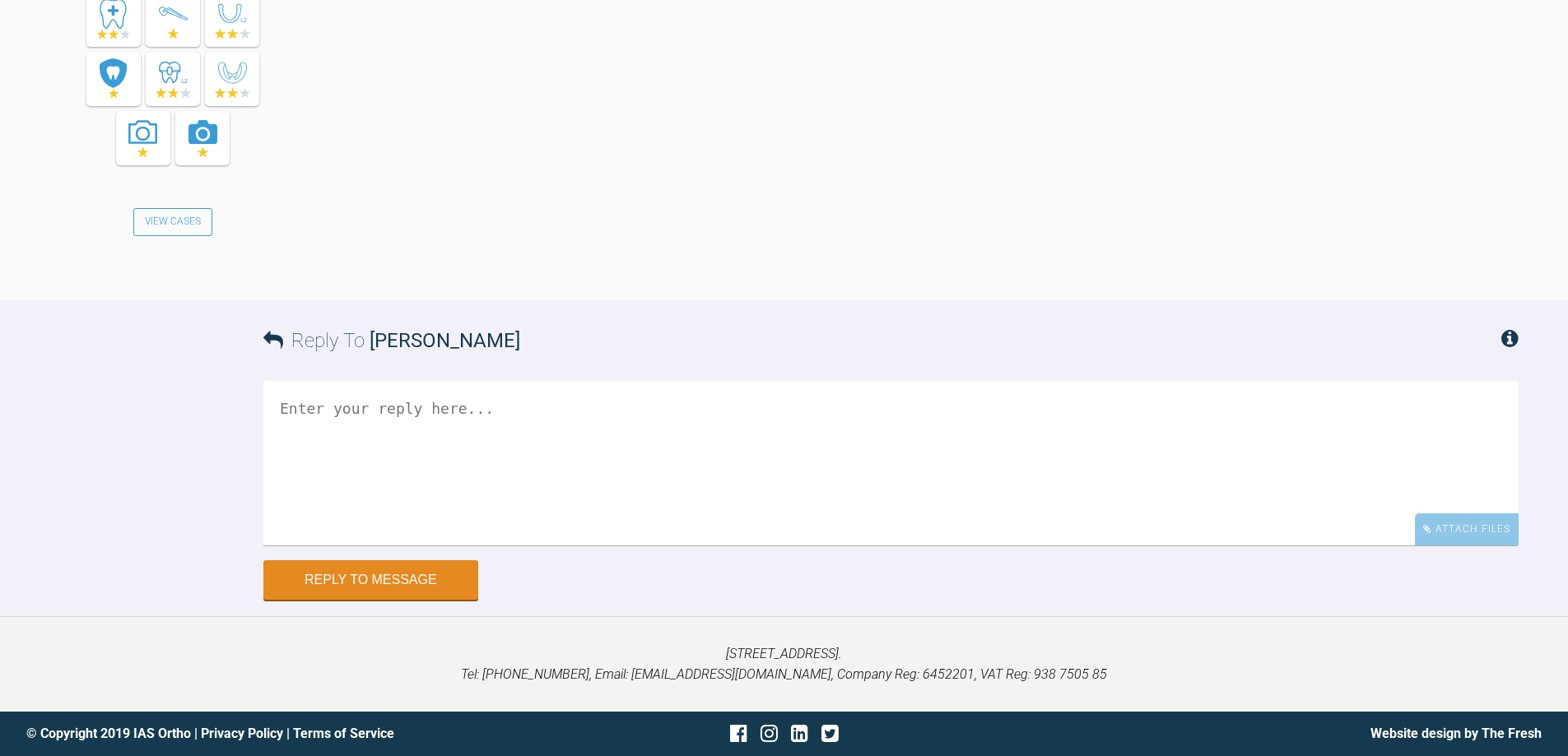
scroll to position [16888, 0]
click at [891, 430] on textarea at bounding box center [890, 464] width 1255 height 165
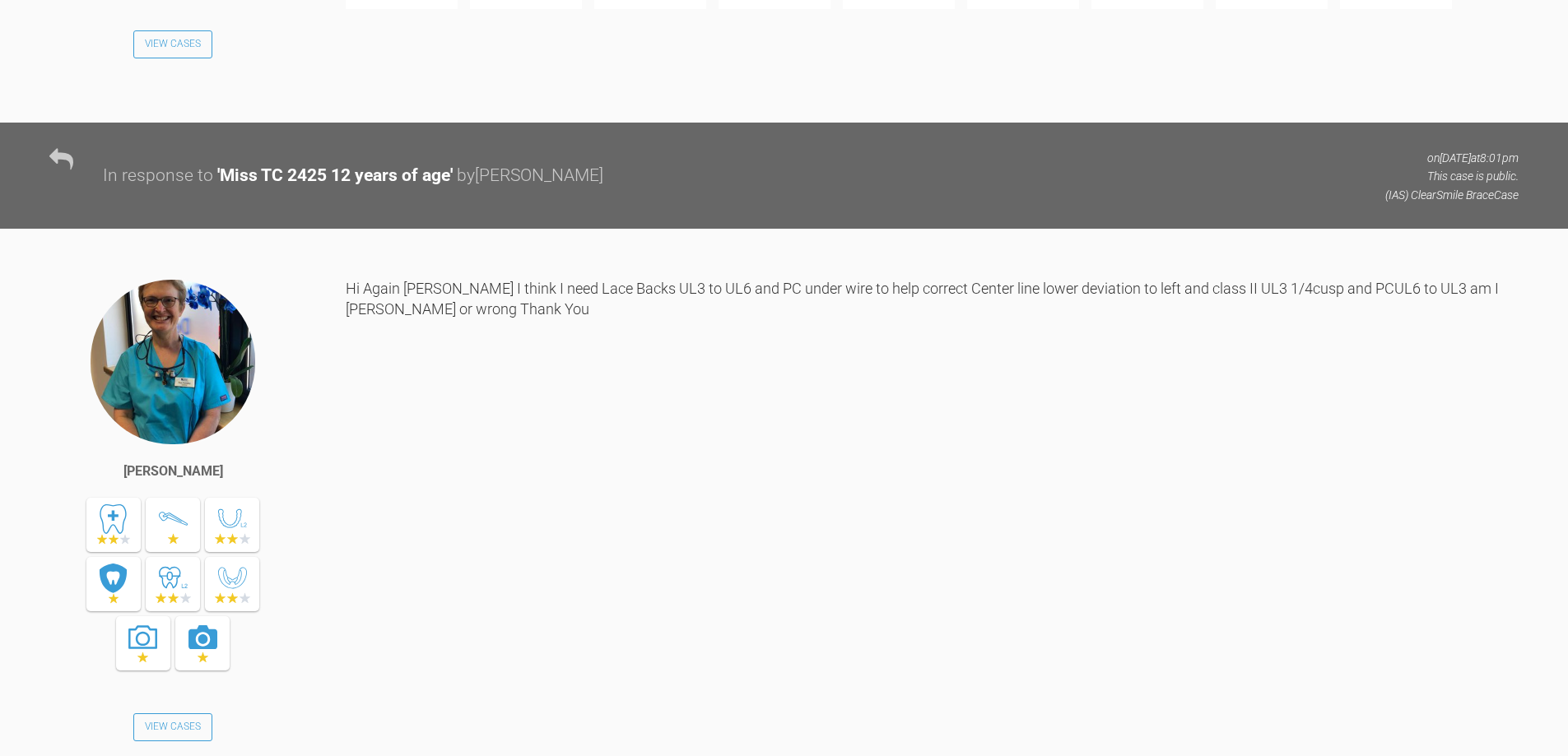
scroll to position [15242, 0]
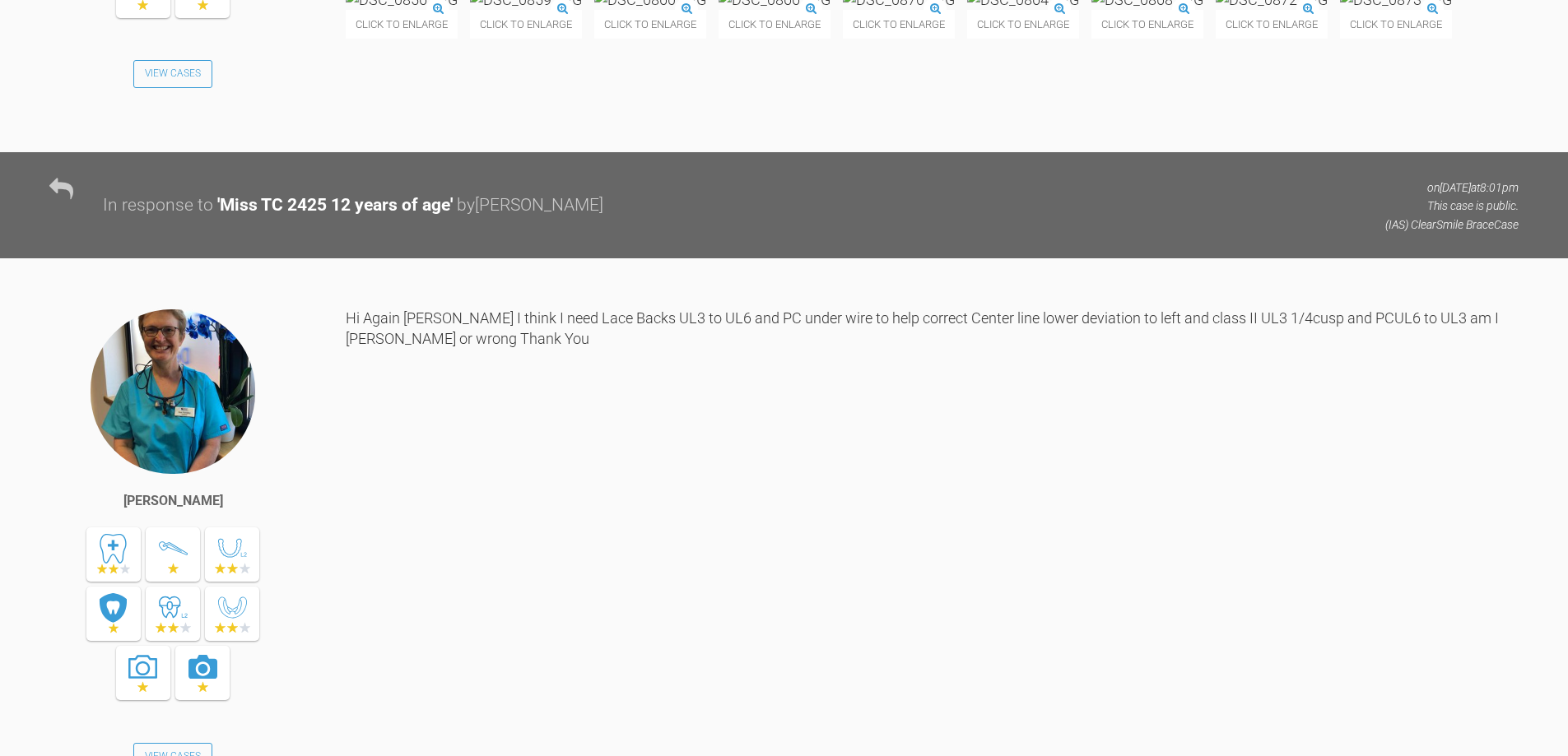
click at [458, 10] on img at bounding box center [401, -1] width 112 height 21
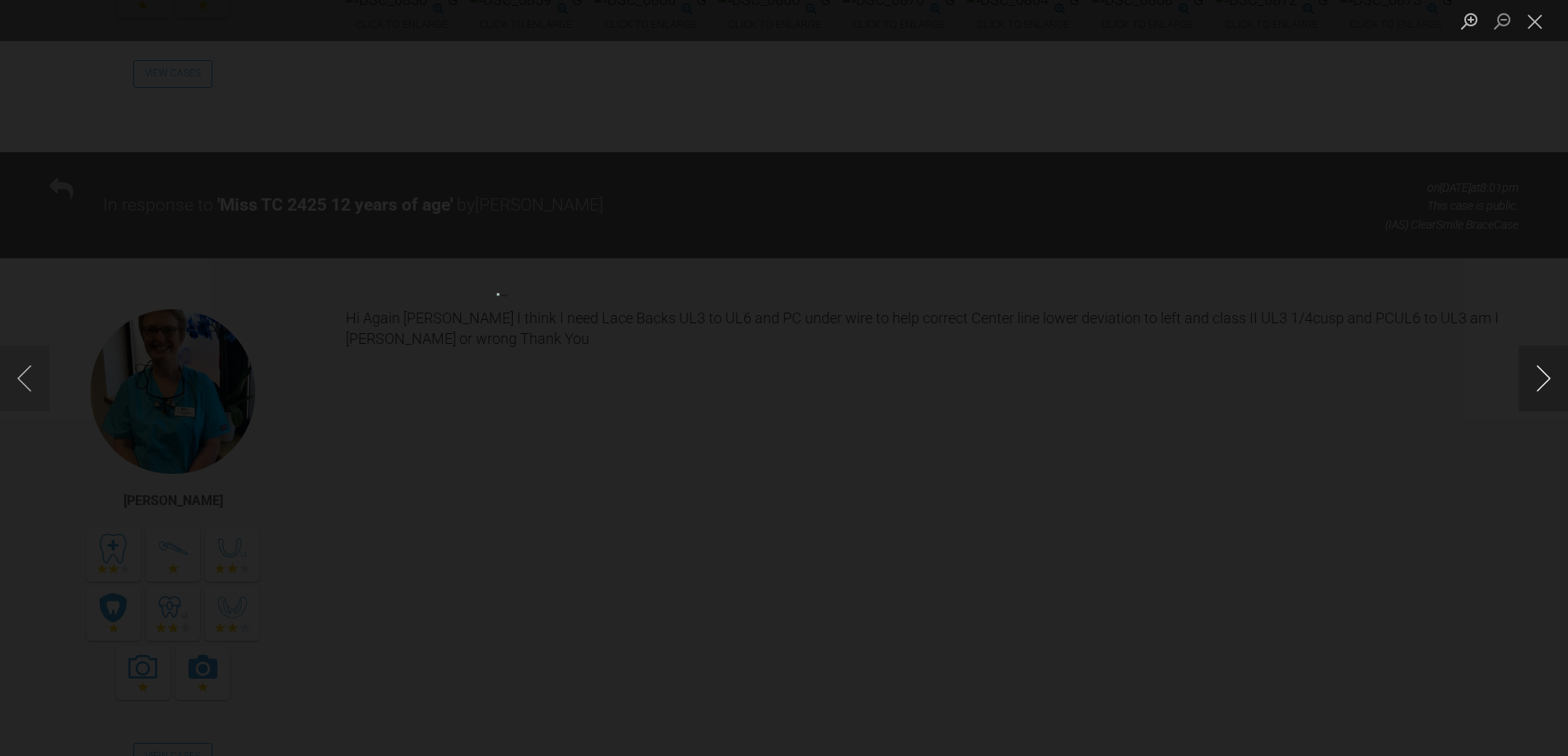
click at [1541, 367] on button "Next image" at bounding box center [1542, 378] width 49 height 66
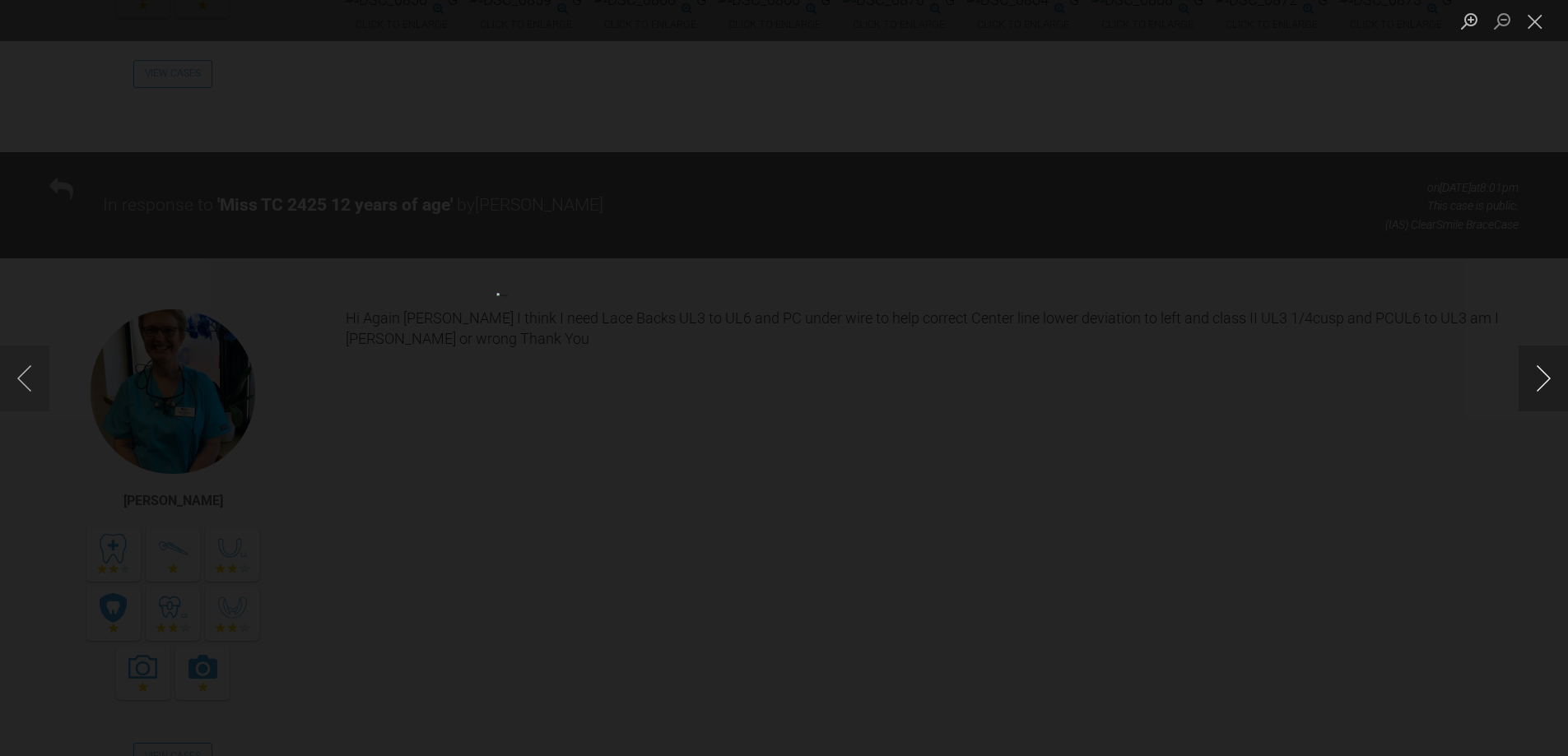
click at [1541, 367] on button "Next image" at bounding box center [1542, 378] width 49 height 66
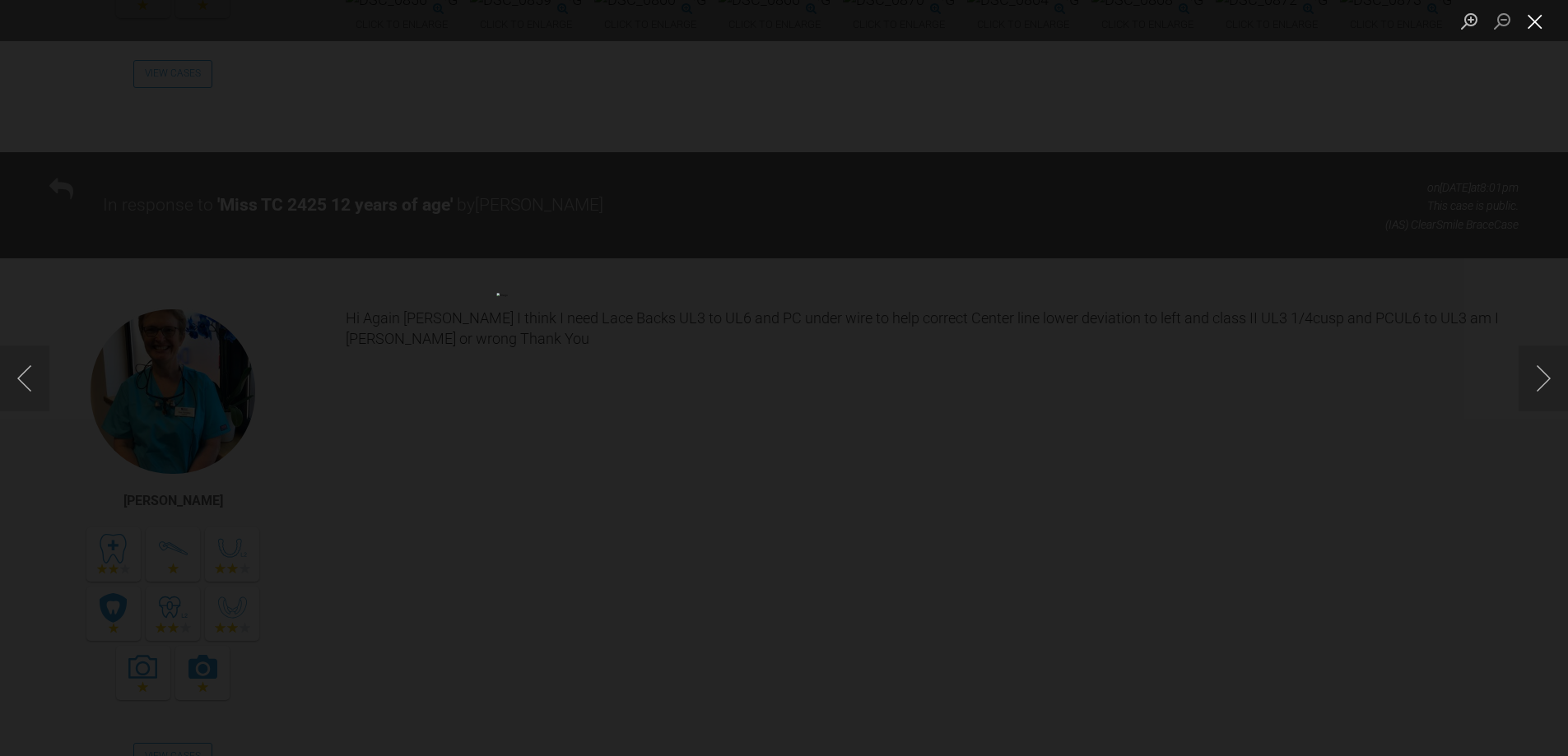
click at [1537, 22] on button "Close lightbox" at bounding box center [1535, 21] width 33 height 29
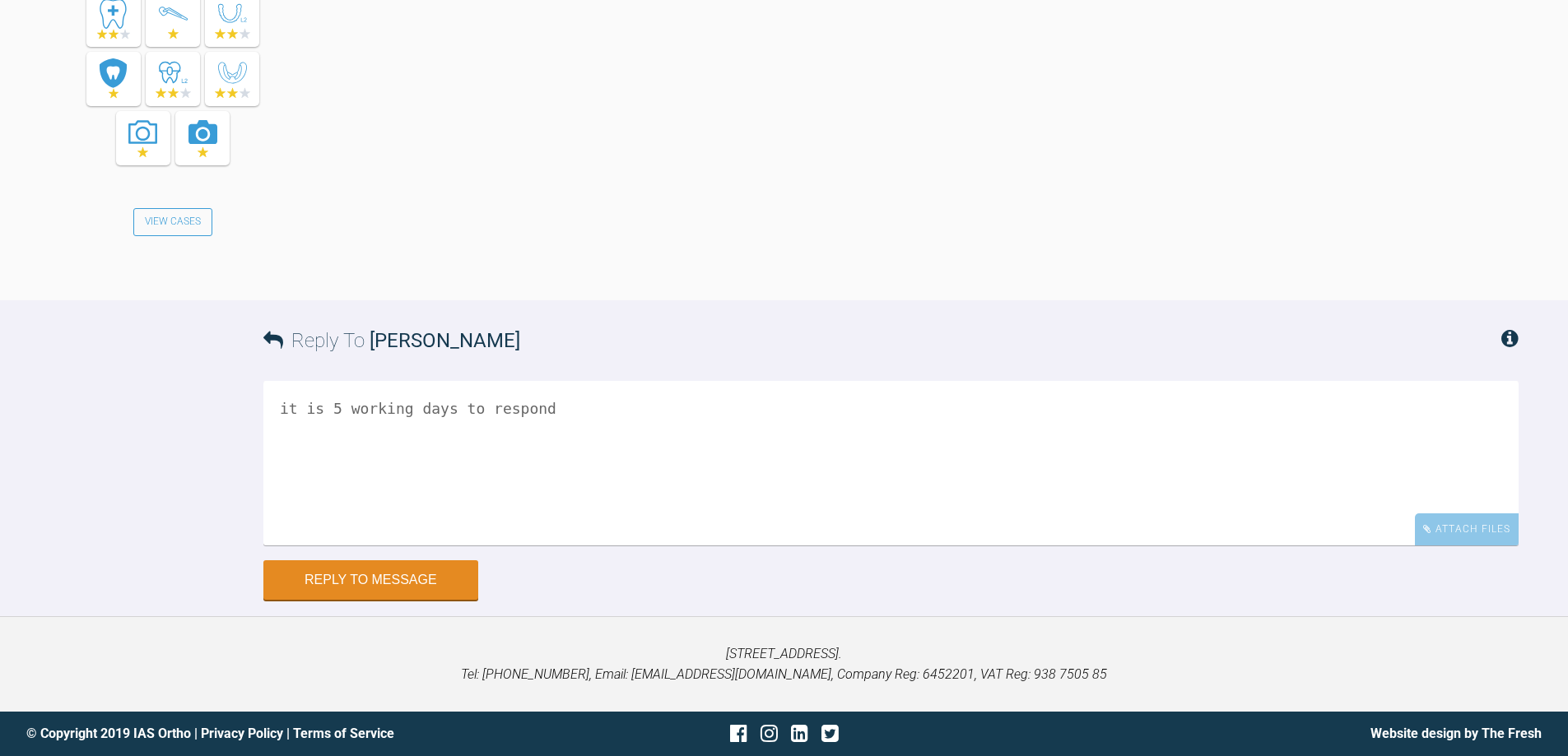
scroll to position [16888, 0]
click at [555, 416] on textarea "it is 5 working days to respond" at bounding box center [890, 464] width 1255 height 165
click at [764, 431] on textarea "it is 5 working days to respond photo in focus - review lect notes on how to ta…" at bounding box center [890, 464] width 1255 height 165
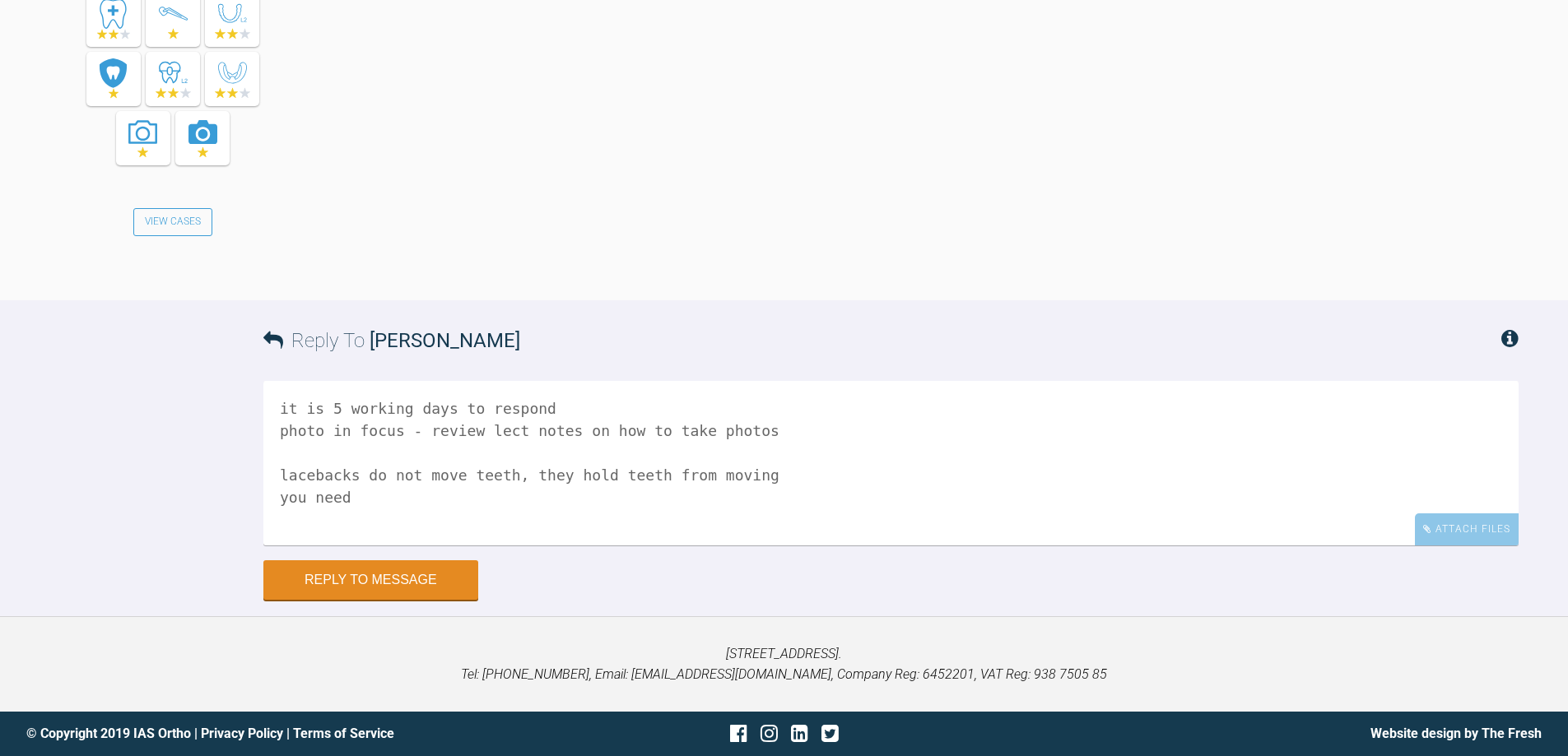
click at [420, 496] on textarea "it is 5 working days to respond photo in focus - review lect notes on how to ta…" at bounding box center [890, 464] width 1255 height 165
click at [838, 500] on textarea "it is 5 working days to respond photo in focus - review lect notes on how to ta…" at bounding box center [890, 464] width 1255 height 165
click at [907, 495] on textarea "it is 5 working days to respond photo in focus - review lect notes on how to ta…" at bounding box center [890, 464] width 1255 height 165
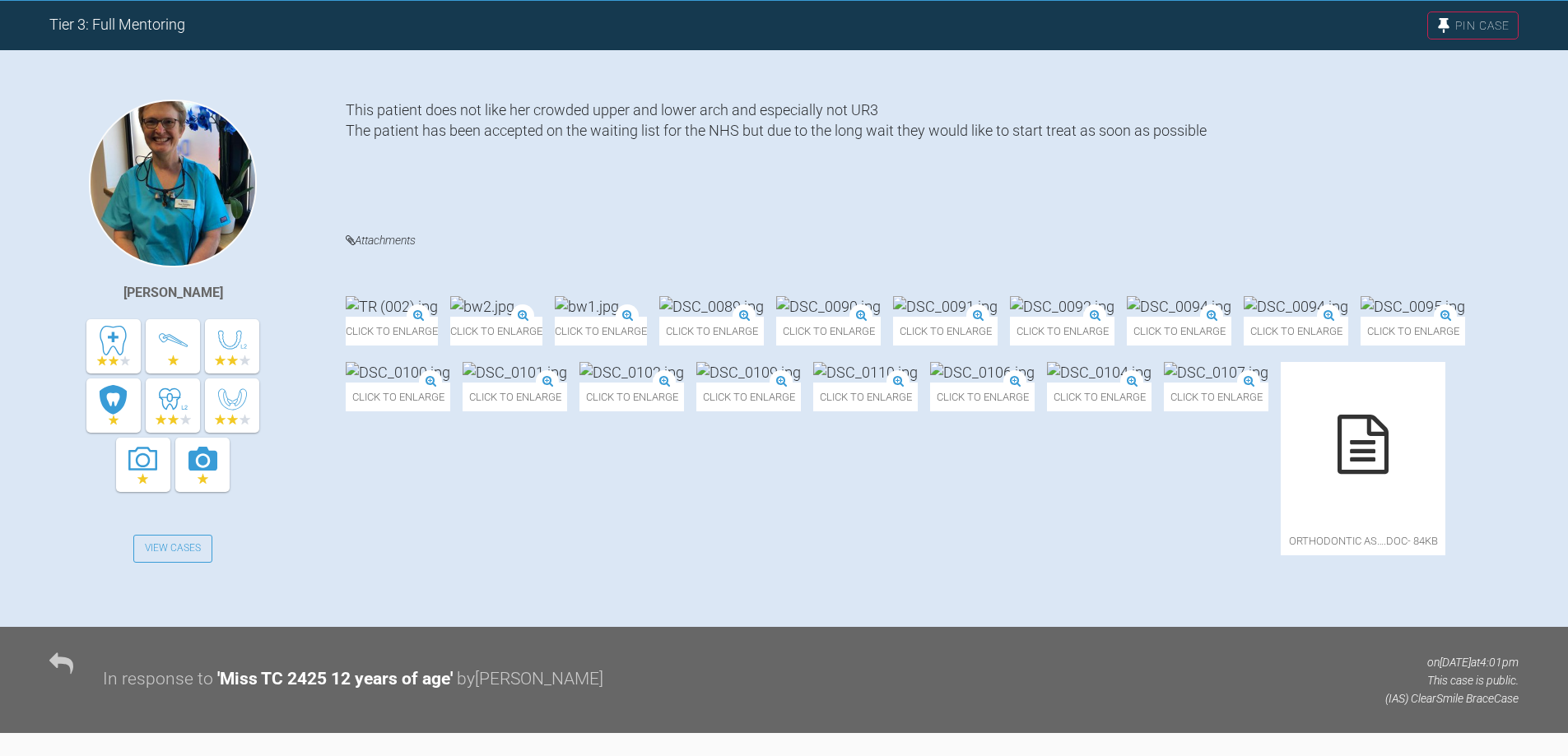
scroll to position [480, 0]
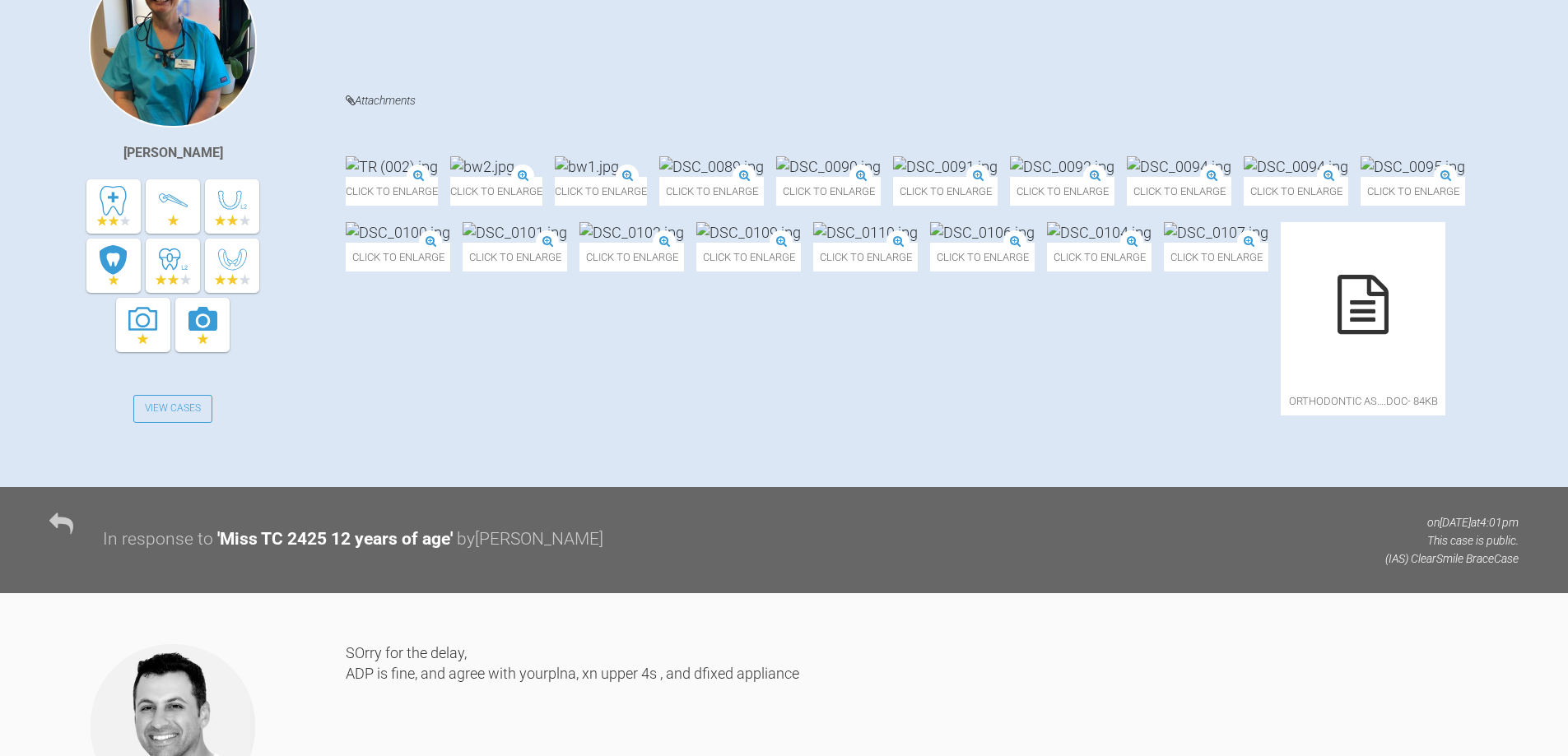
click at [881, 157] on img at bounding box center [829, 167] width 105 height 21
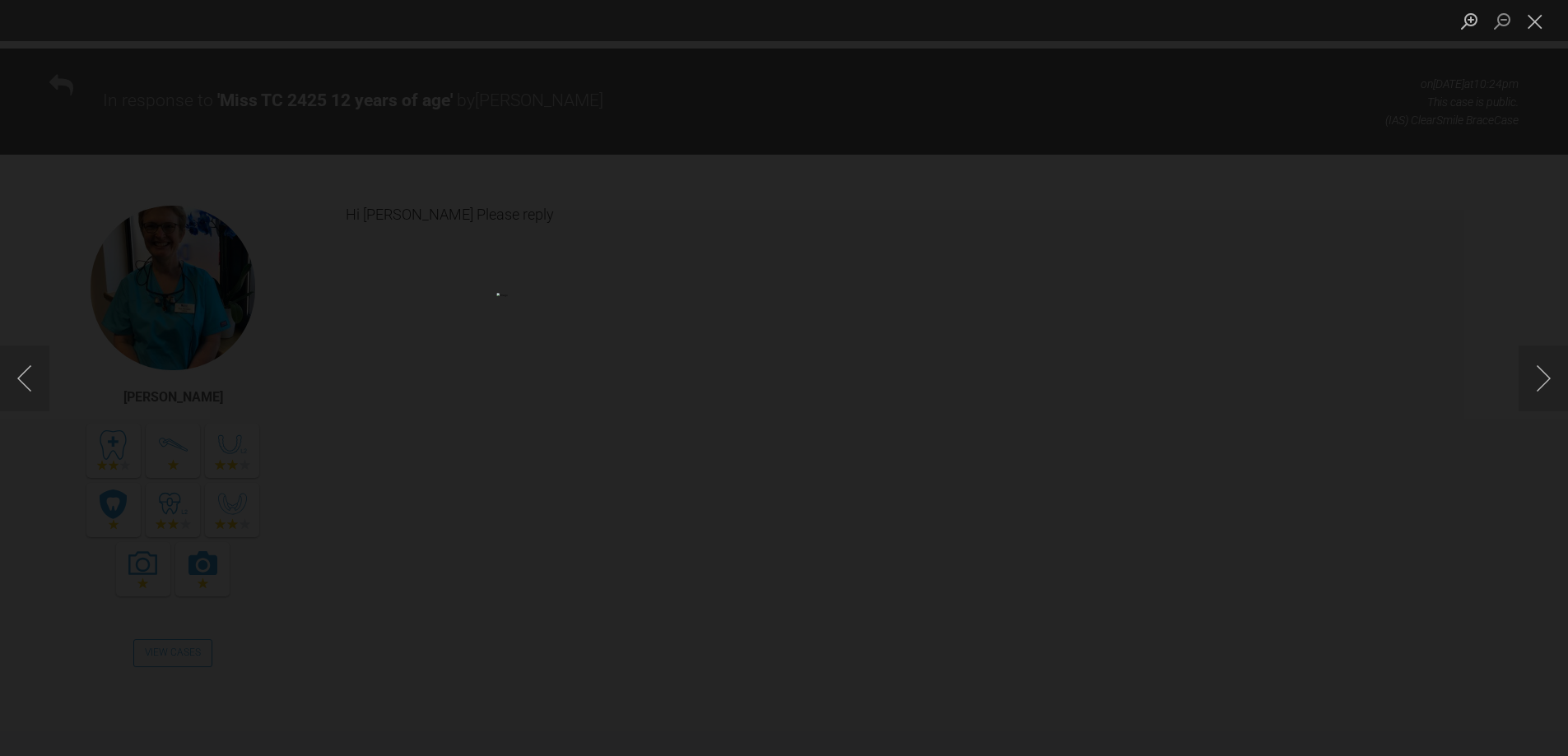
scroll to position [16548, 0]
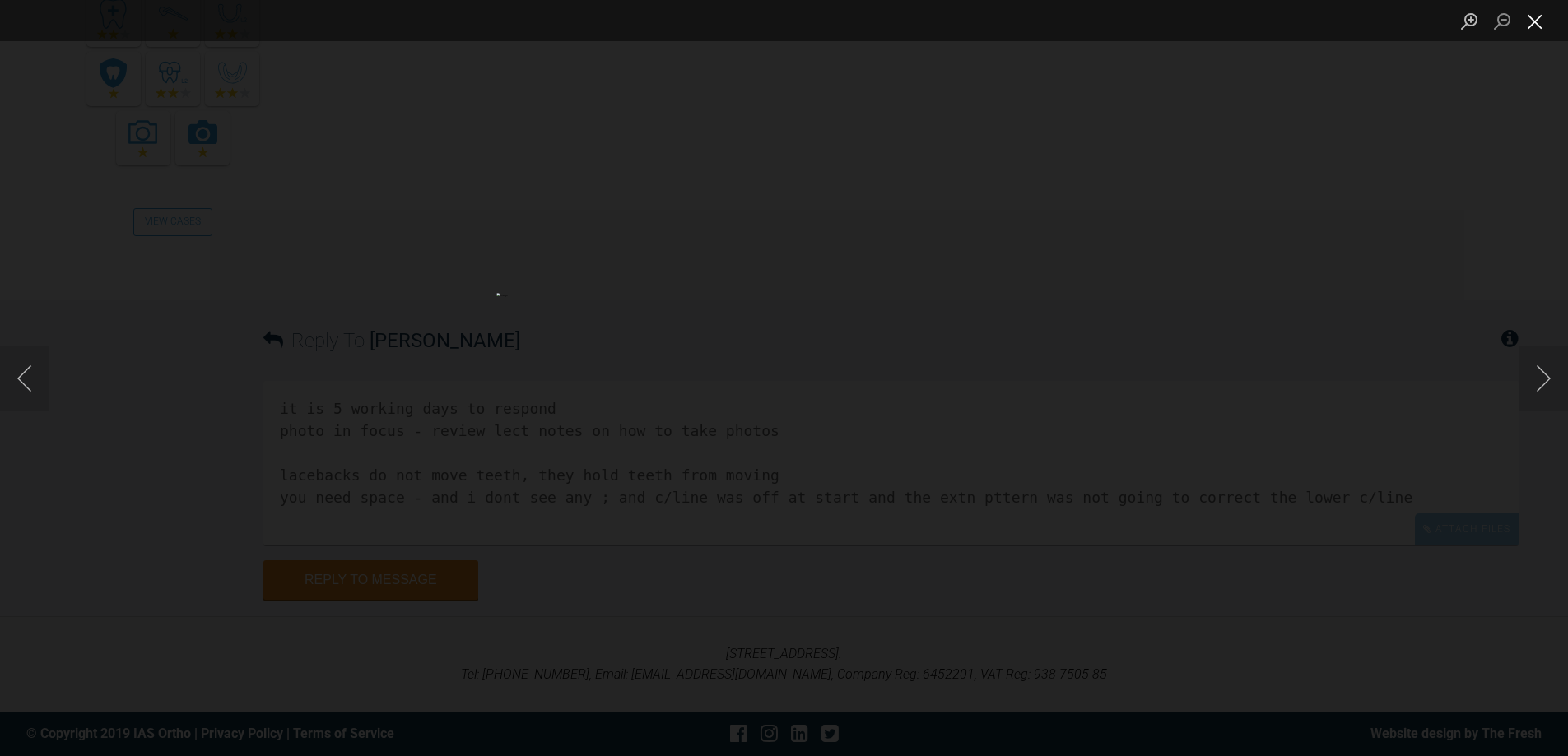
click at [1540, 22] on button "Close lightbox" at bounding box center [1535, 21] width 33 height 29
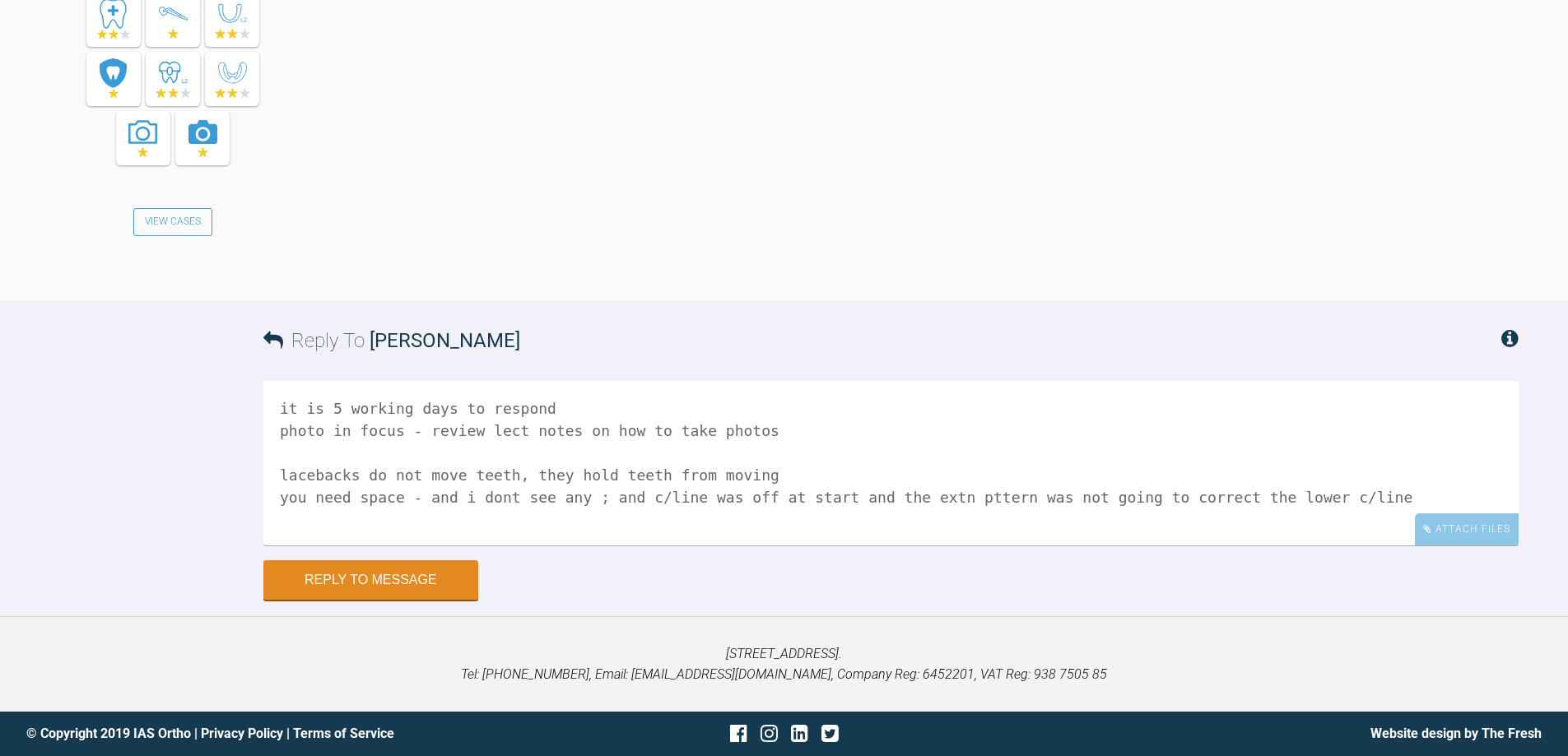
scroll to position [16888, 0]
click at [1342, 490] on textarea "it is 5 working days to respond photo in focus - review lect notes on how to ta…" at bounding box center [890, 464] width 1255 height 165
click at [480, 535] on textarea "it is 5 working days to respond photo in focus - review lect notes on how to ta…" at bounding box center [890, 464] width 1255 height 165
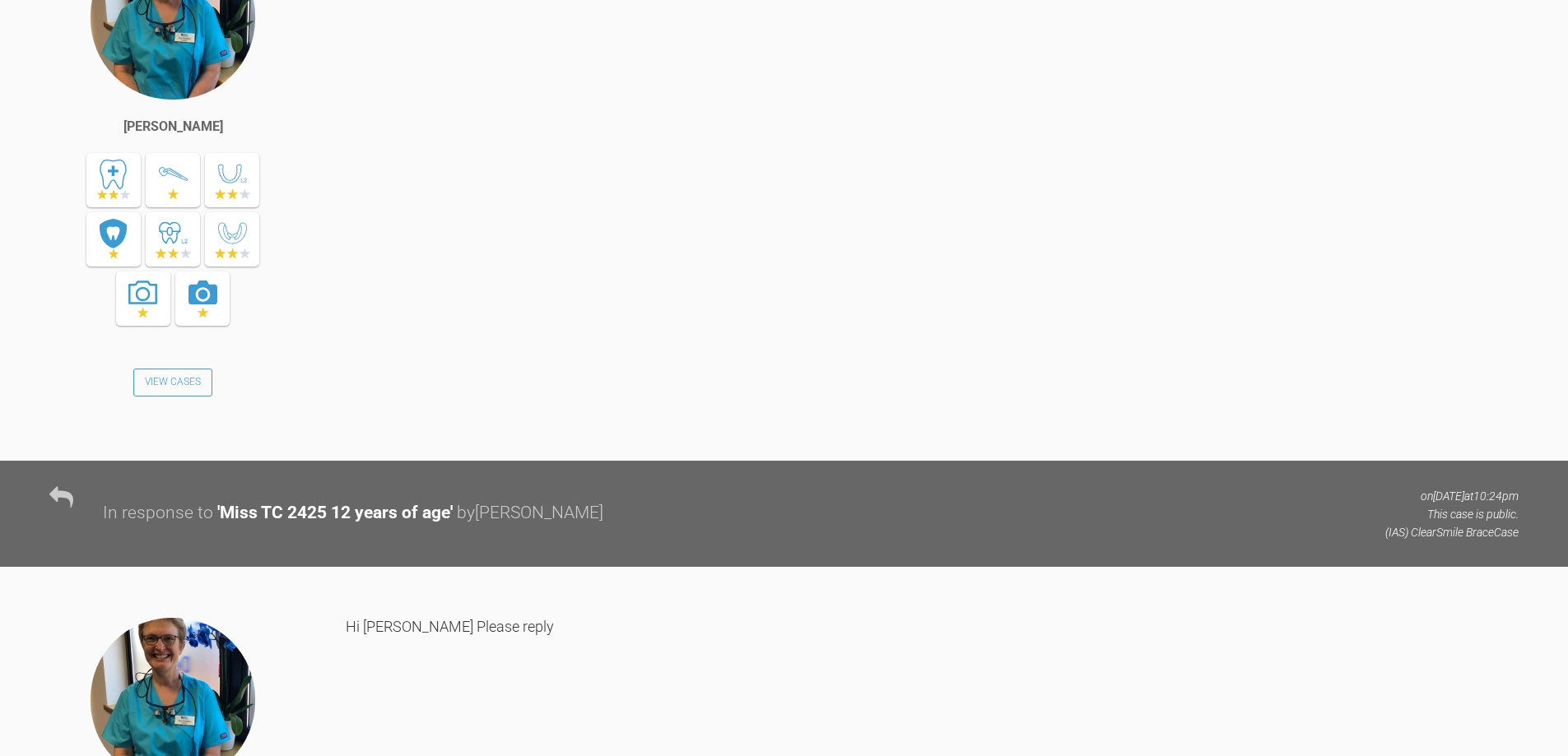
scroll to position [15489, 0]
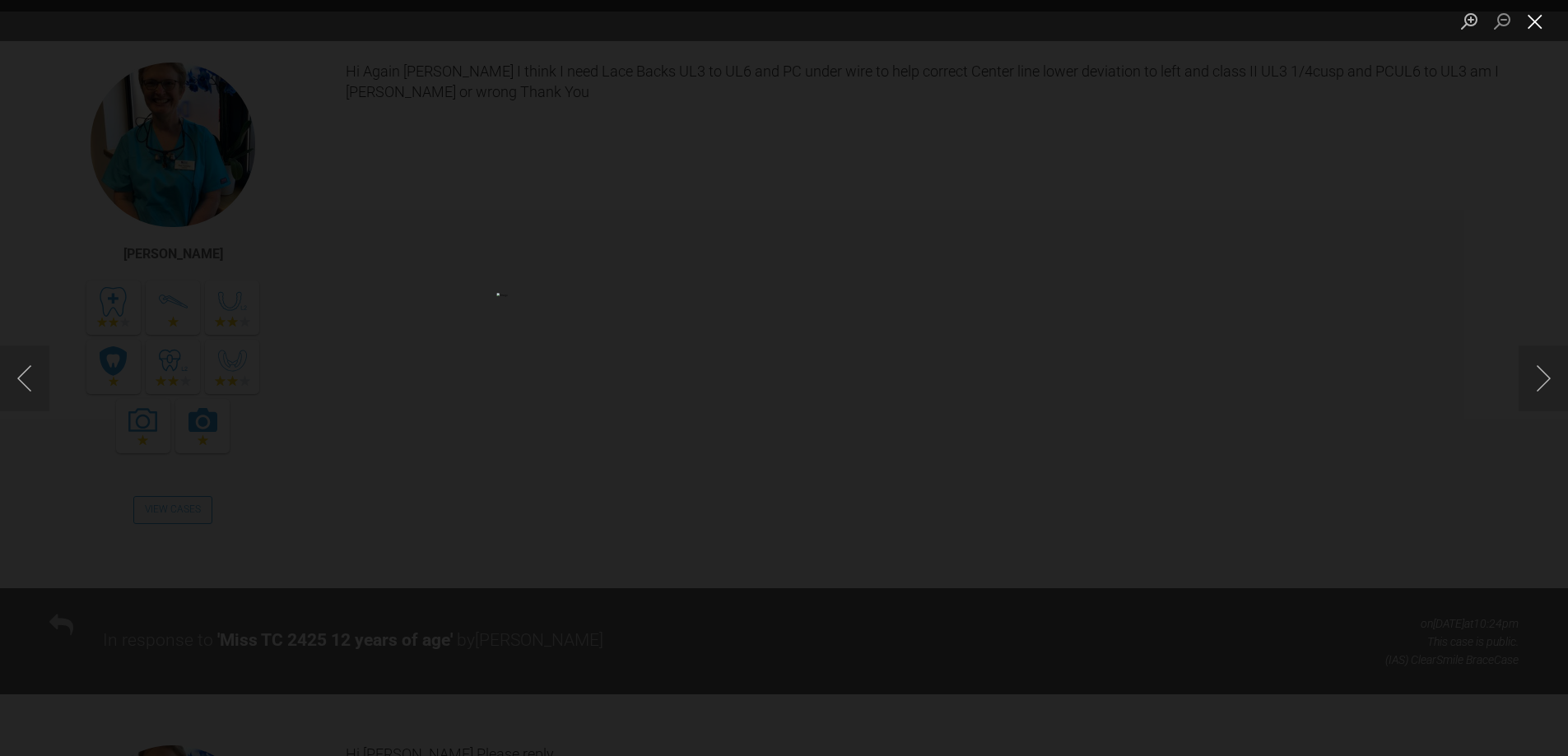
click at [1533, 20] on button "Close lightbox" at bounding box center [1535, 21] width 33 height 29
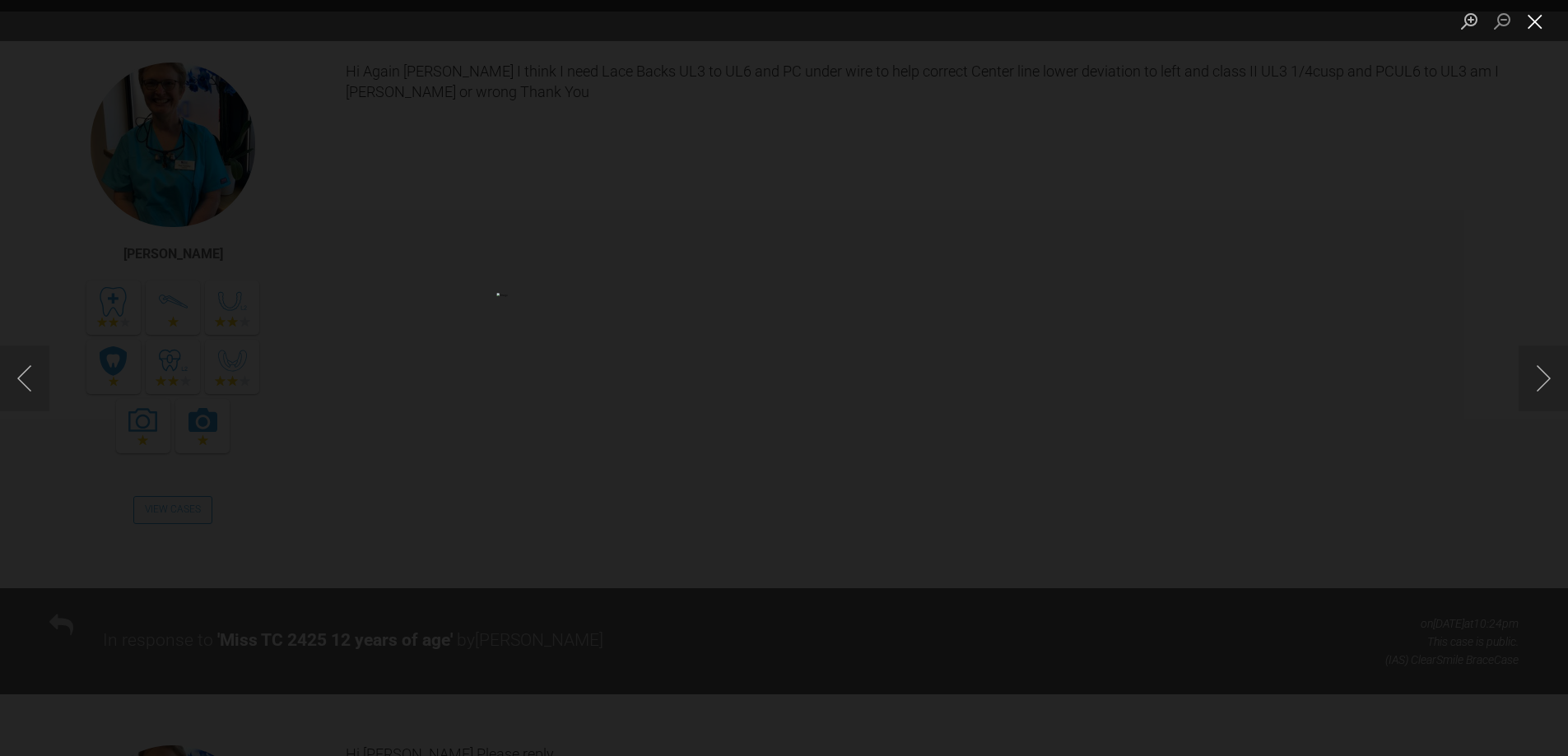
click at [1530, 25] on button "Close lightbox" at bounding box center [1535, 21] width 33 height 29
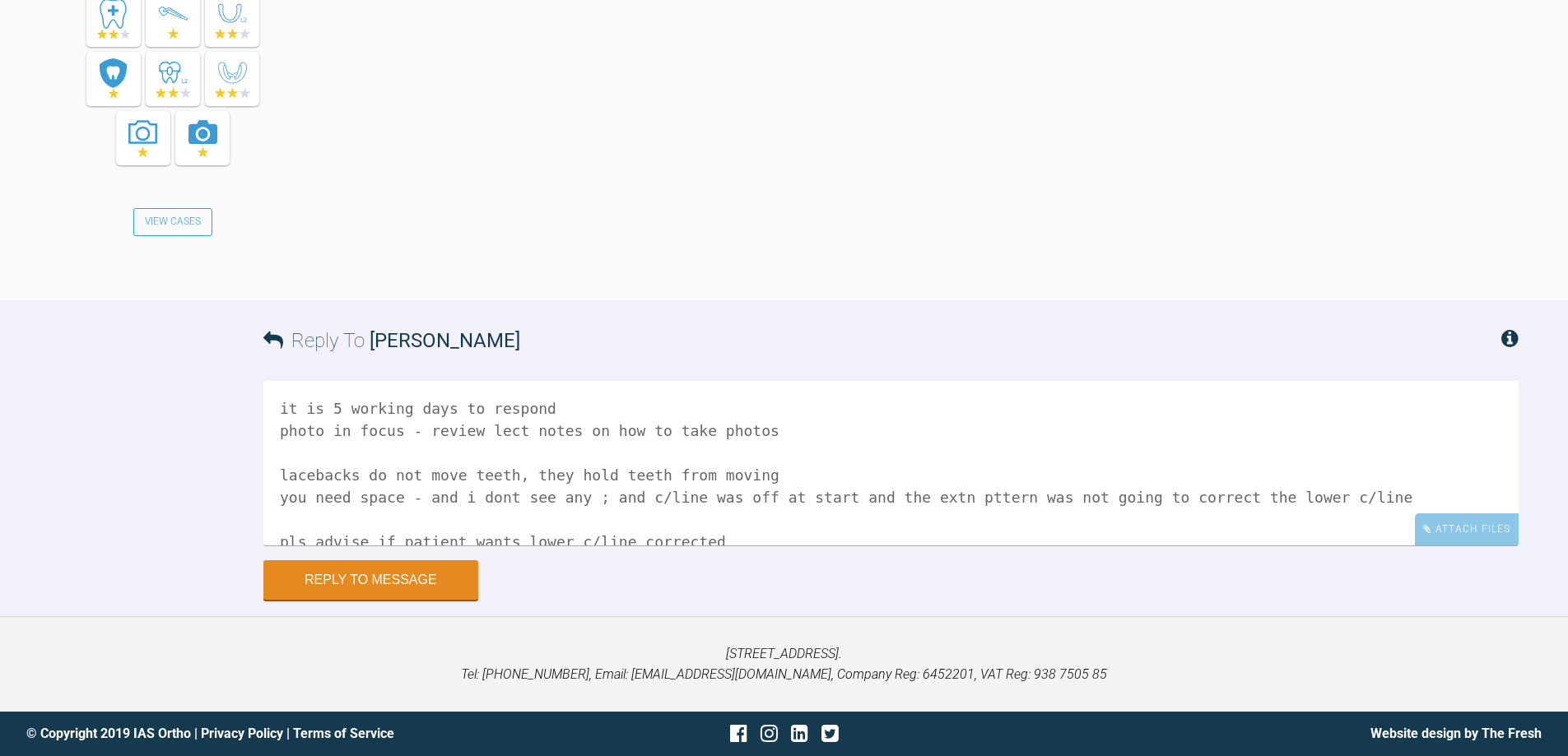
scroll to position [16888, 0]
click at [759, 474] on textarea "it is 5 working days to respond photo in focus - review lect notes on how to ta…" at bounding box center [890, 464] width 1255 height 165
click at [568, 500] on textarea "it is 5 working days to respond photo in focus - review lect notes on how to ta…" at bounding box center [890, 464] width 1255 height 165
drag, startPoint x: 737, startPoint y: 475, endPoint x: 257, endPoint y: 479, distance: 480.0
click at [257, 479] on div "Reply To [PERSON_NAME] it is 5 working days to respond photo in focus - review …" at bounding box center [784, 450] width 1568 height 300
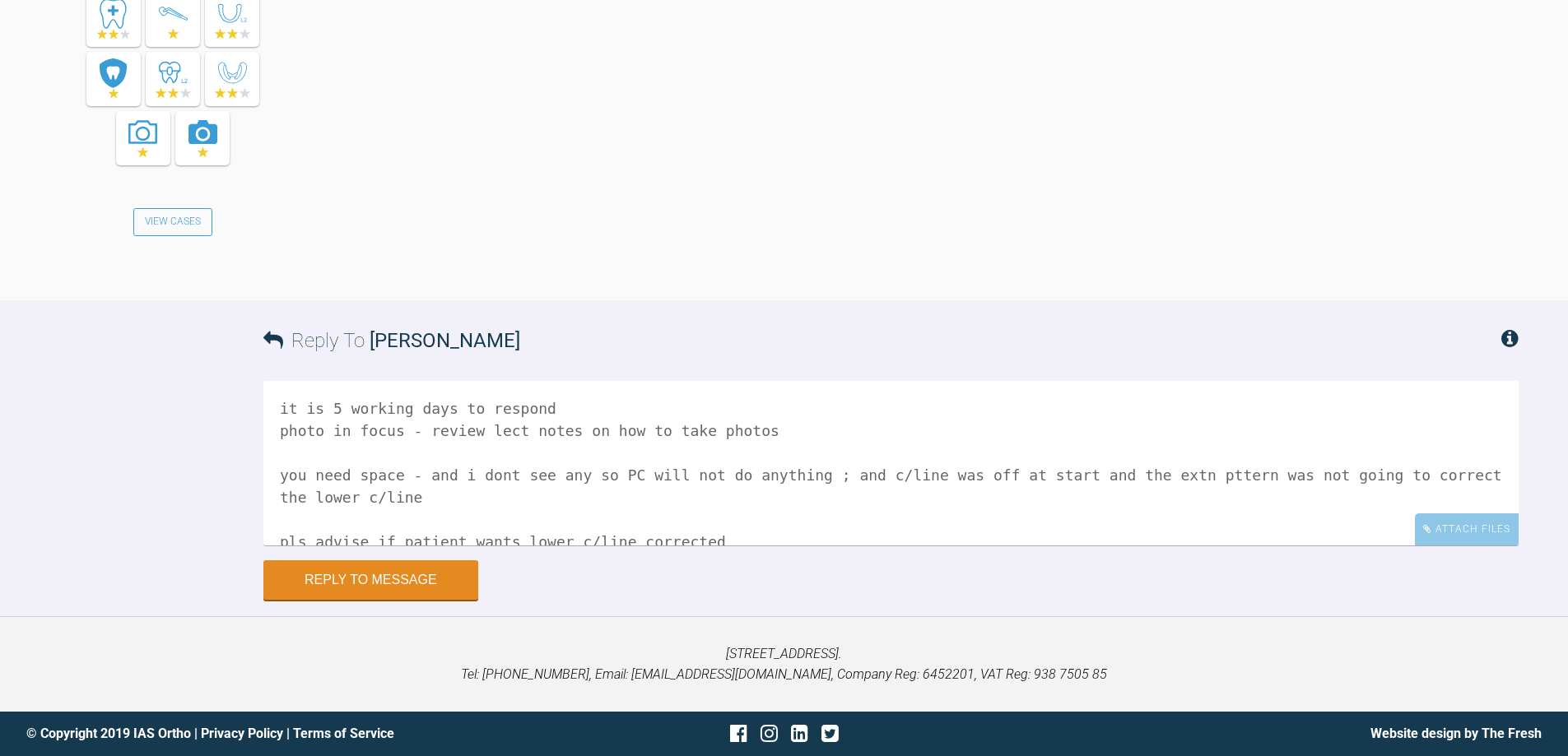
click at [596, 475] on textarea "it is 5 working days to respond photo in focus - review lect notes on how to ta…" at bounding box center [890, 464] width 1255 height 165
click at [619, 470] on textarea "it is 5 working days to respond photo in focus - review lect notes on how to ta…" at bounding box center [890, 464] width 1255 height 165
click at [856, 473] on textarea "it is 5 working days to respond photo in focus - review lect notes on how to ta…" at bounding box center [890, 464] width 1255 height 165
click at [491, 497] on textarea "it is 5 working days to respond photo in focus - review lect notes on how to ta…" at bounding box center [890, 464] width 1255 height 165
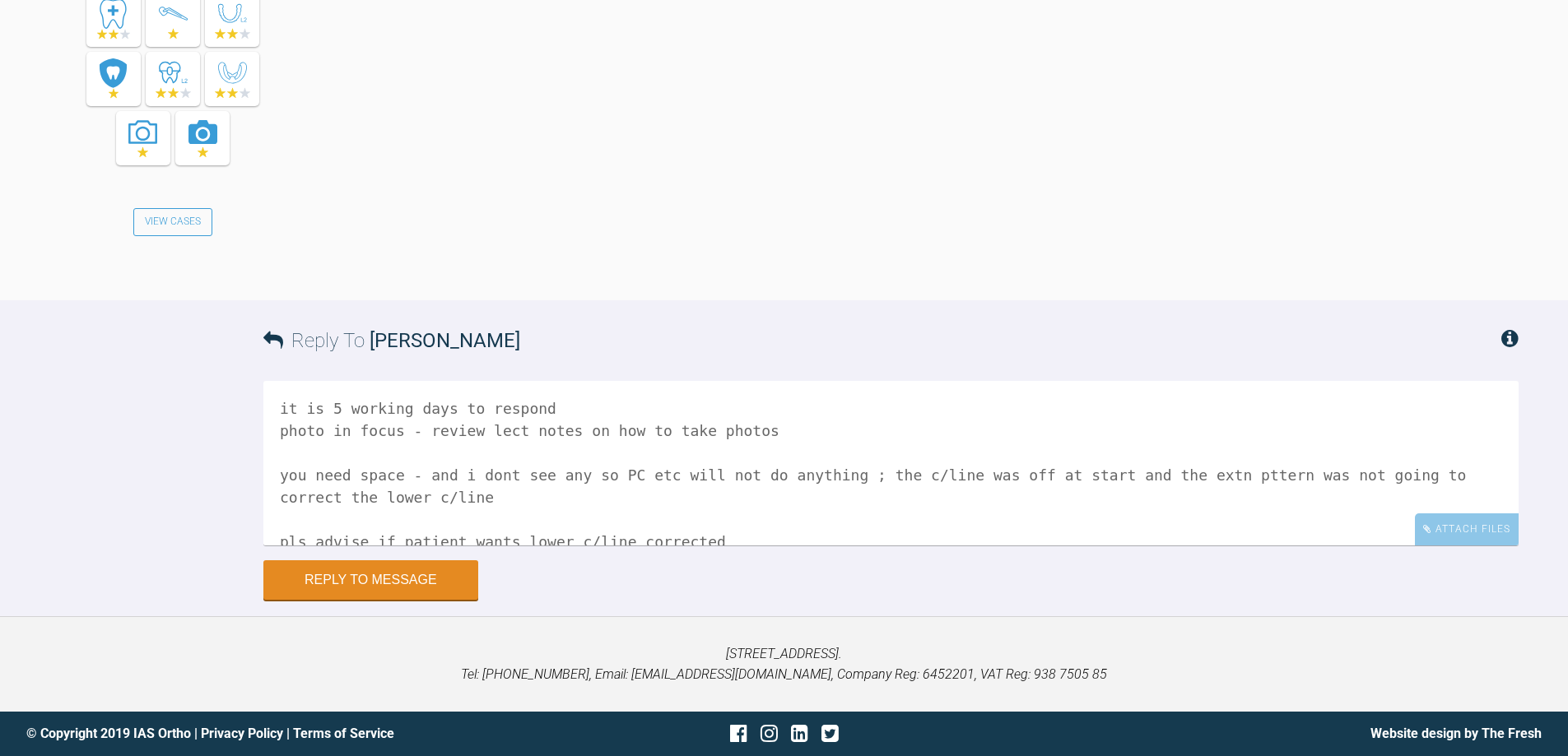
click at [1182, 470] on textarea "it is 5 working days to respond photo in focus - review lect notes on how to ta…" at bounding box center [890, 464] width 1255 height 165
click at [1168, 474] on textarea "it is 5 working days to respond photo in focus - review lect notes on how to ta…" at bounding box center [890, 464] width 1255 height 165
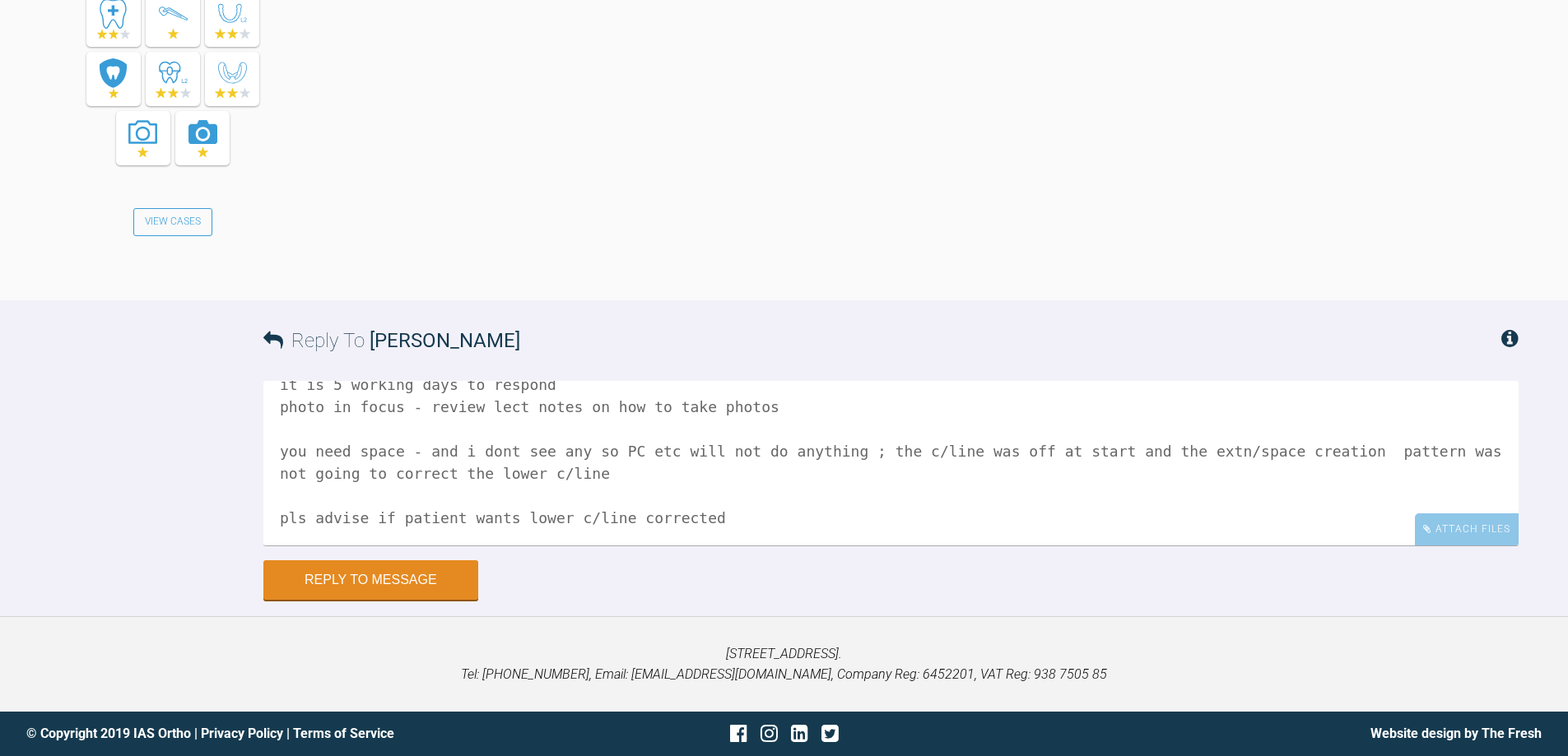
click at [704, 493] on textarea "it is 5 working days to respond photo in focus - review lect notes on how to ta…" at bounding box center [890, 464] width 1255 height 165
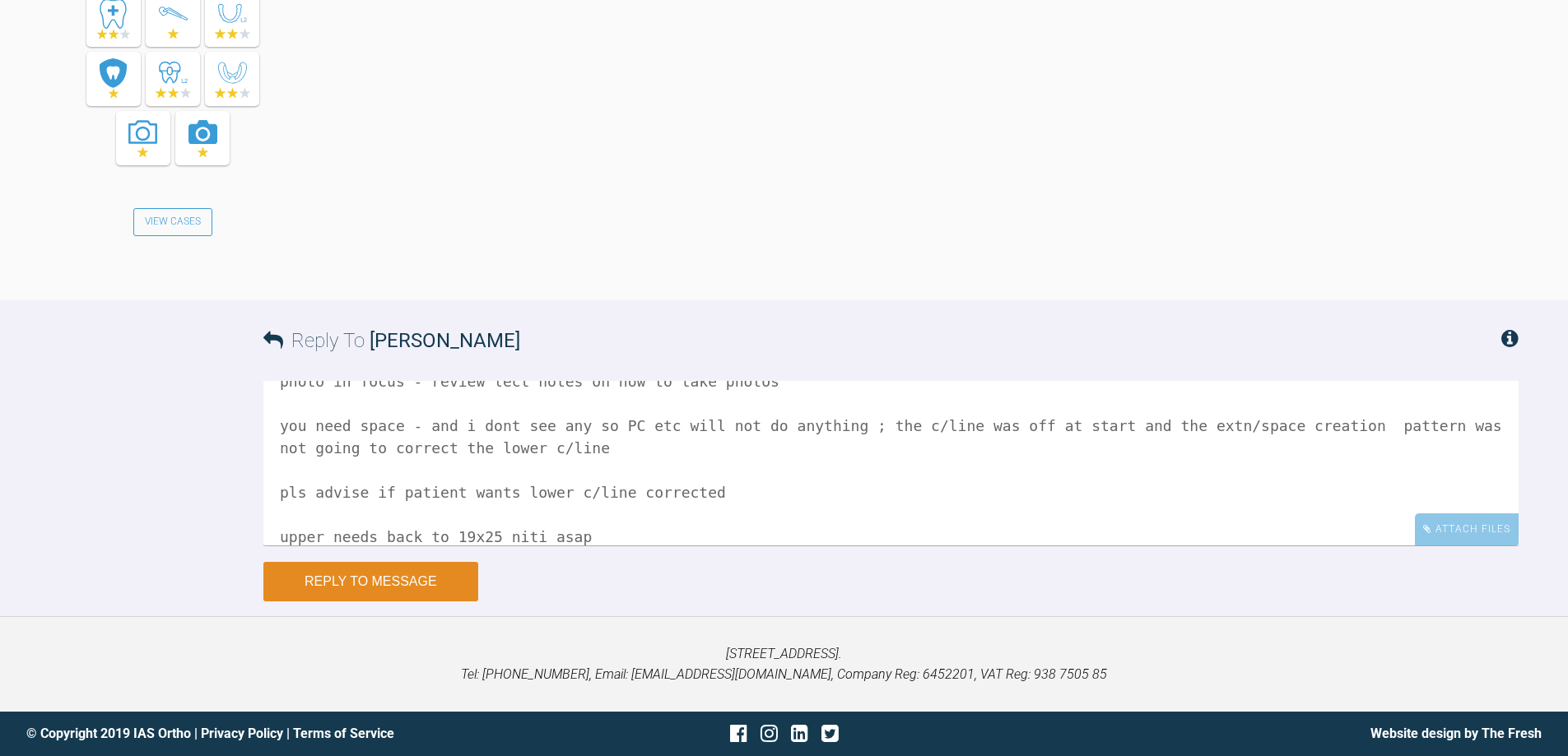
type textarea "it is 5 working days to respond photo in focus - review lect notes on how to ta…"
click at [417, 569] on button "Reply to Message" at bounding box center [371, 581] width 215 height 39
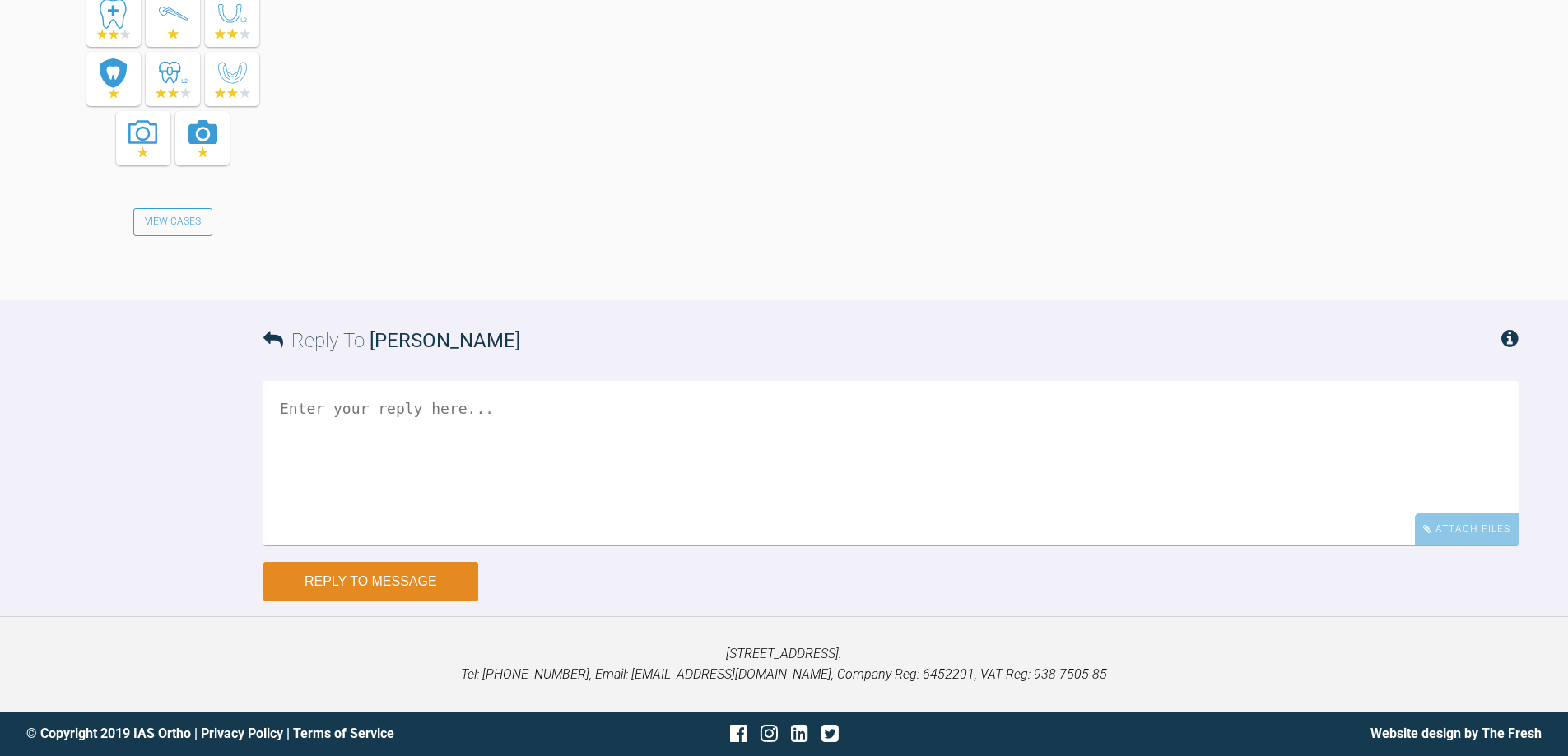
scroll to position [0, 0]
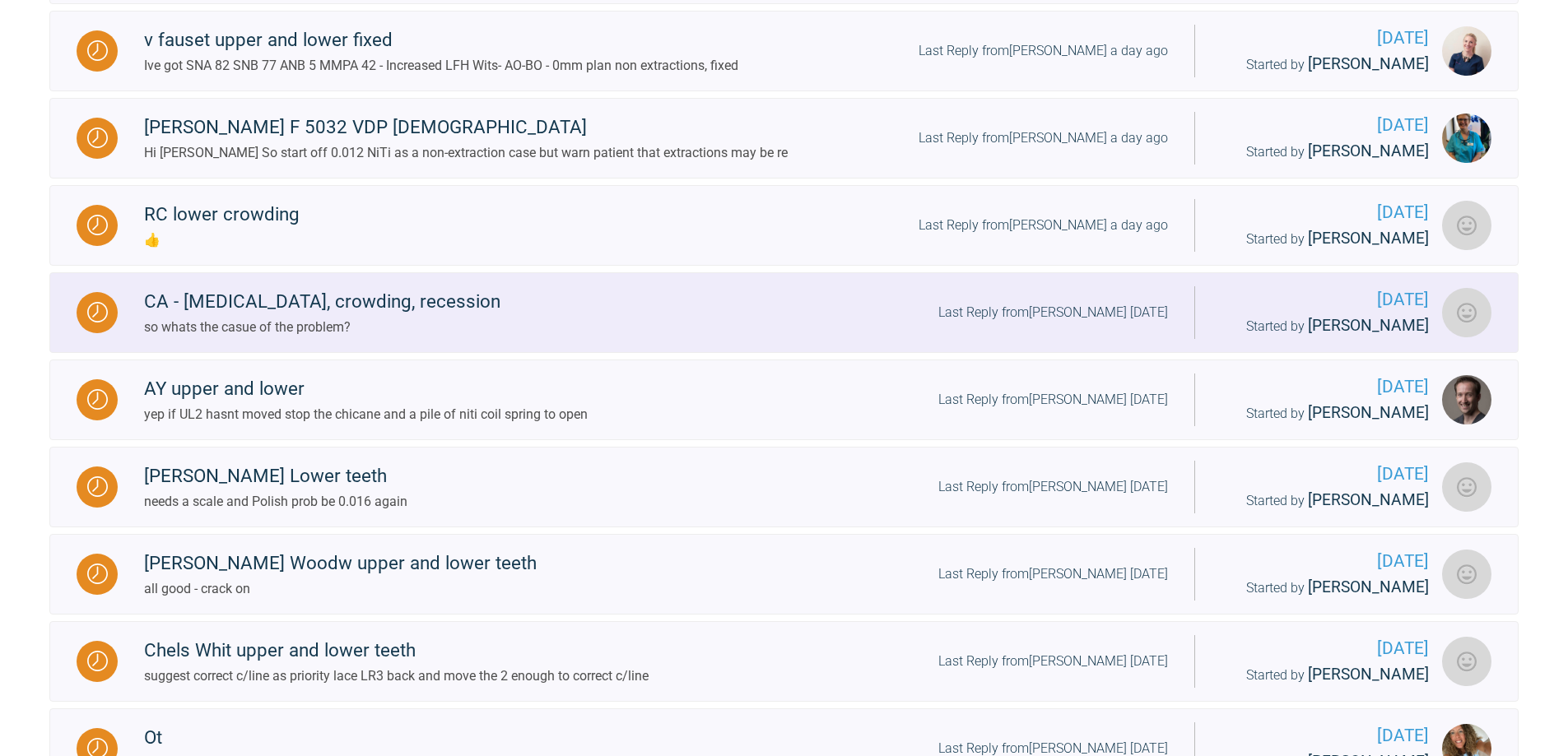
scroll to position [1045, 0]
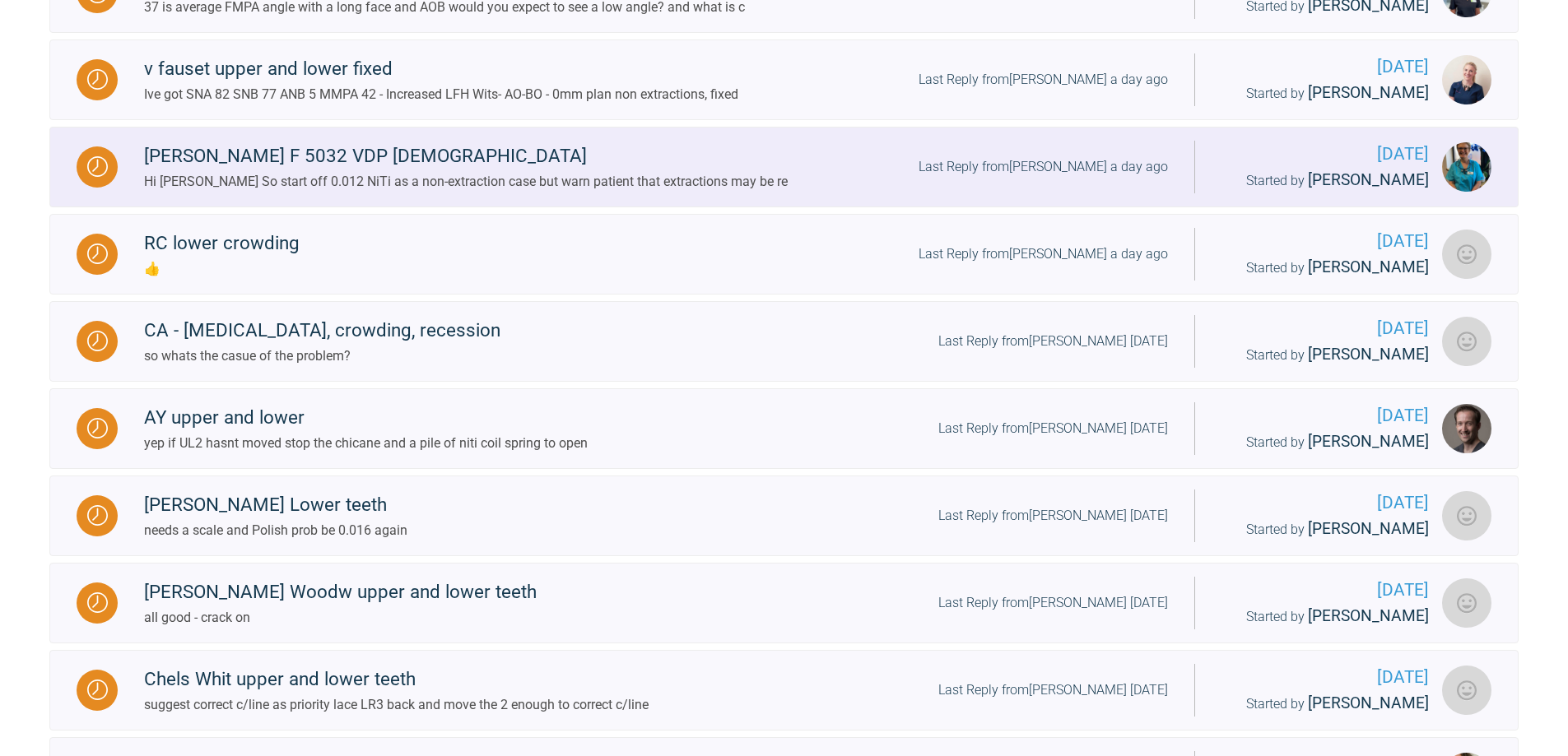
click at [1072, 177] on div "Last Reply from [PERSON_NAME] a day ago" at bounding box center [1043, 167] width 249 height 22
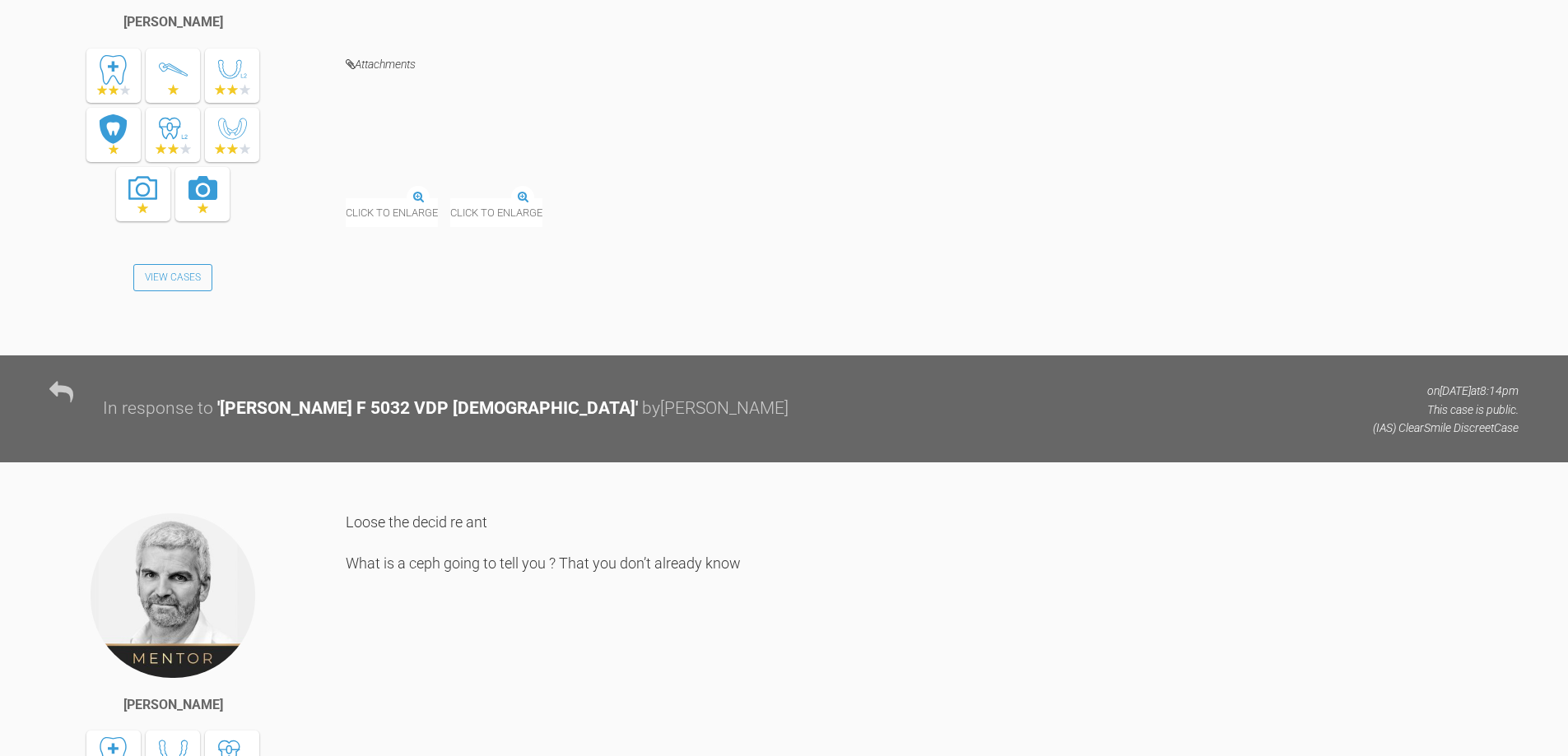
scroll to position [1298, 0]
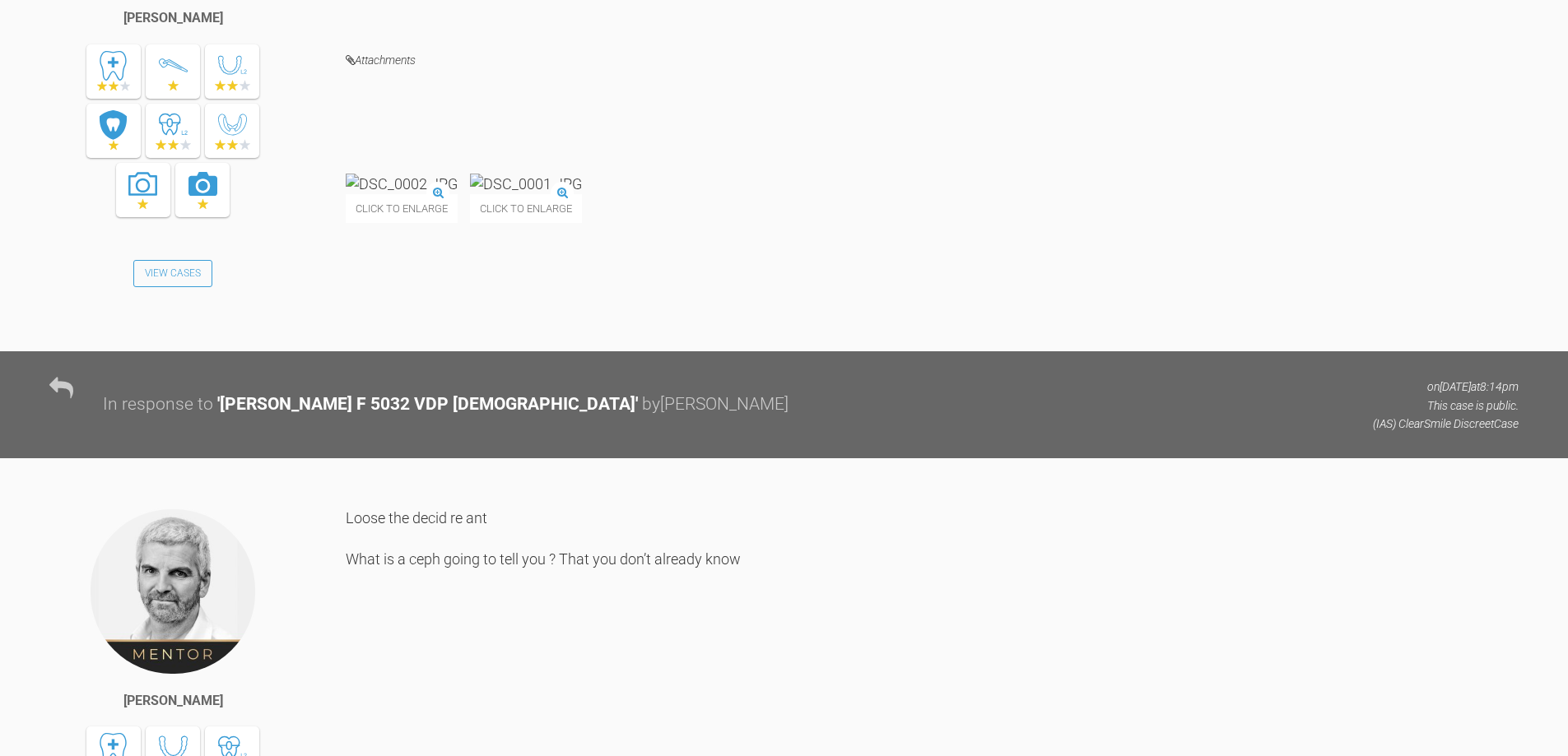
click at [458, 194] on img at bounding box center [401, 184] width 112 height 21
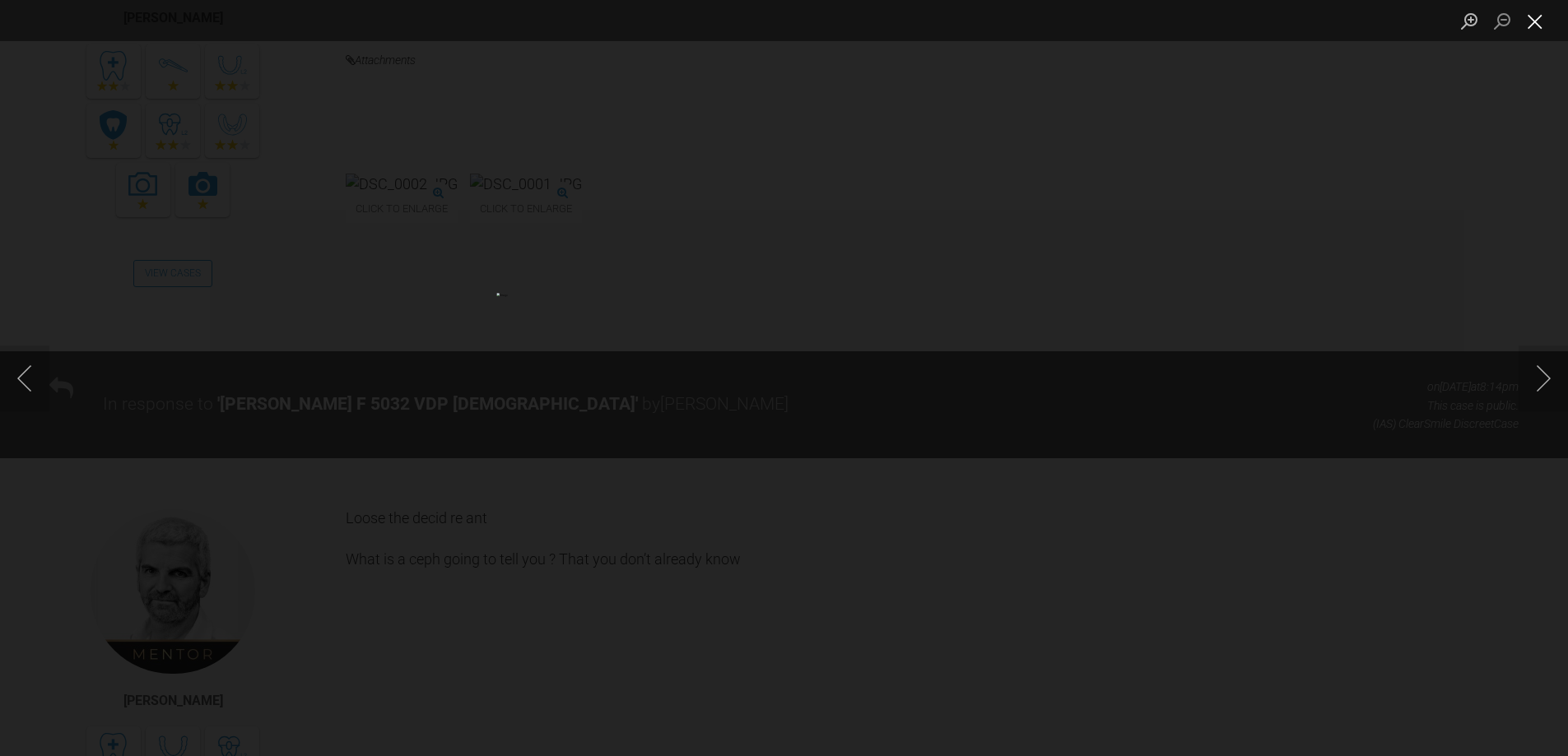
click at [1531, 27] on button "Close lightbox" at bounding box center [1535, 21] width 33 height 29
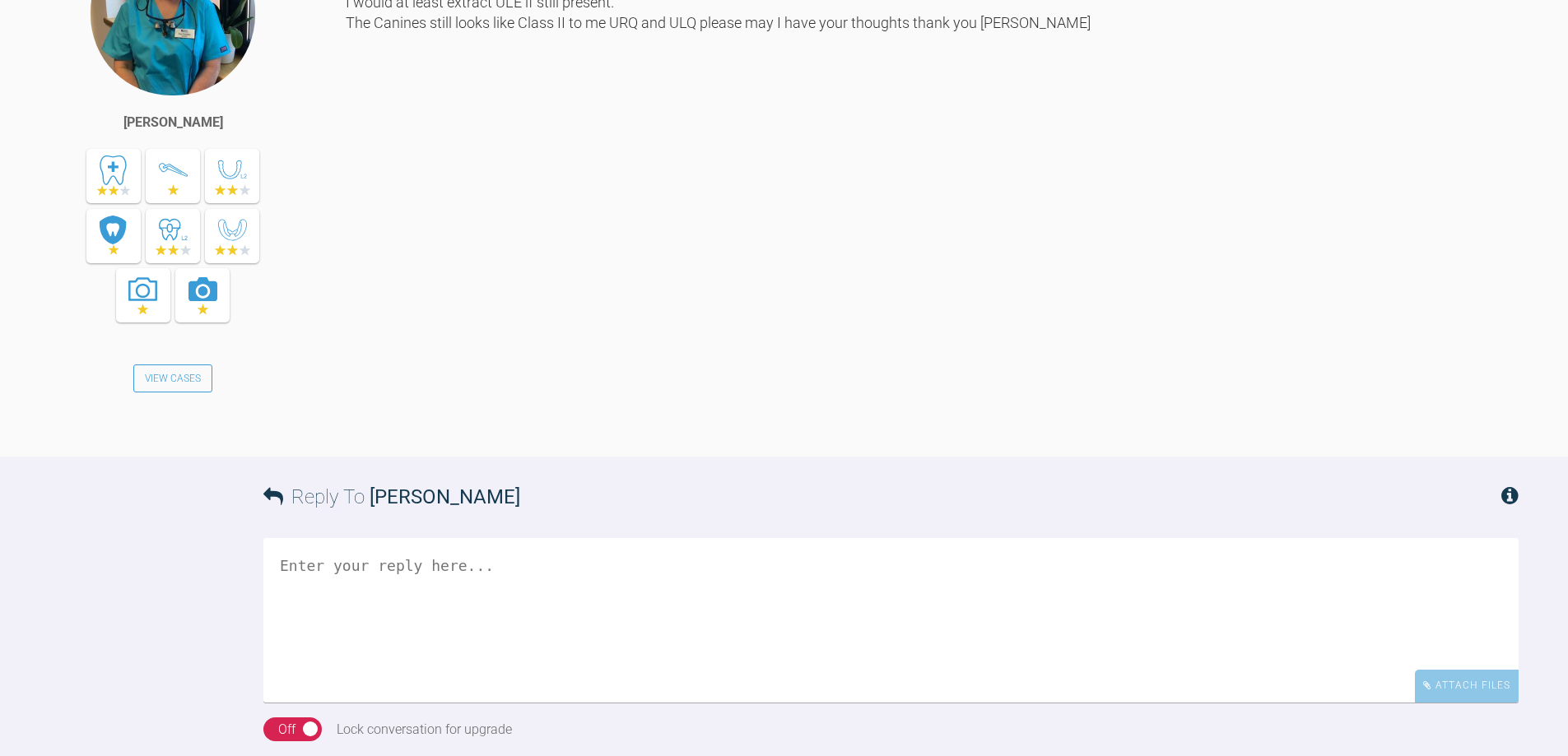
scroll to position [4178, 0]
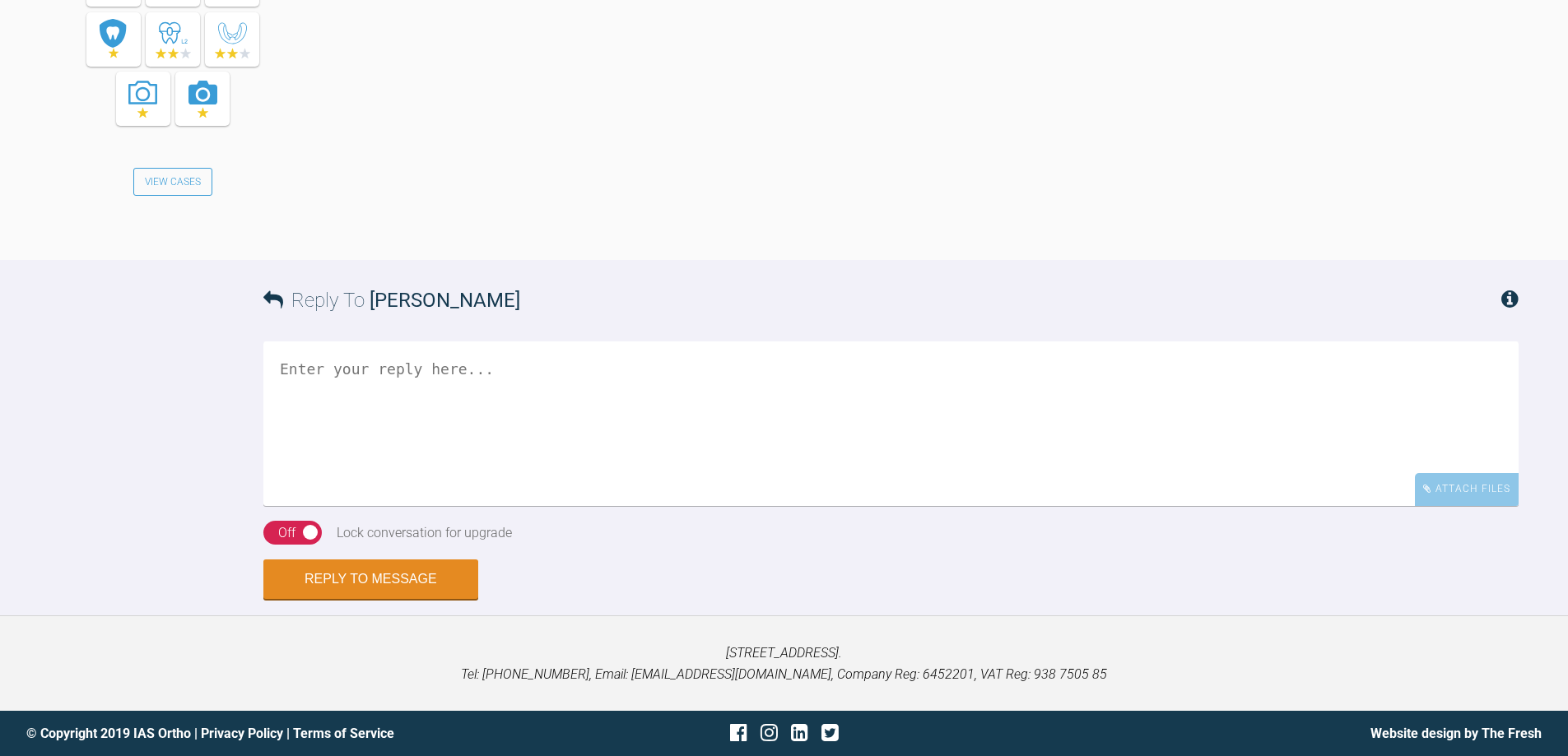
click at [461, 401] on textarea at bounding box center [890, 424] width 1255 height 165
drag, startPoint x: 406, startPoint y: 394, endPoint x: 260, endPoint y: 393, distance: 146.0
click at [273, 394] on textarea "1. extract ULe 2 allow UL5 to erupt 3 then plan/arraneg bond up" at bounding box center [890, 424] width 1255 height 165
click at [423, 393] on textarea "1. extract ULe 2 then plan/arraneg bond up" at bounding box center [890, 424] width 1255 height 165
click at [548, 385] on textarea "1. extract ULe 2 then plan/arraneg bond up" at bounding box center [890, 424] width 1255 height 165
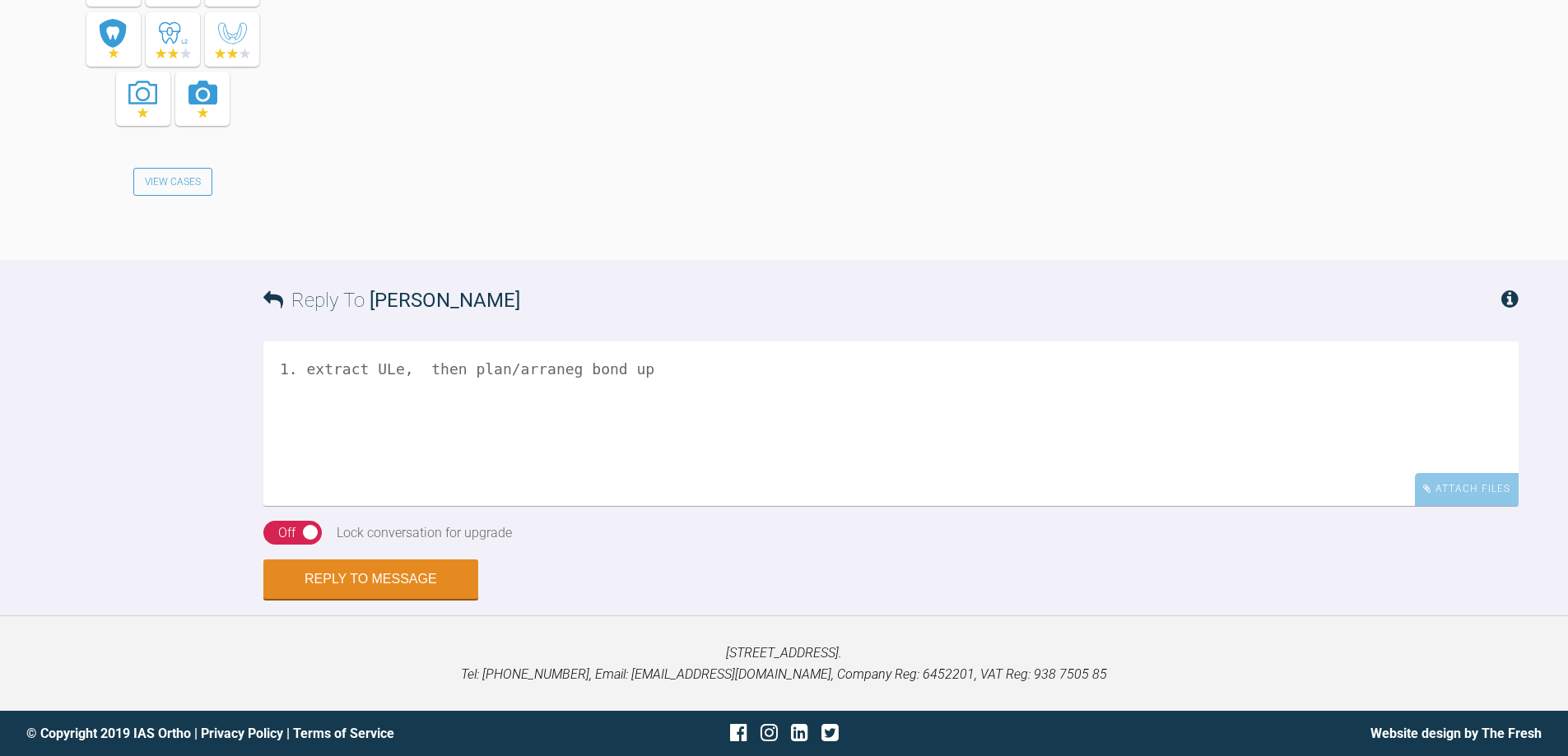
click at [519, 376] on textarea "1. extract ULe, then plan/arraneg bond up" at bounding box center [890, 424] width 1255 height 165
click at [306, 370] on textarea "1. extract ULe, then bond up" at bounding box center [890, 424] width 1255 height 165
click at [502, 367] on textarea "extract ULe, then bond up" at bounding box center [890, 424] width 1255 height 165
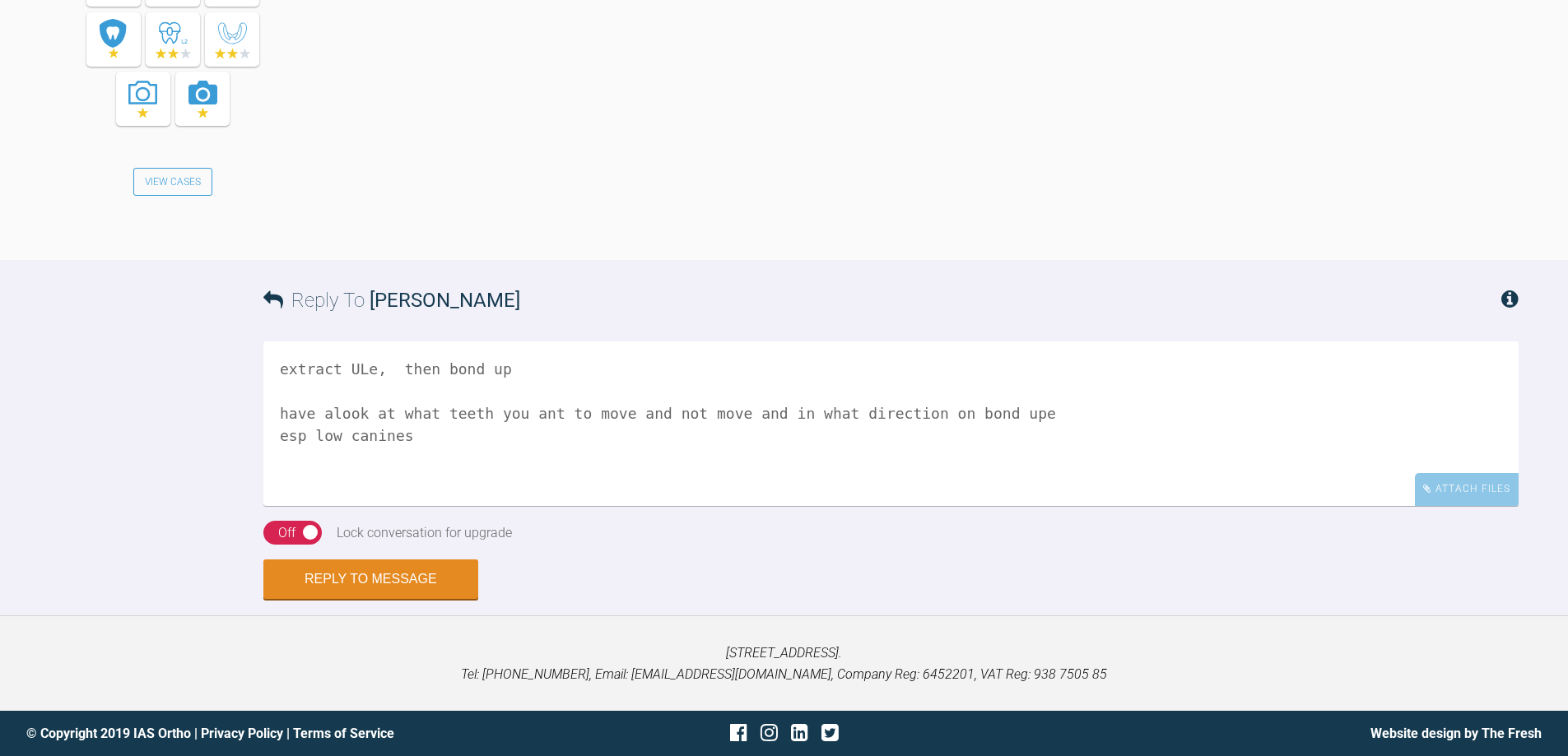
click at [989, 415] on textarea "extract ULe, then bond up have alook at what teeth you ant to move and not move…" at bounding box center [890, 424] width 1255 height 165
click at [658, 433] on textarea "extract ULe, then bond up have alook at what teeth you ant to move and not move…" at bounding box center [890, 424] width 1255 height 165
click at [406, 456] on textarea "extract ULe, then bond up have alook at what teeth you ant to move and not move…" at bounding box center [890, 424] width 1255 height 165
type textarea "extract ULe, then bond up have alook at what teeth you ant to move and not move…"
click at [283, 521] on div "On Off" at bounding box center [292, 534] width 58 height 25
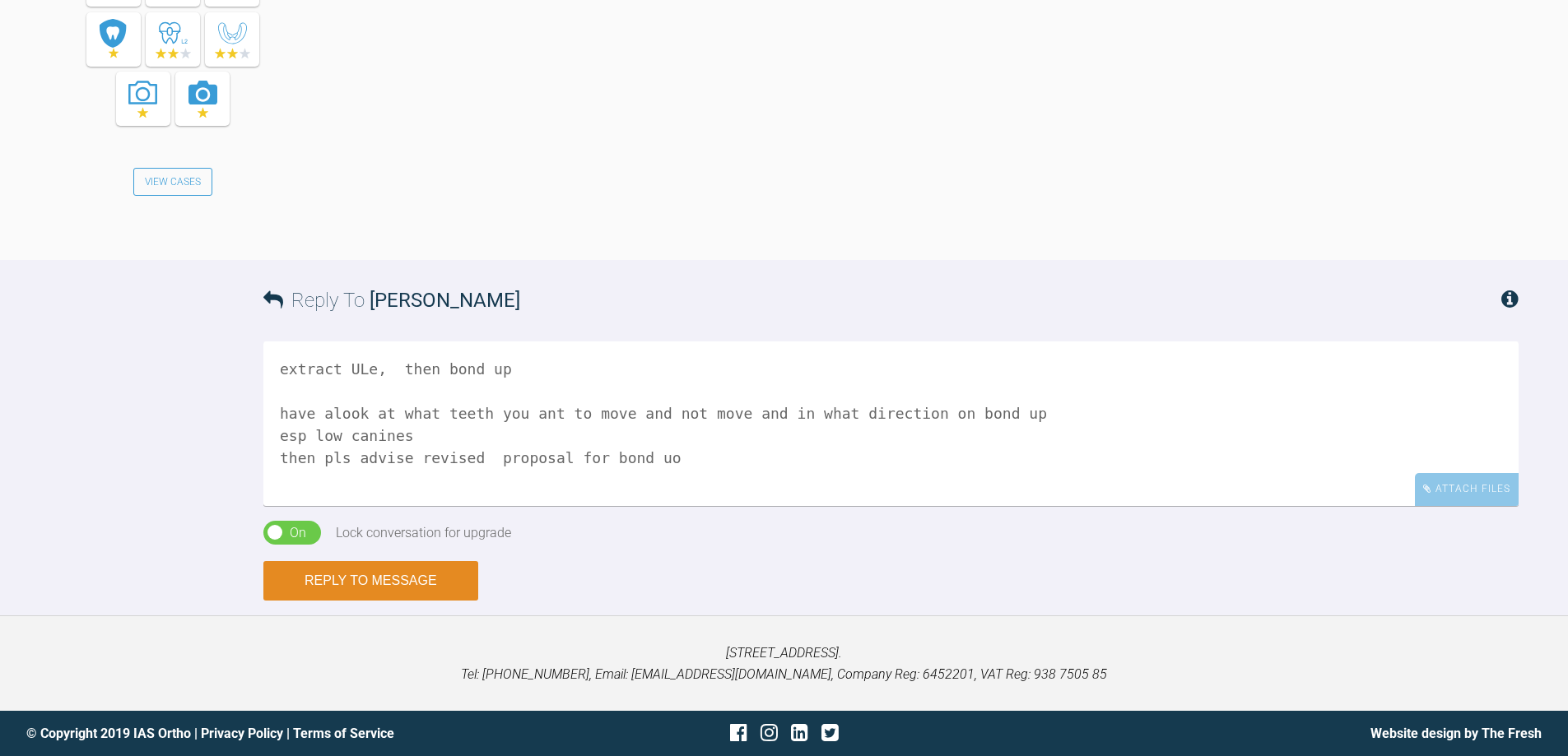
click at [346, 561] on button "Reply to Message" at bounding box center [371, 580] width 215 height 39
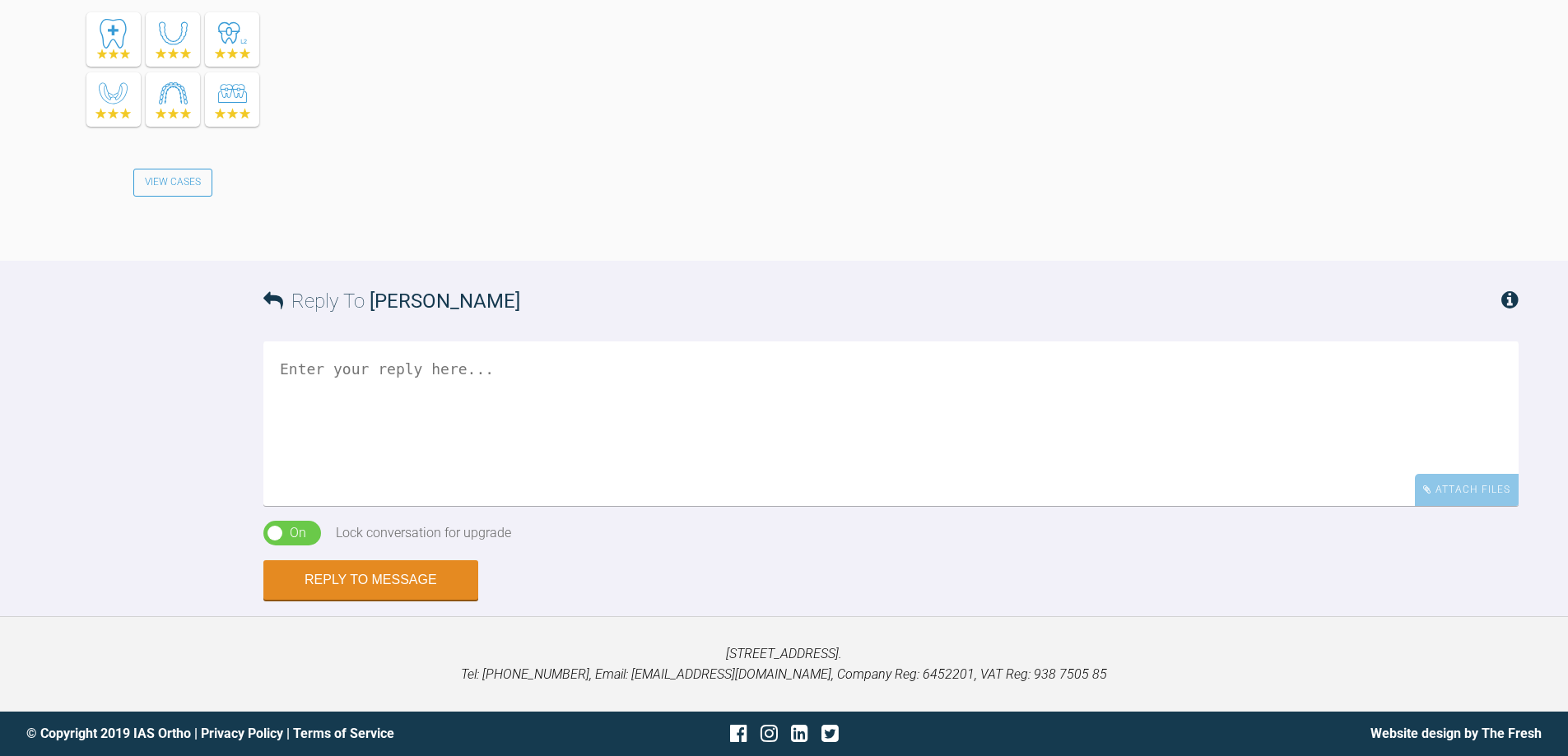
scroll to position [4721, 0]
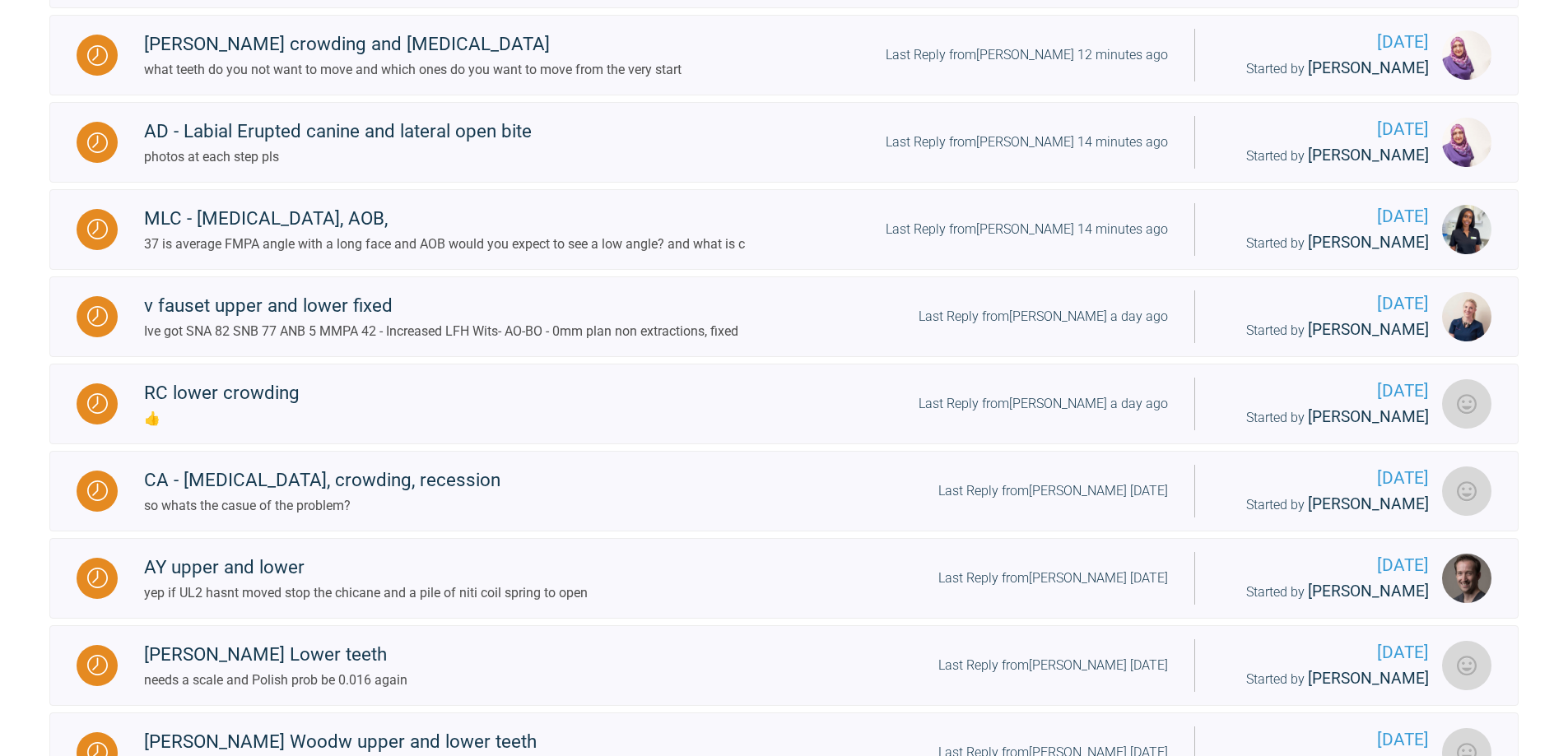
scroll to position [881, 0]
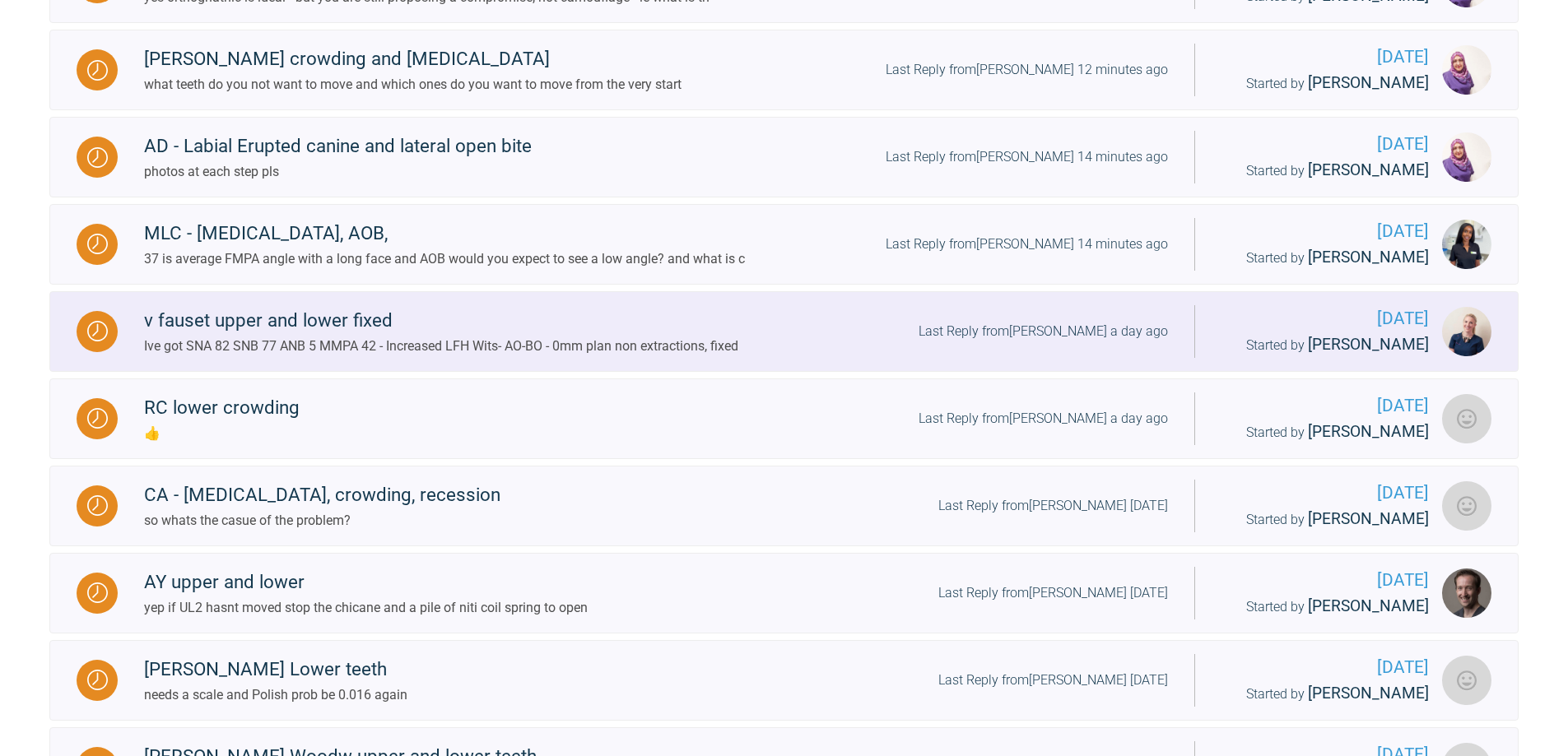
click at [1064, 342] on div "Last Reply from [PERSON_NAME] a day ago" at bounding box center [1043, 331] width 249 height 22
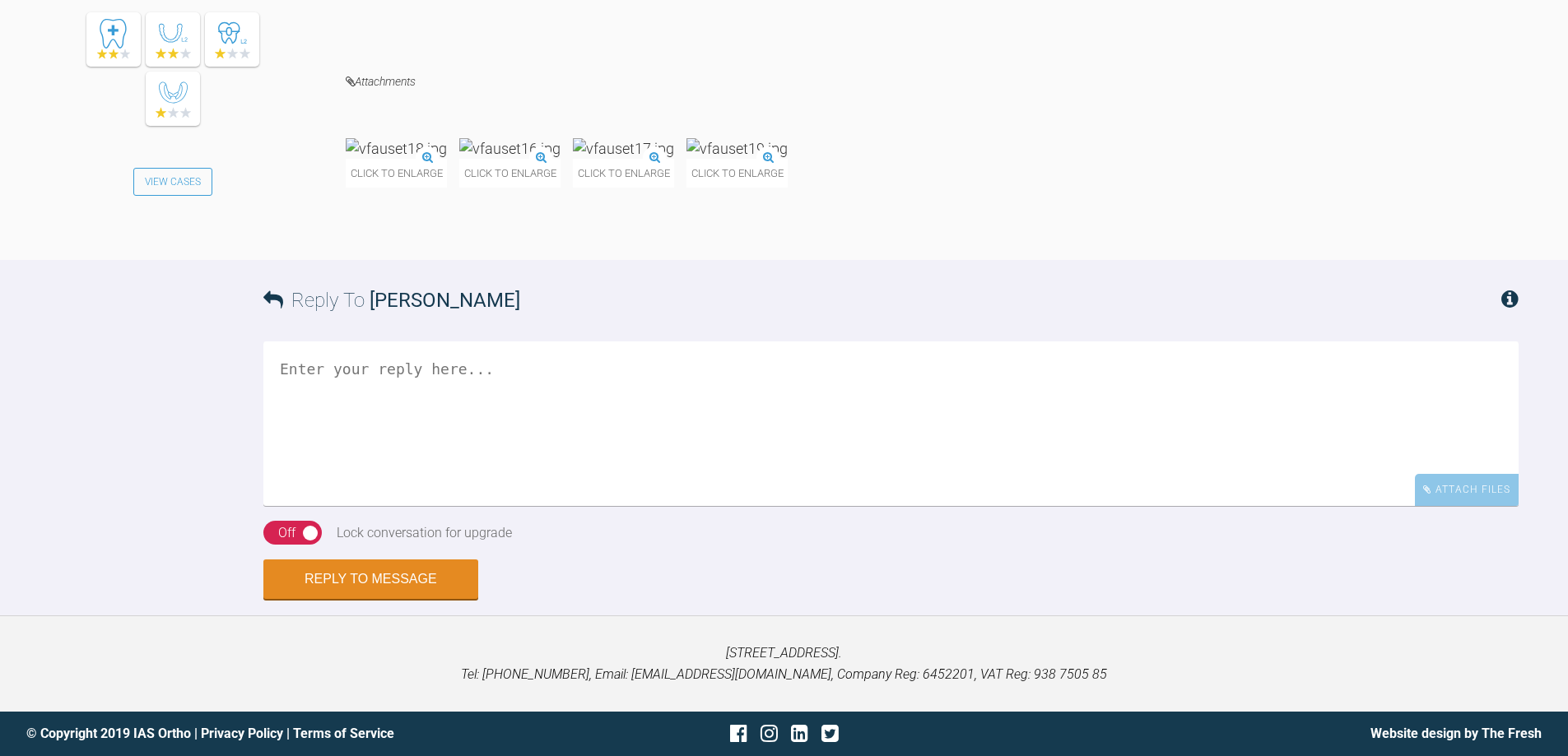
scroll to position [2164, 0]
click at [788, 159] on img at bounding box center [737, 148] width 102 height 21
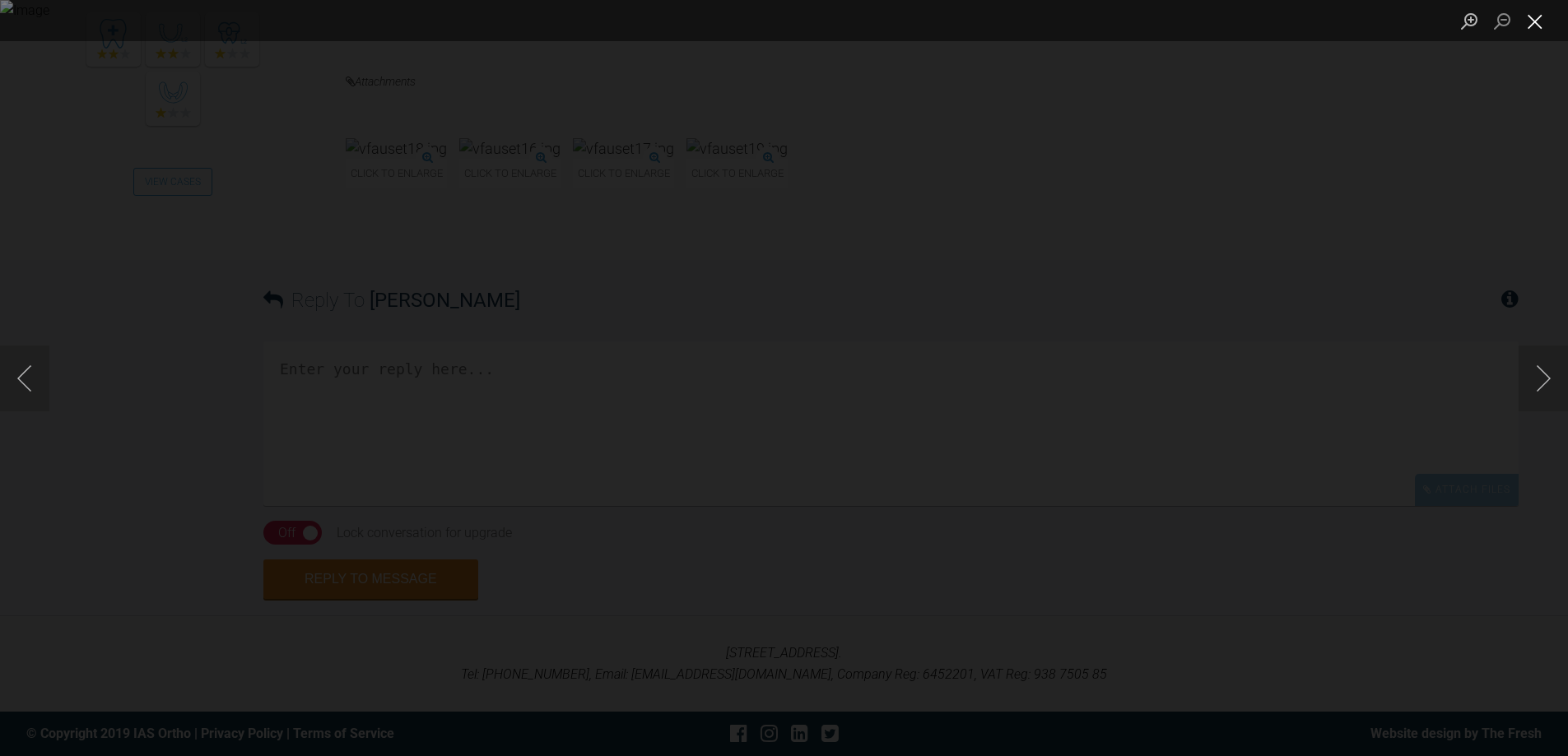
click at [1531, 25] on button "Close lightbox" at bounding box center [1535, 21] width 33 height 29
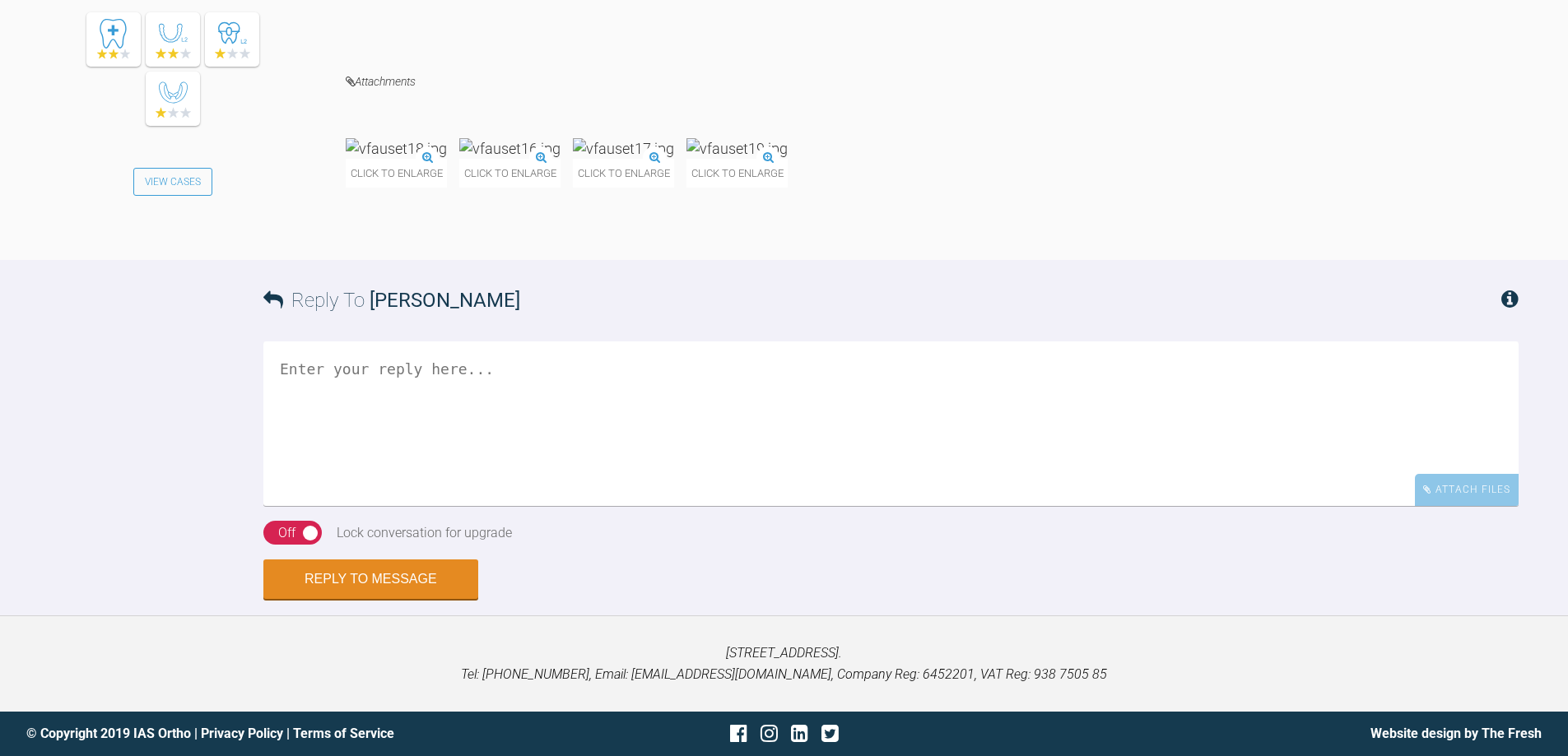
click at [674, 159] on img at bounding box center [624, 148] width 102 height 21
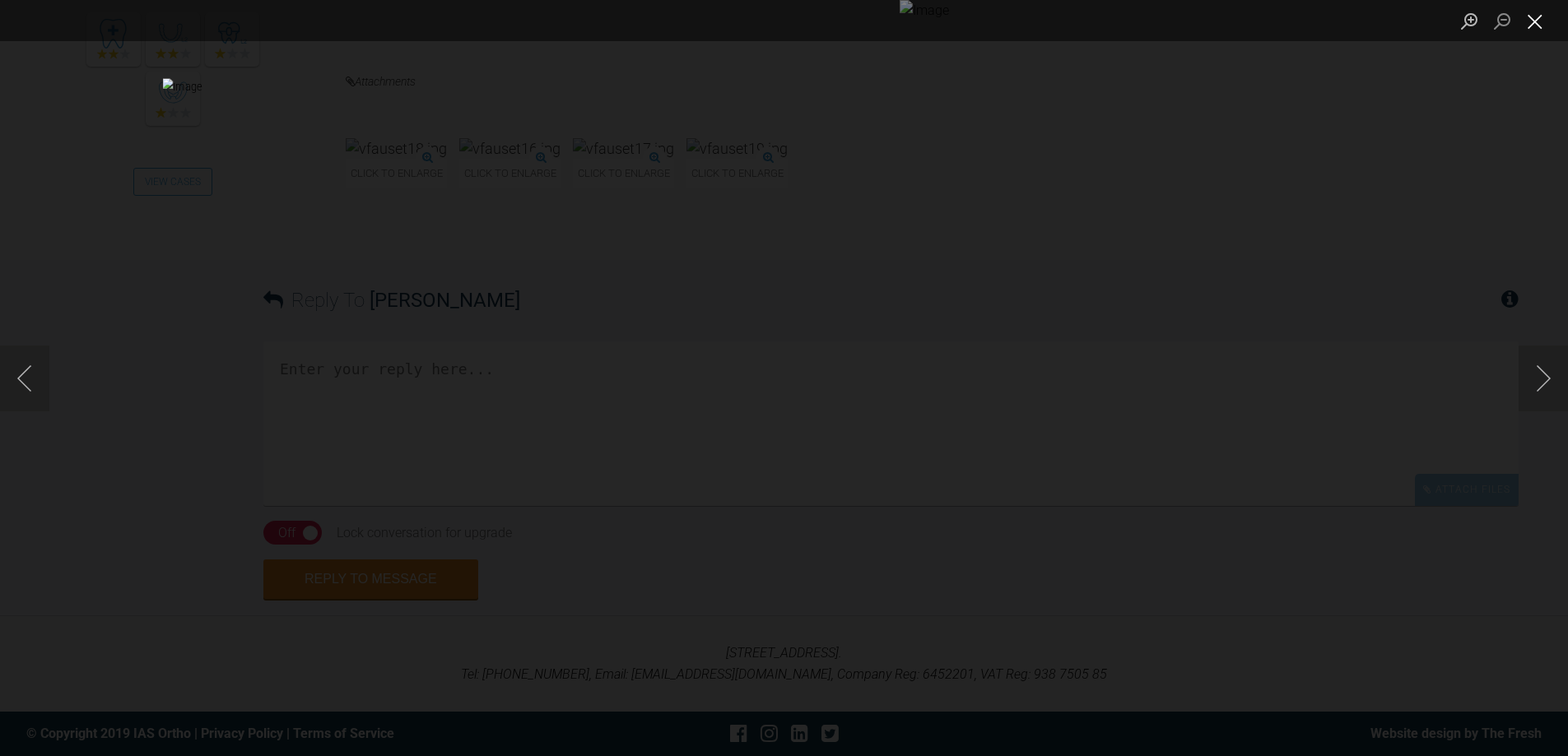
click at [1534, 24] on button "Close lightbox" at bounding box center [1535, 21] width 33 height 29
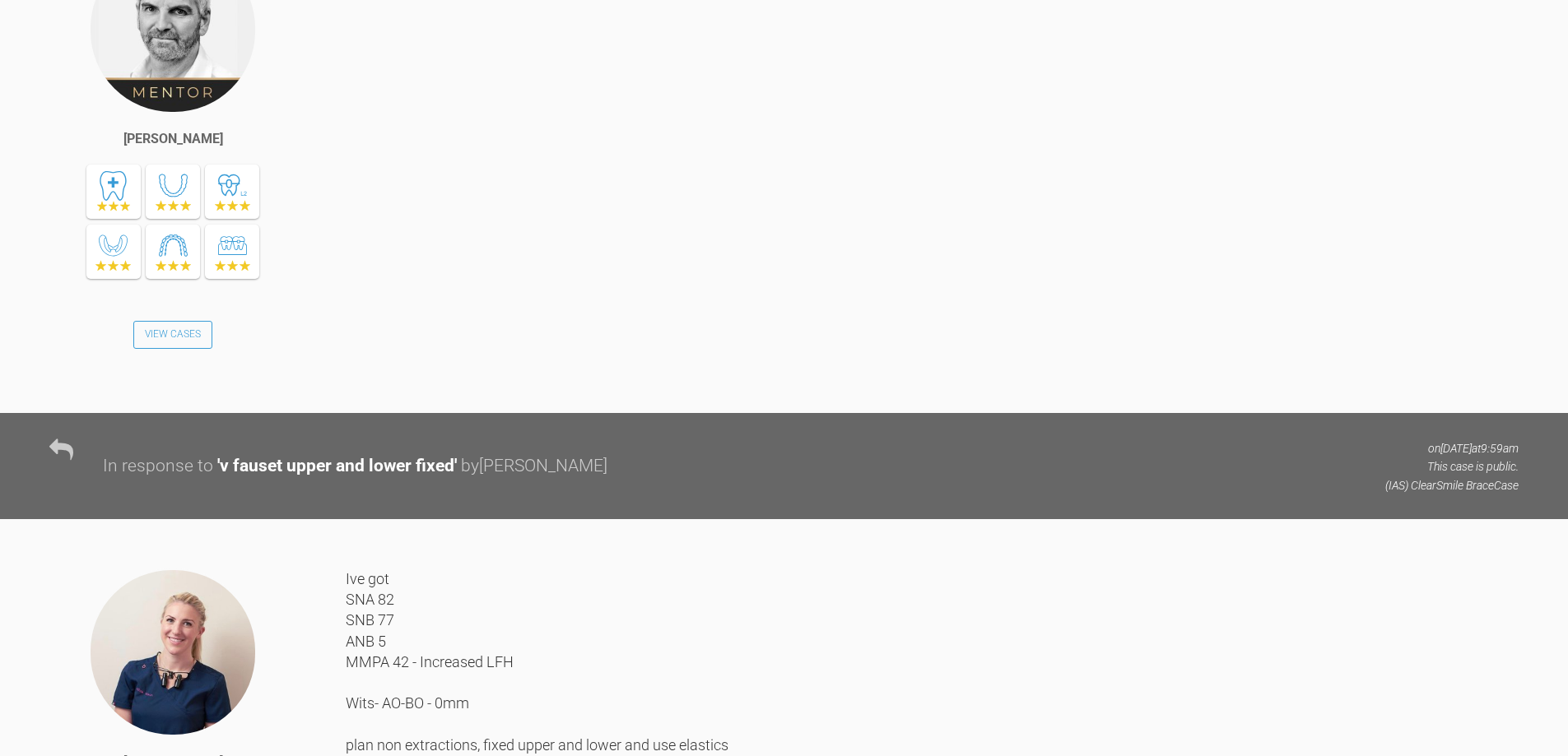
scroll to position [765, 0]
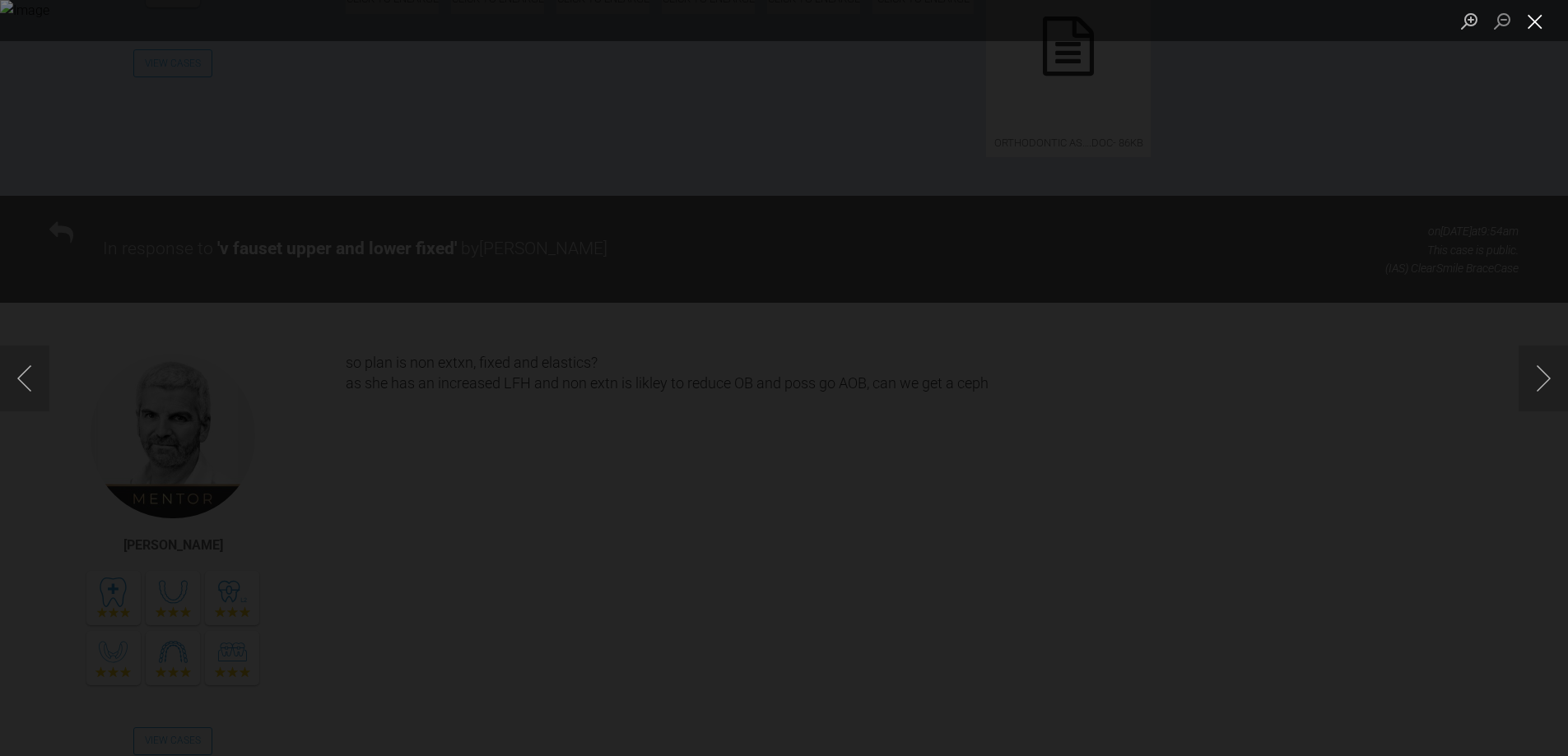
click at [1537, 25] on button "Close lightbox" at bounding box center [1535, 21] width 33 height 29
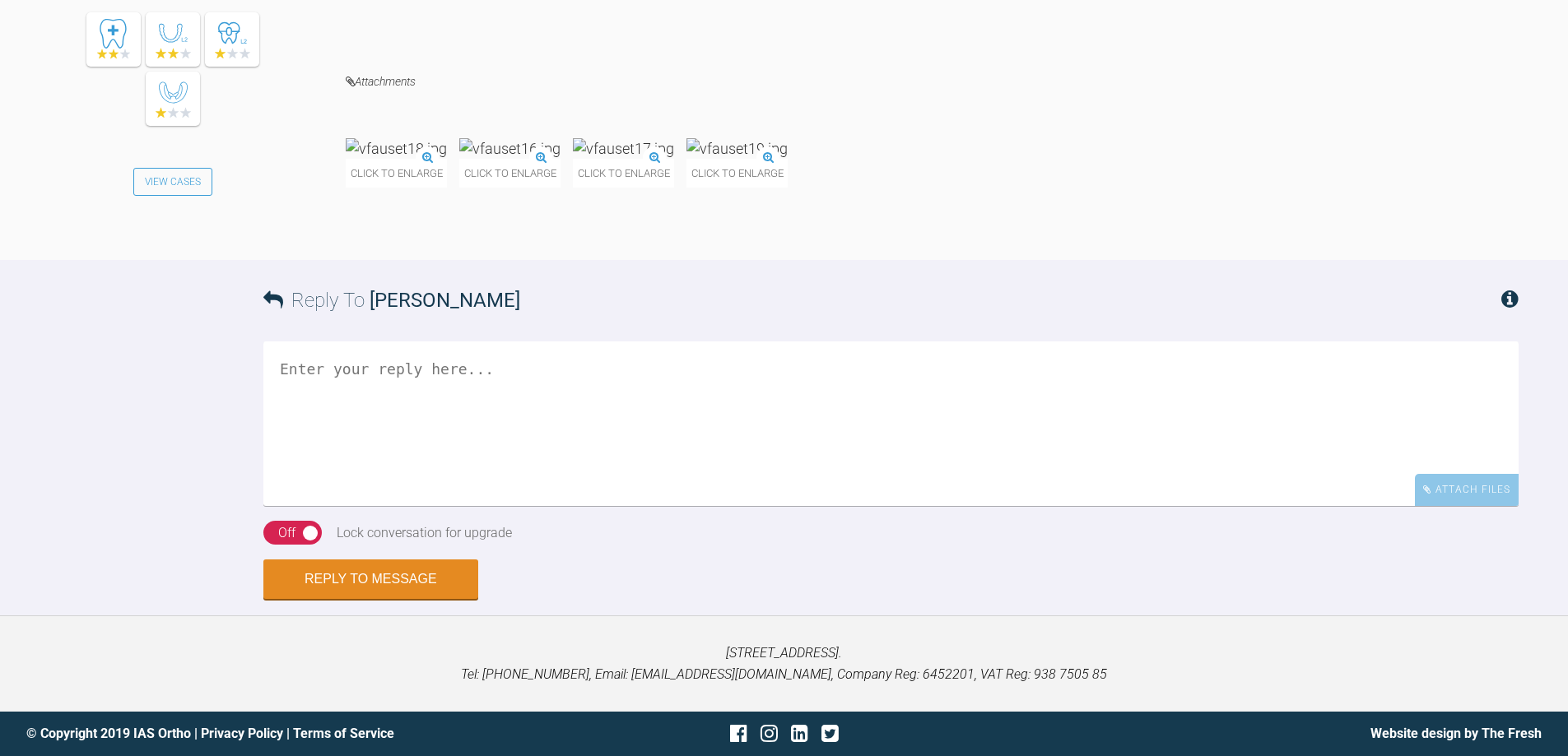
scroll to position [2474, 0]
click at [620, 405] on textarea at bounding box center [890, 424] width 1255 height 165
click at [364, 371] on textarea "whats teh drdioopacity LR - v obvious on lat skull" at bounding box center [890, 424] width 1255 height 165
click at [342, 370] on textarea "whats teh radio opacity LR - v obvious on lat skull" at bounding box center [890, 424] width 1255 height 165
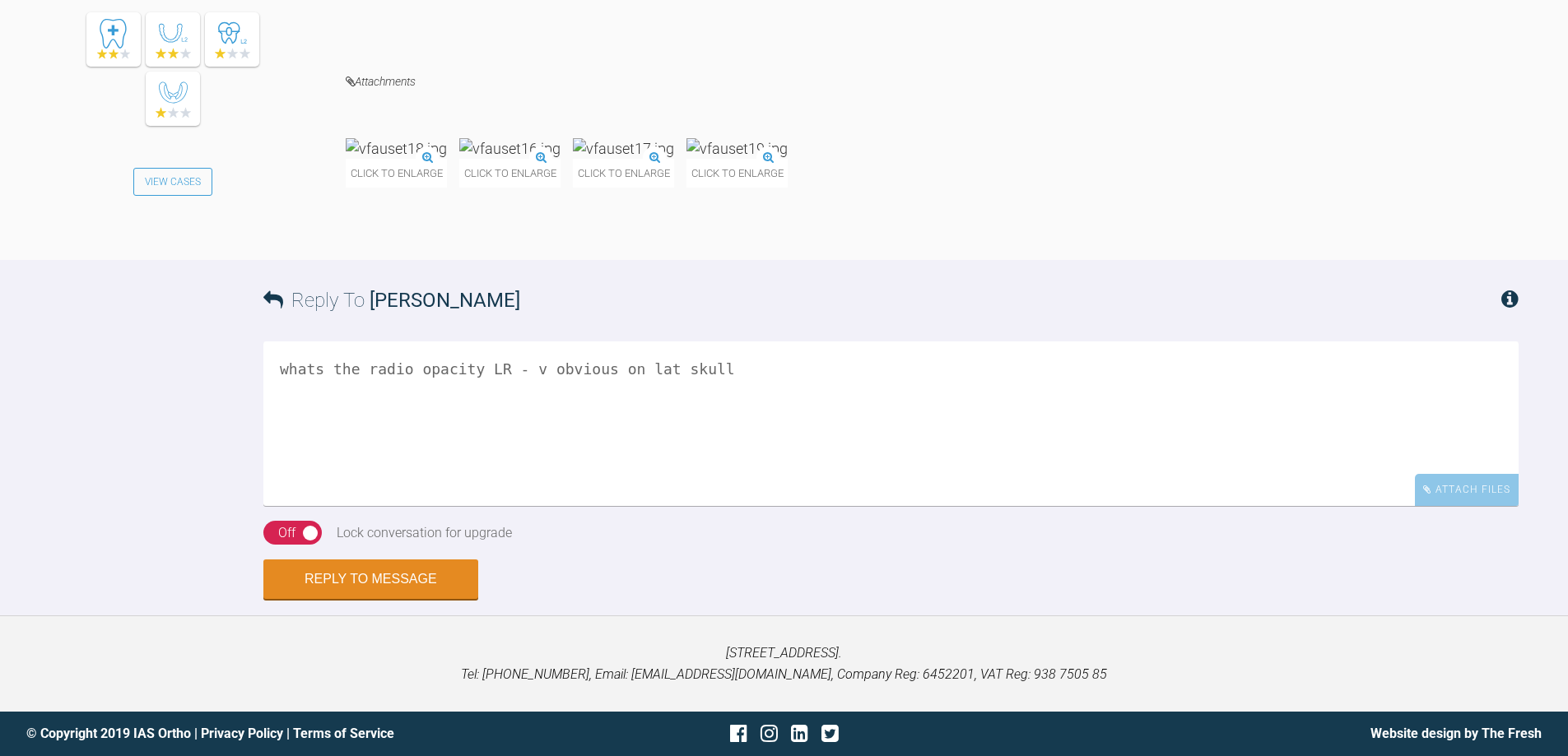
click at [314, 369] on textarea "whats the radio opacity LR - v obvious on lat skull" at bounding box center [890, 424] width 1255 height 165
click at [719, 376] on textarea "what's the radio opacity LR - v obvious on lat skull" at bounding box center [890, 424] width 1255 height 165
type textarea "what's the radio opacity LR - v obvious on lat skull yep non extsn = warn may/p…"
click at [281, 534] on div "Off" at bounding box center [286, 534] width 17 height 22
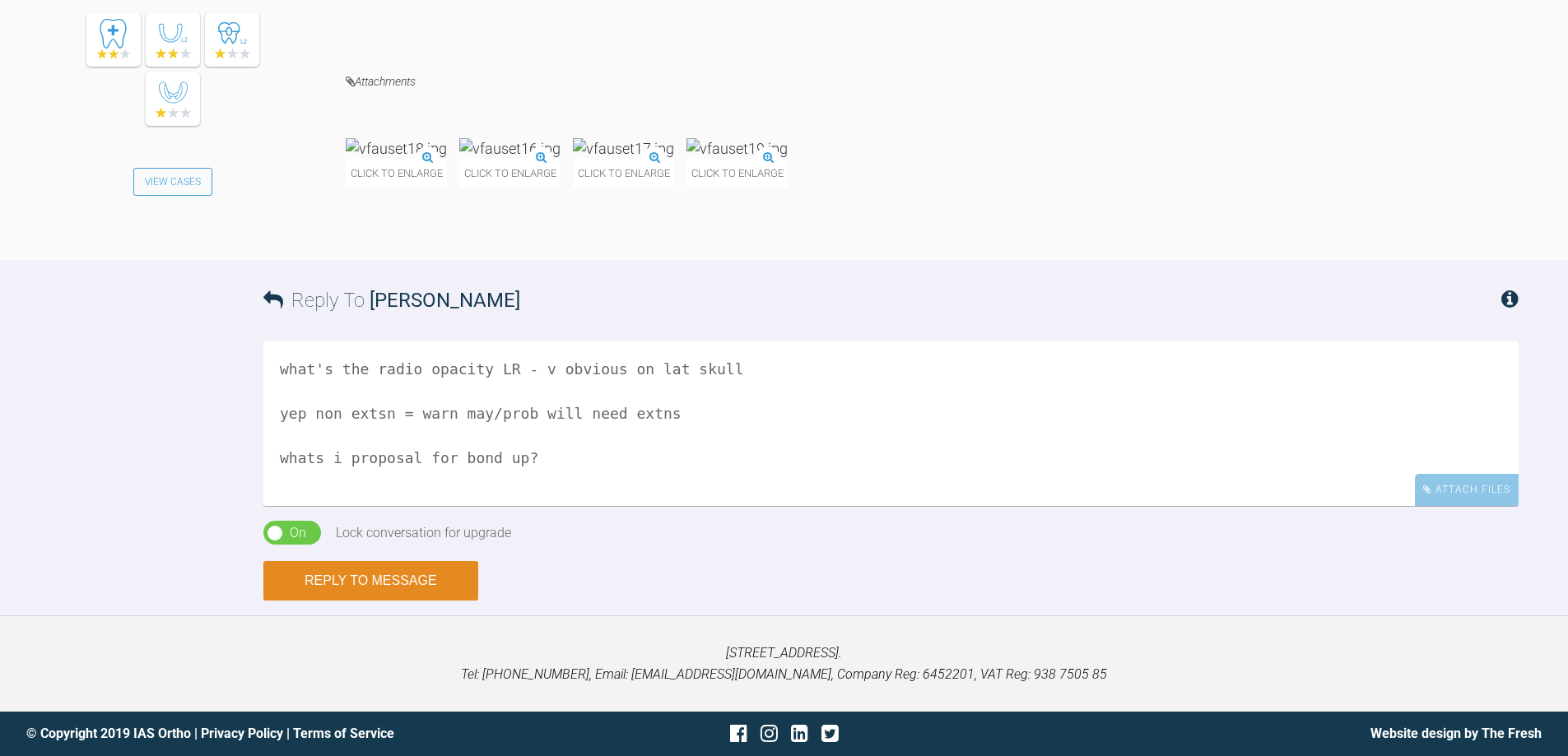
click at [361, 572] on button "Reply to Message" at bounding box center [371, 580] width 215 height 39
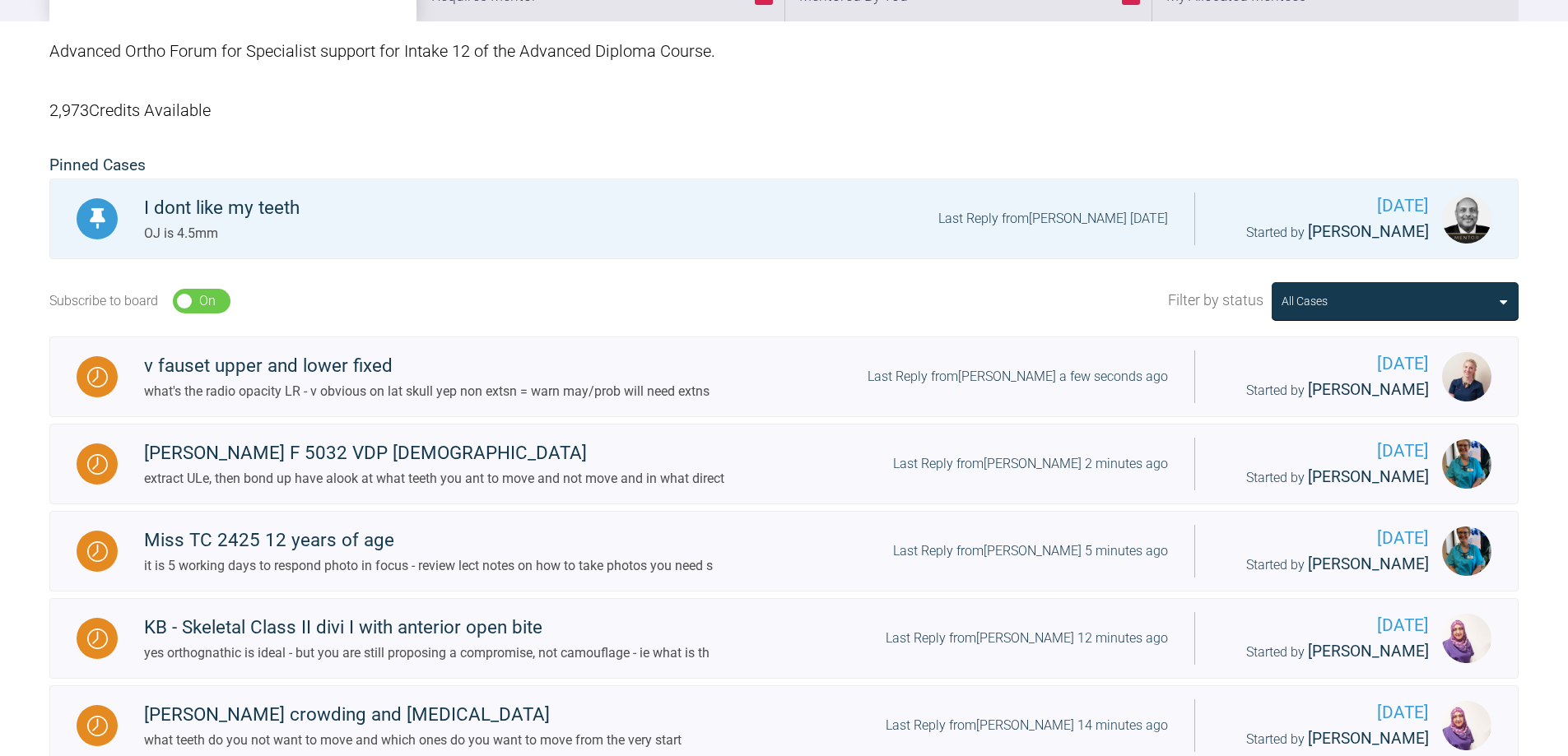
scroll to position [57, 0]
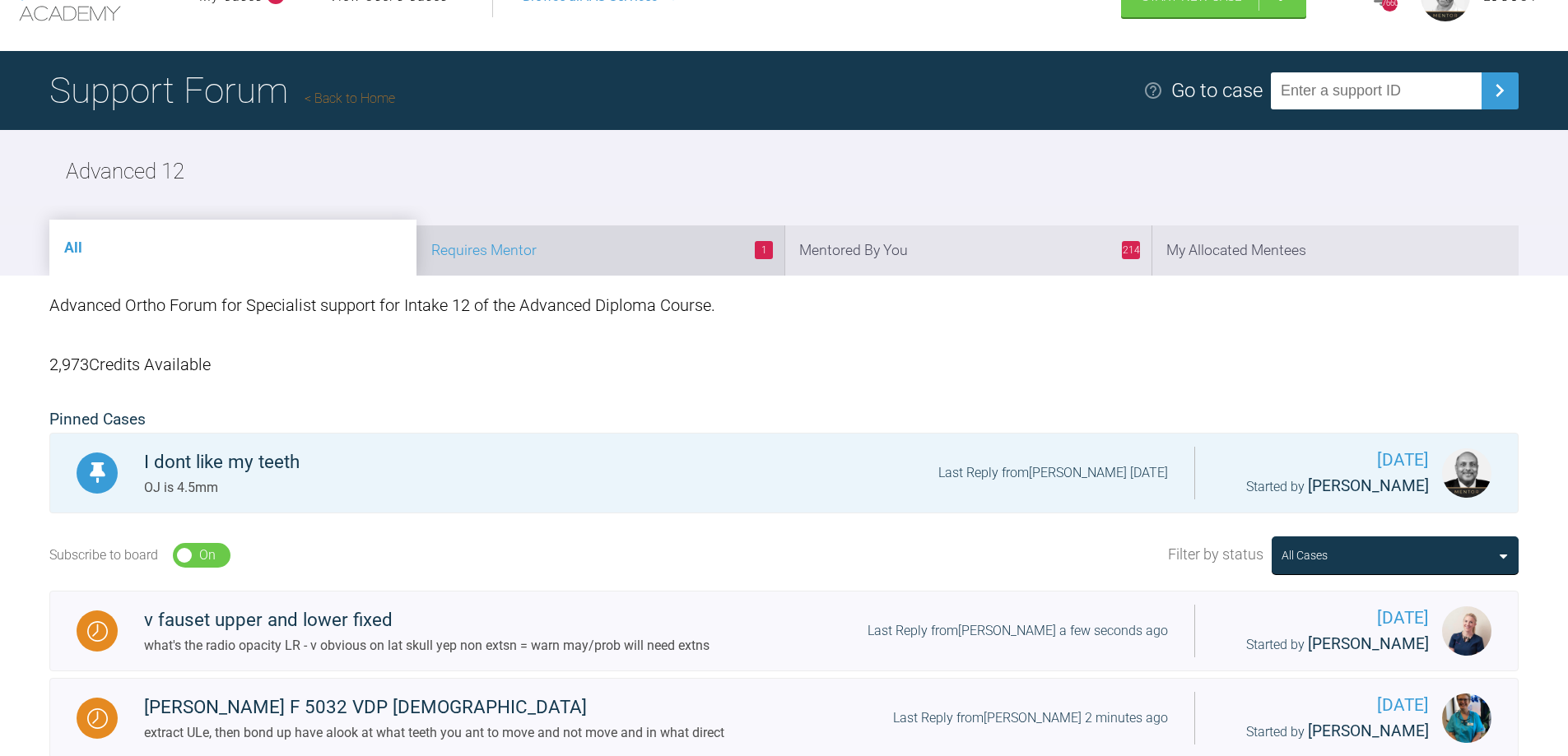
click at [683, 271] on li "1 Requires Mentor" at bounding box center [600, 251] width 367 height 50
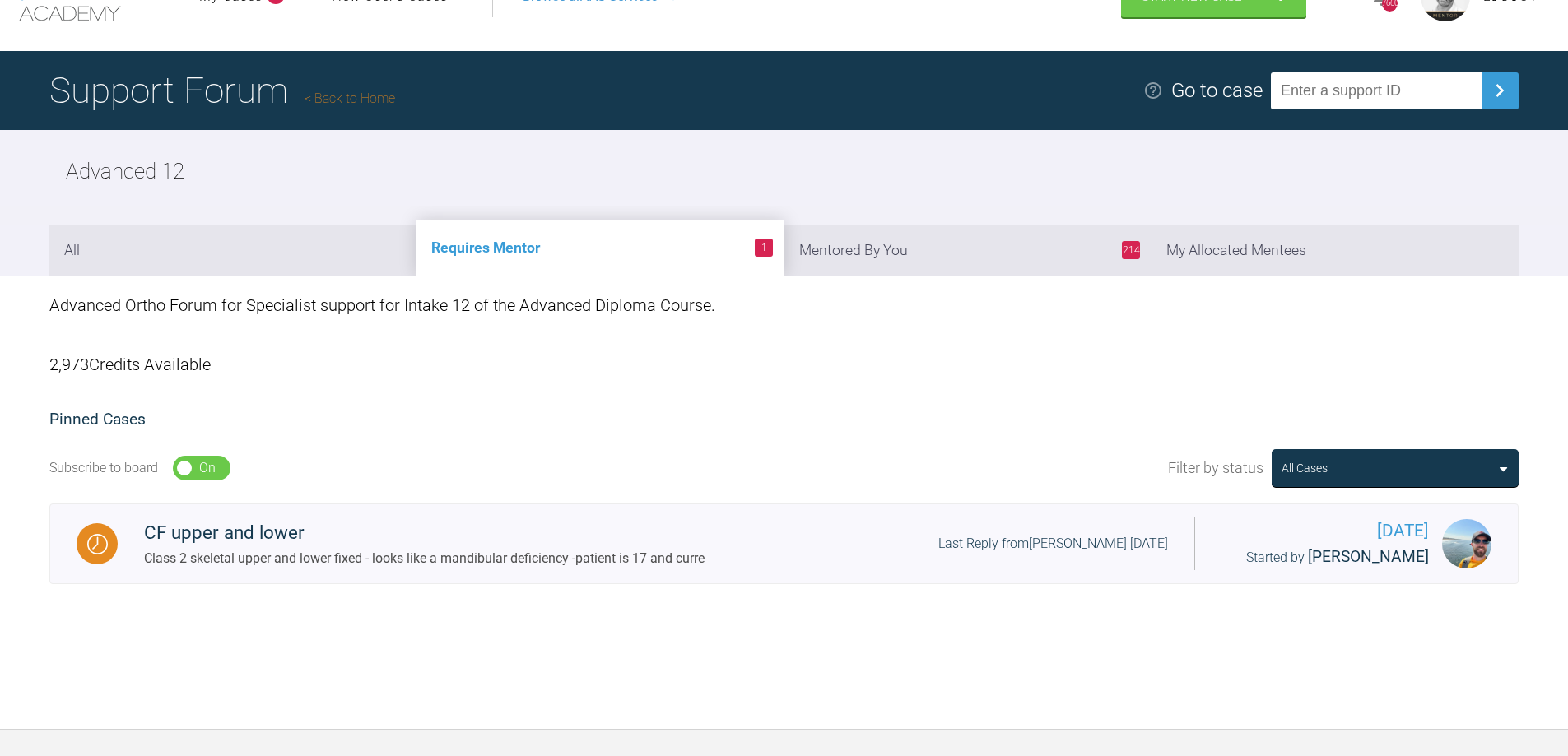
click at [391, 94] on link "Back to Home" at bounding box center [350, 98] width 91 height 16
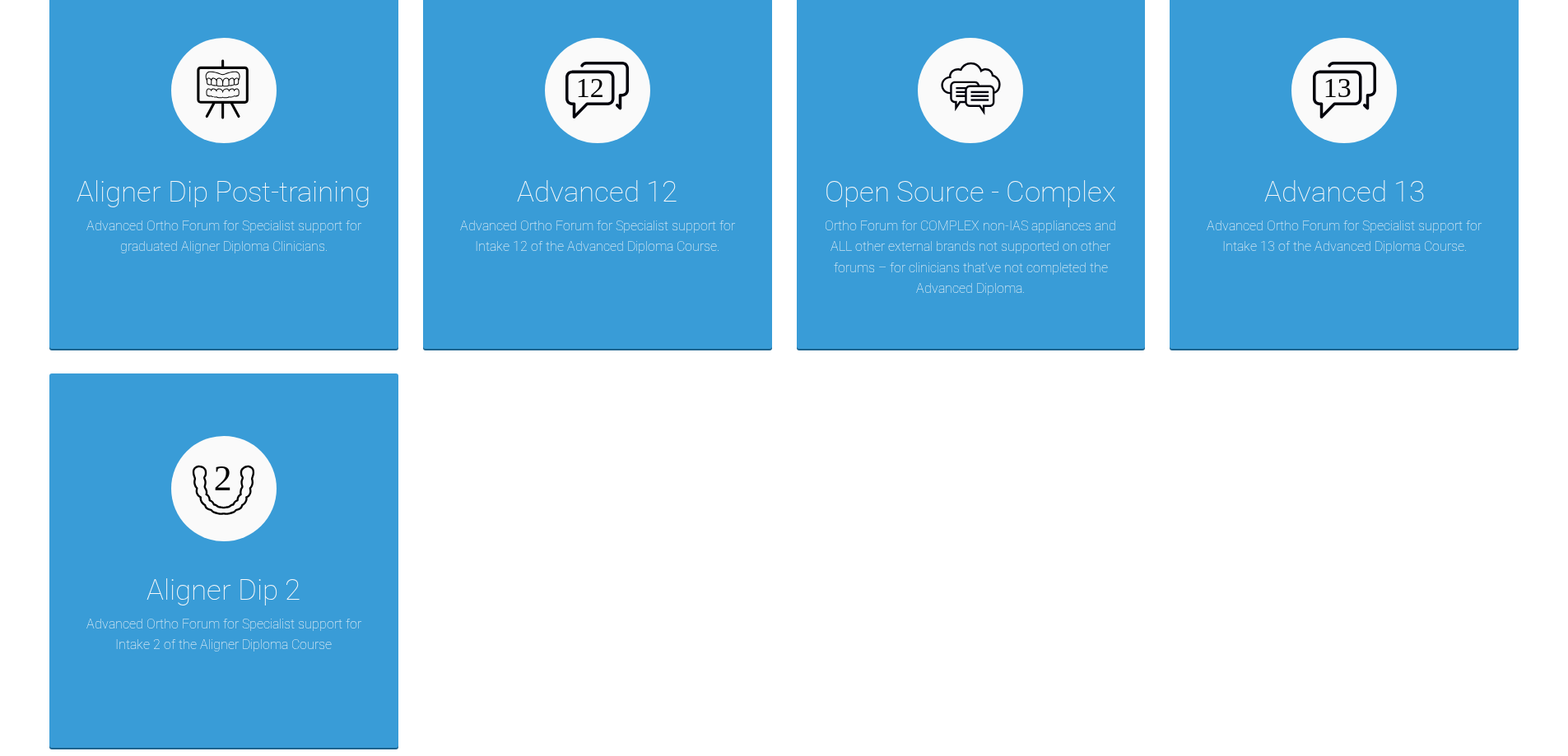
scroll to position [2539, 0]
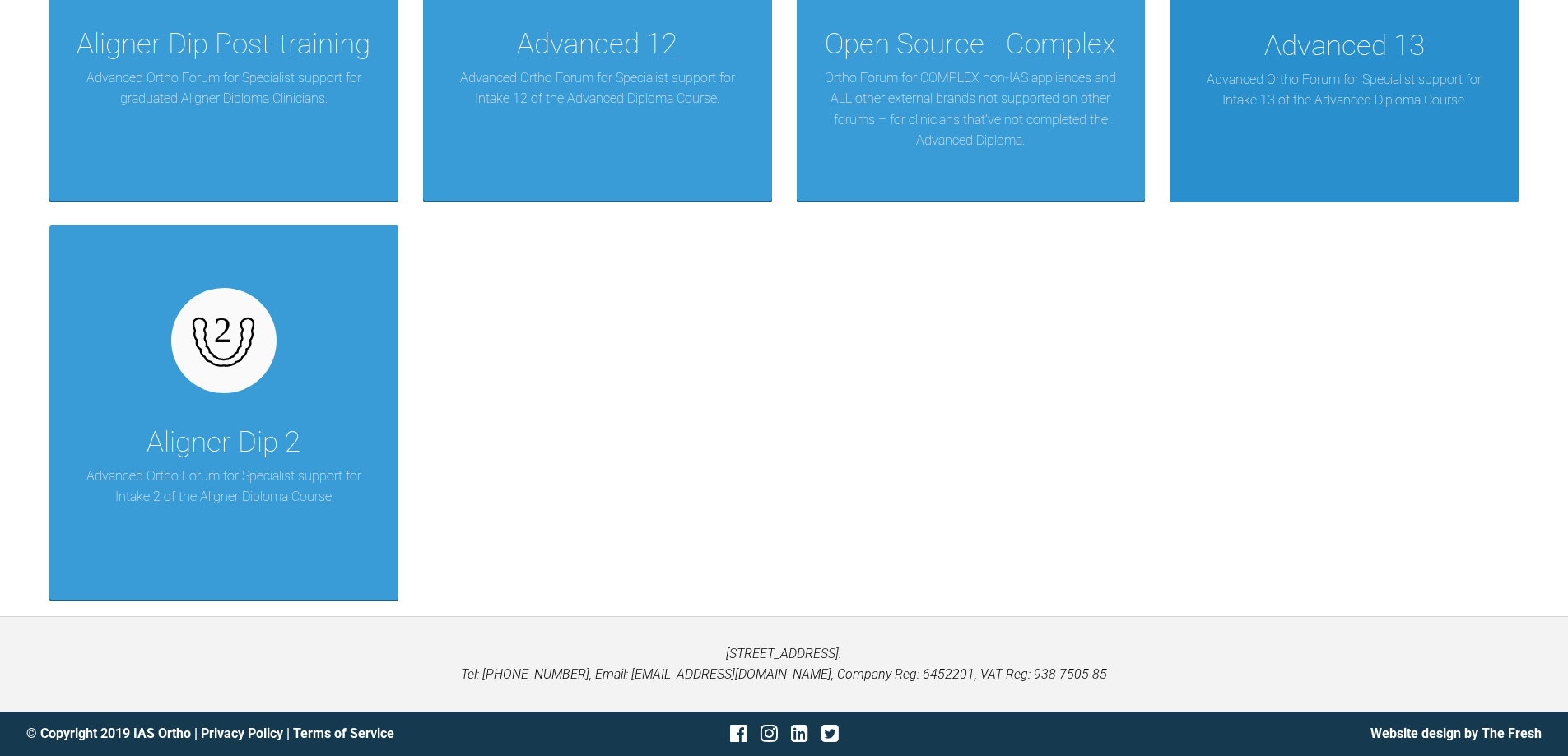
click at [1288, 133] on div "Advanced 13 Advanced Ortho Forum for Specialist support for Intake 13 of the Ad…" at bounding box center [1343, 15] width 349 height 374
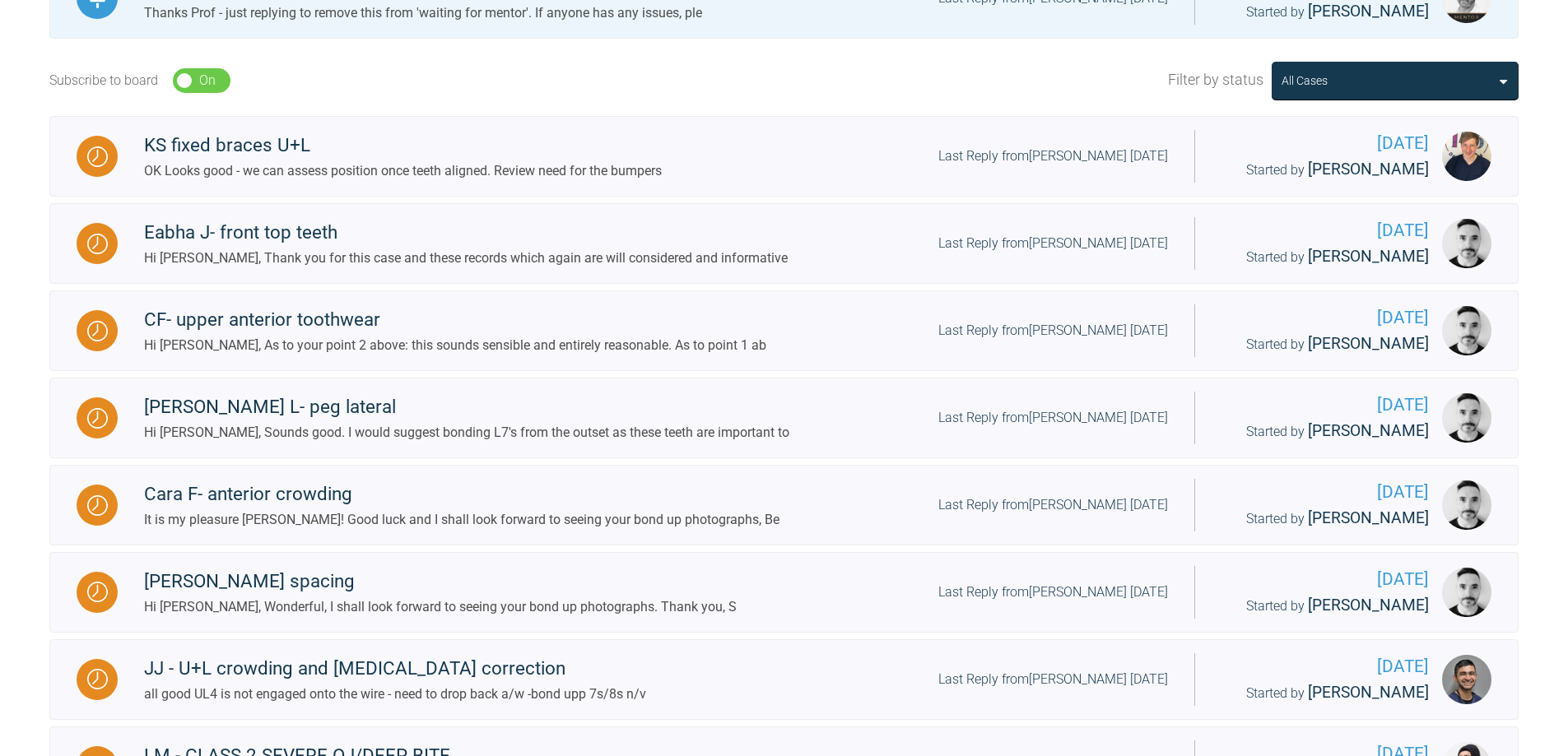
scroll to position [203, 0]
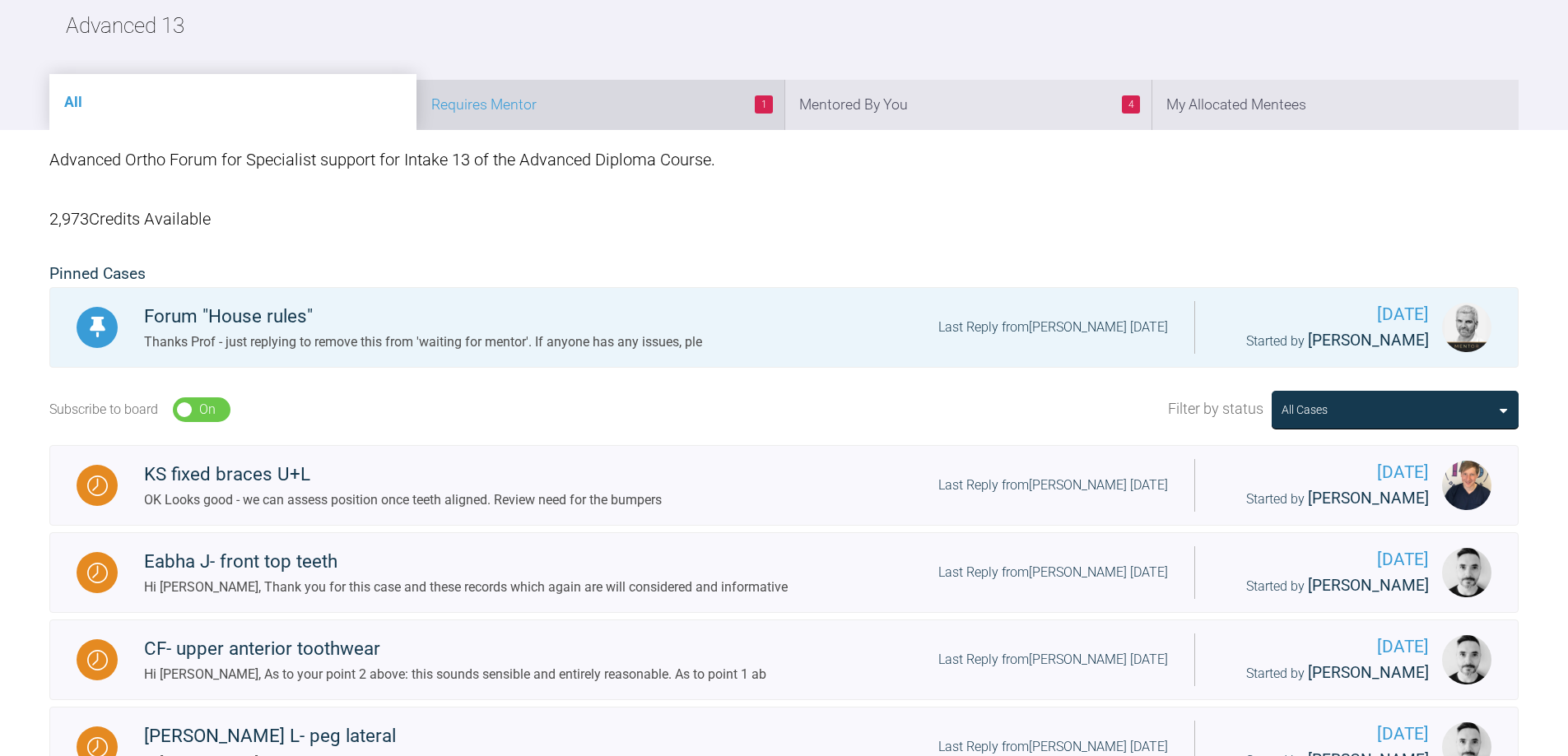
click at [632, 96] on li "1 Requires Mentor" at bounding box center [600, 105] width 367 height 50
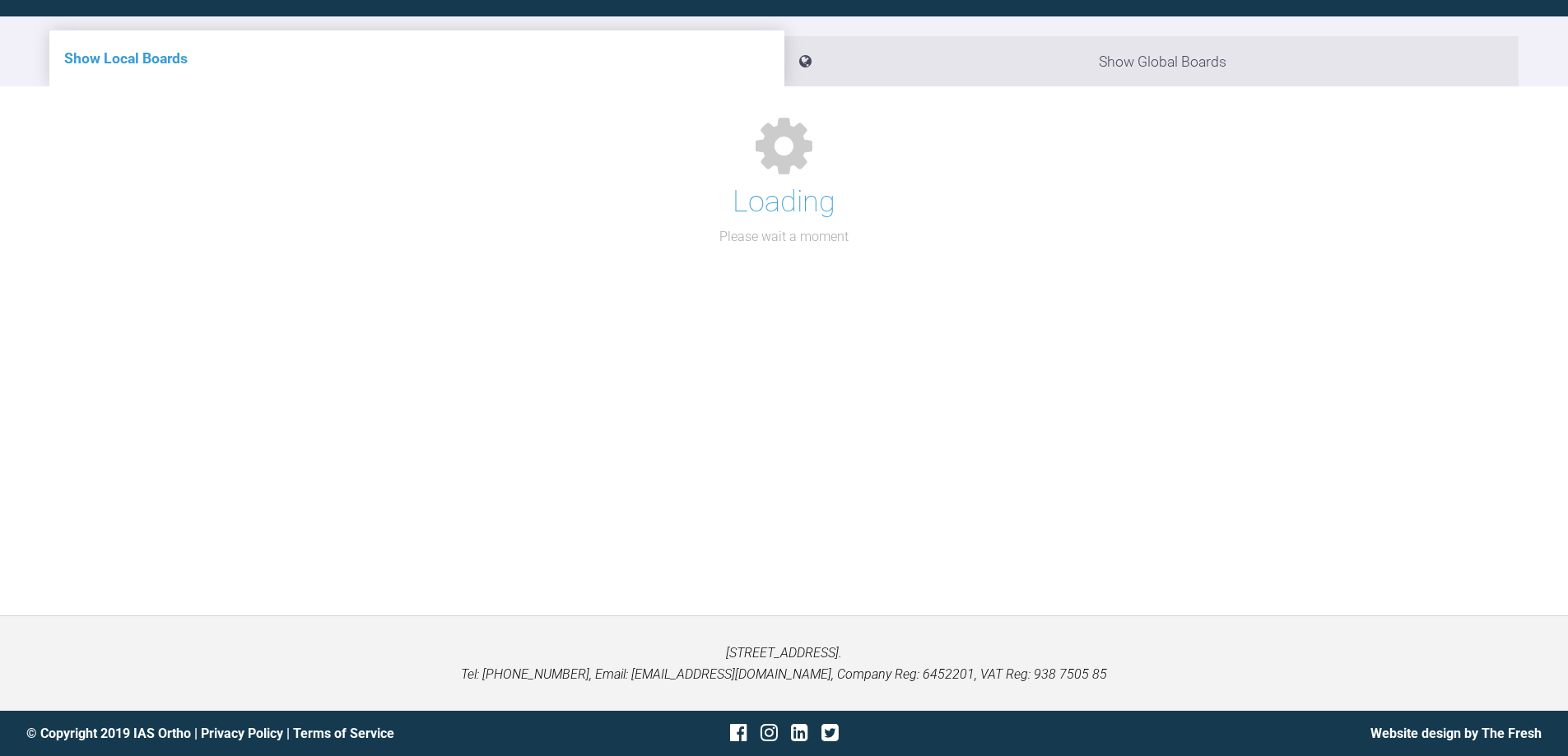
scroll to position [203, 0]
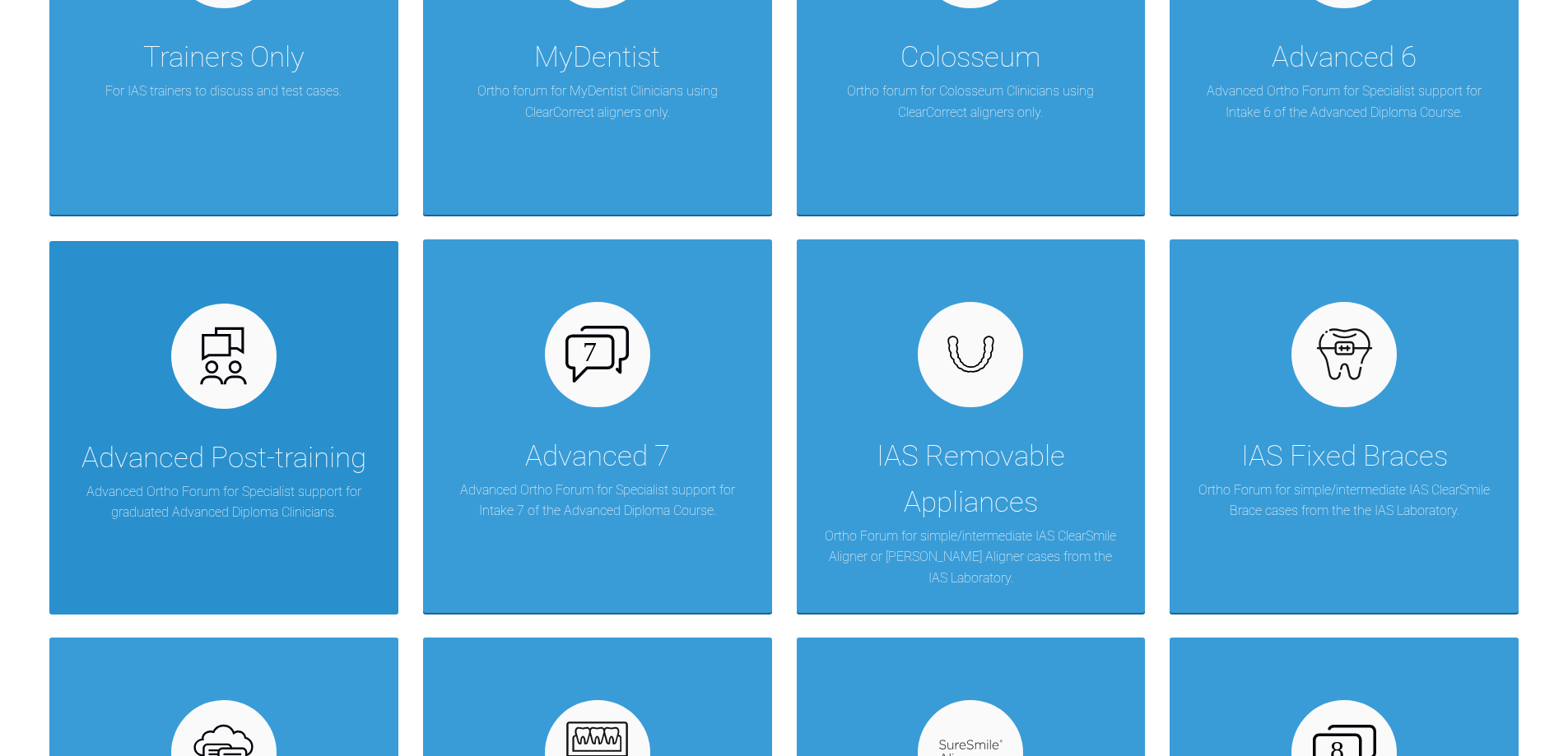
click at [223, 413] on div "Advanced Post-training Advanced Ortho Forum for Specialist support for graduate…" at bounding box center [223, 428] width 349 height 374
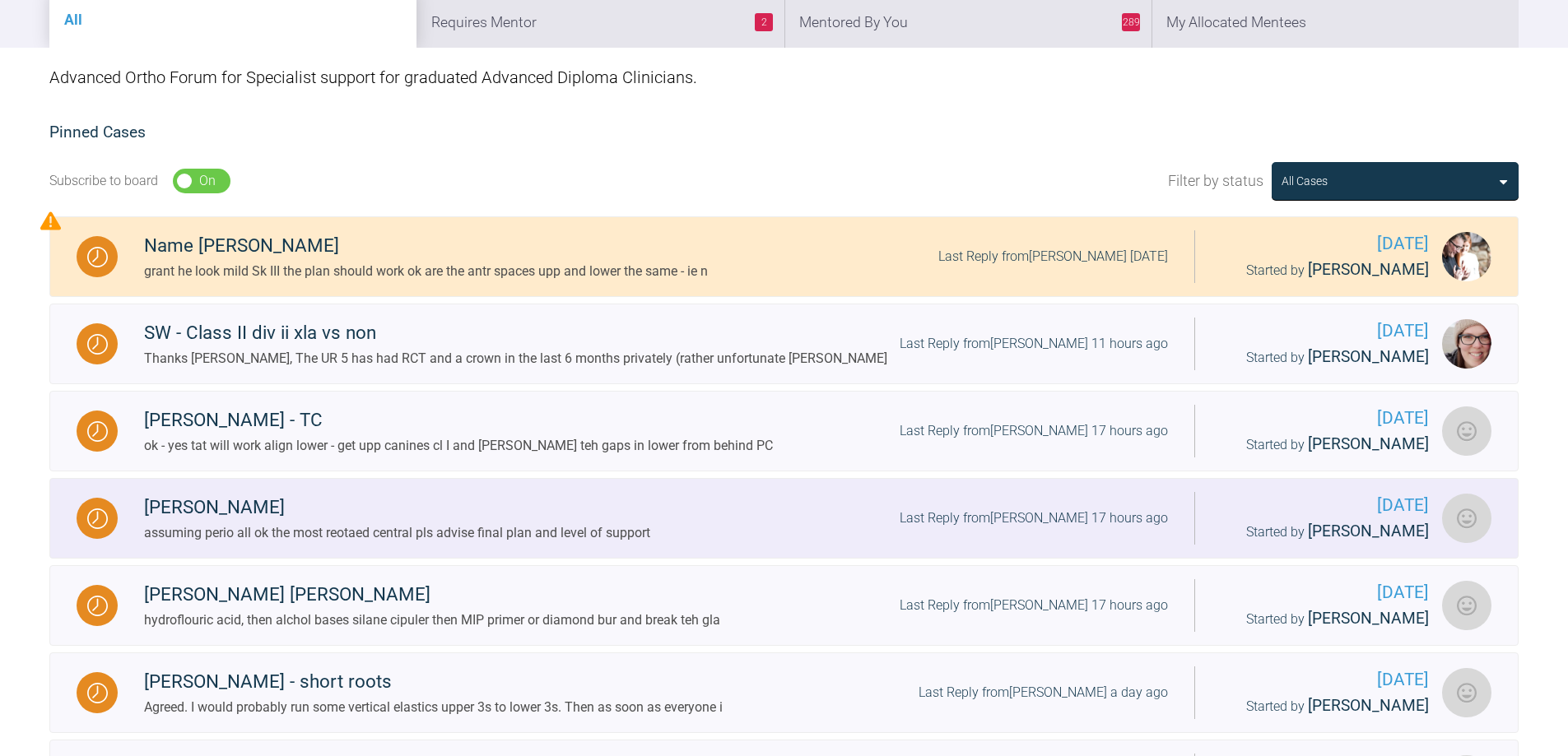
scroll to position [38, 0]
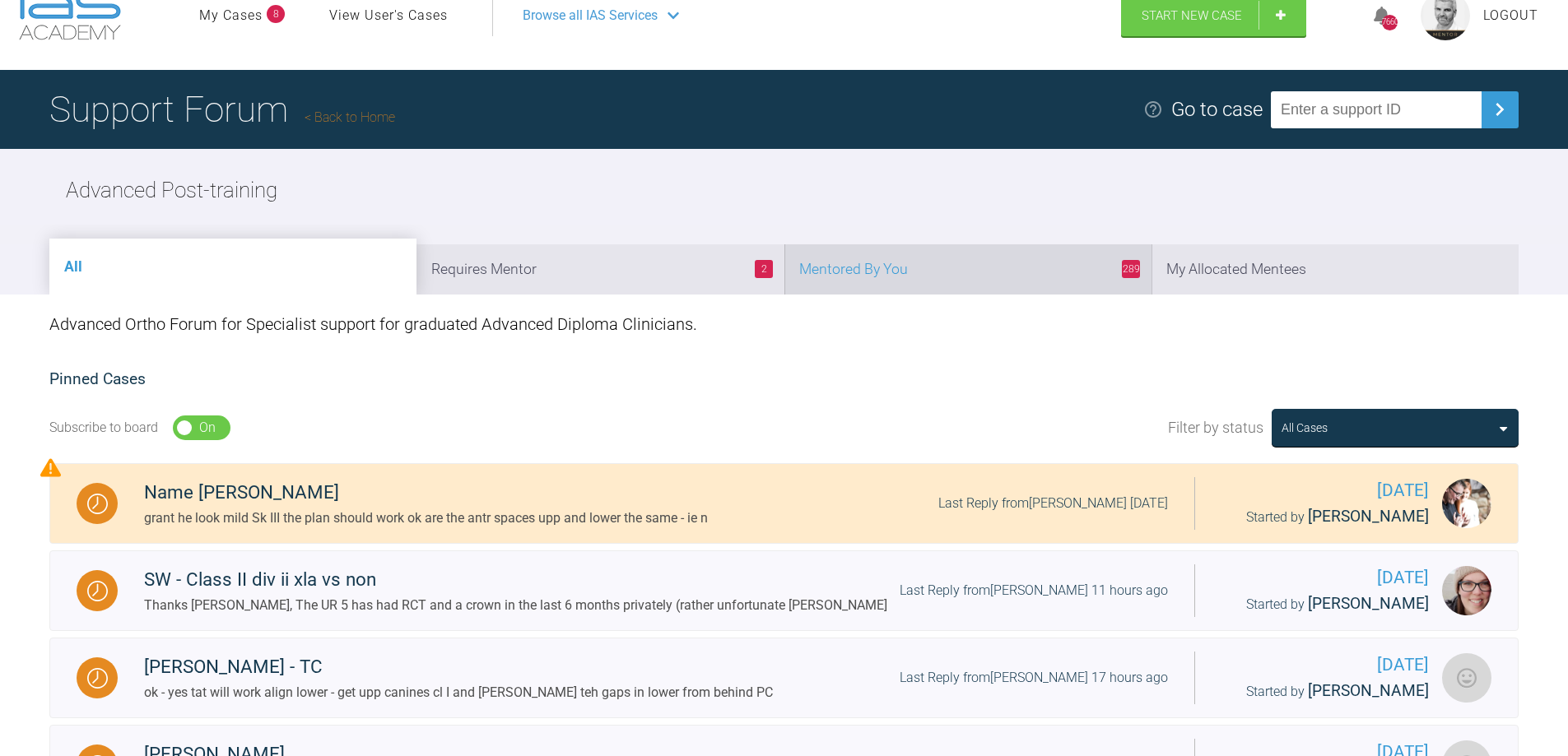
click at [1066, 277] on li "289 Mentored By You" at bounding box center [968, 270] width 367 height 50
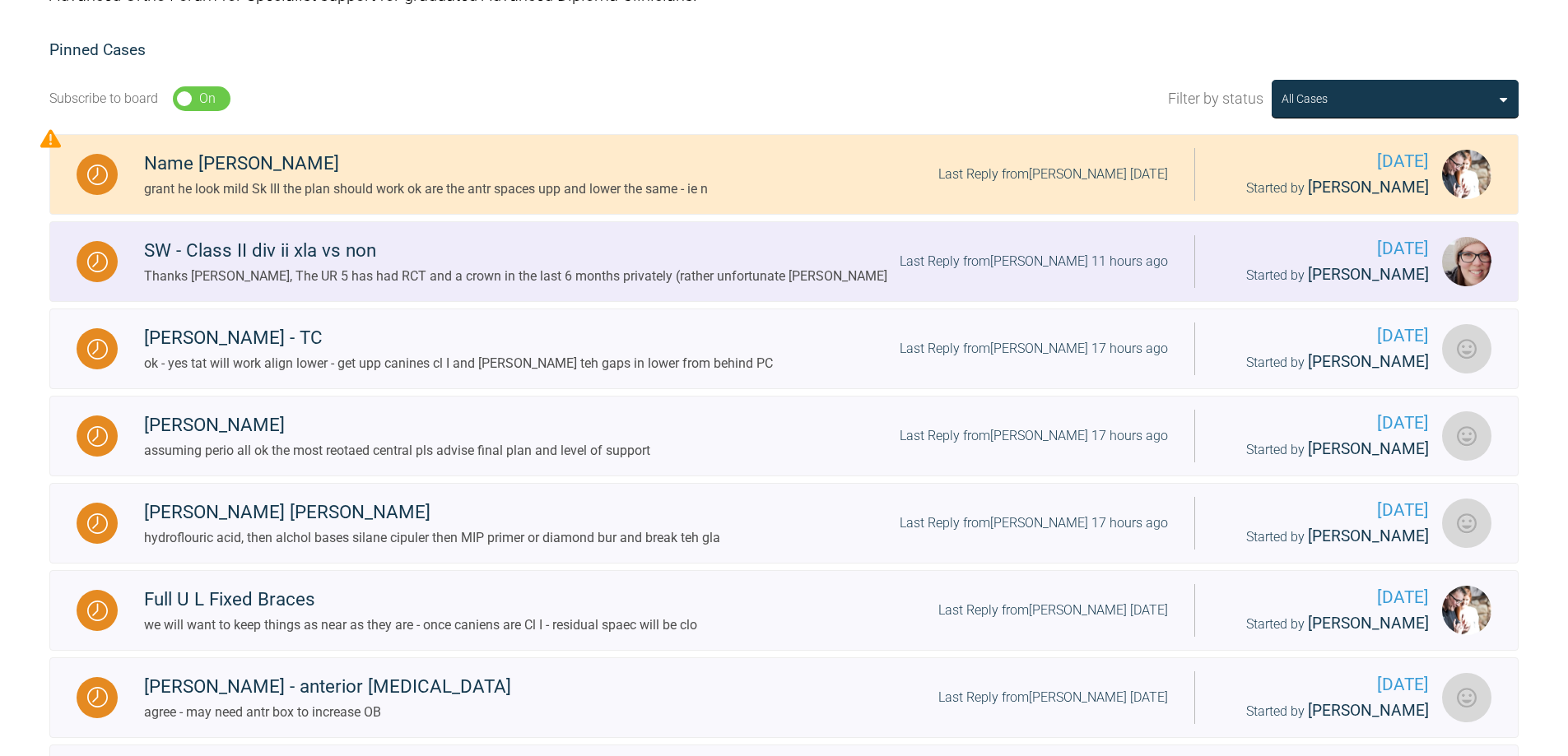
click at [1068, 266] on div "Last Reply from [PERSON_NAME] 11 hours ago" at bounding box center [1033, 261] width 268 height 22
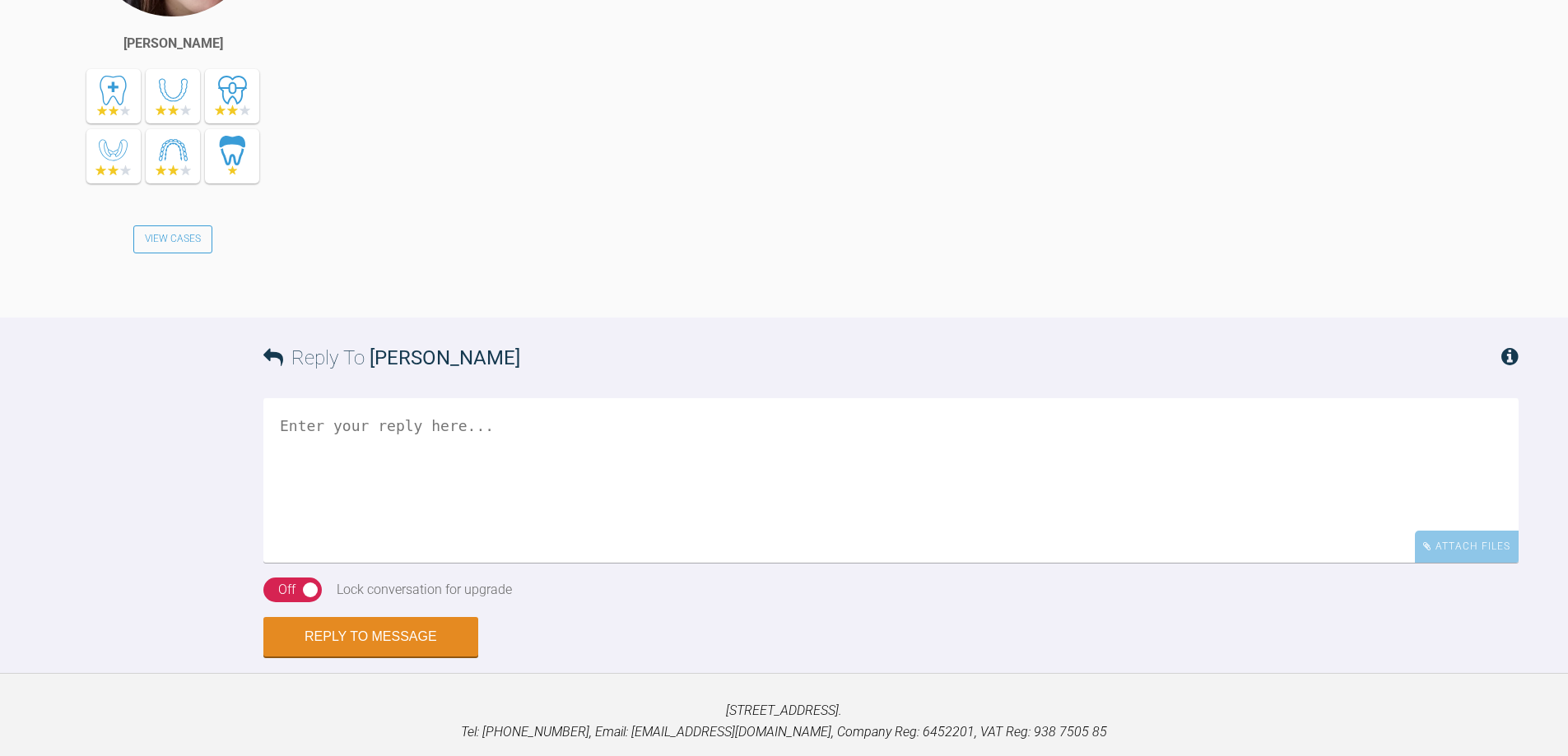
scroll to position [3259, 0]
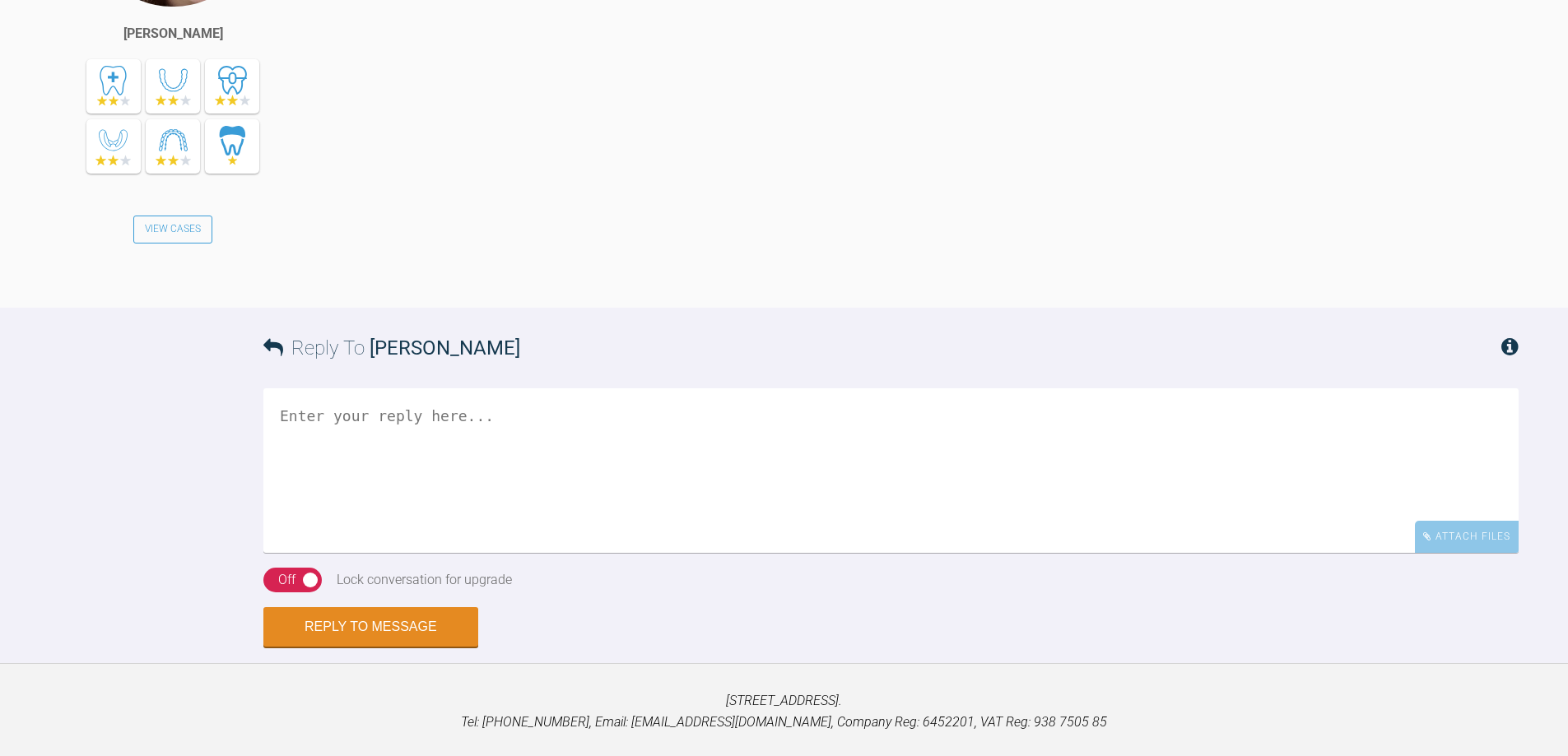
click at [529, 553] on textarea at bounding box center [890, 470] width 1255 height 165
click at [547, 553] on textarea "would suggest non extsn and revie if extns needed" at bounding box center [890, 470] width 1255 height 165
click at [751, 553] on textarea "would suggest non extsn and review if extns needed" at bounding box center [890, 470] width 1255 height 165
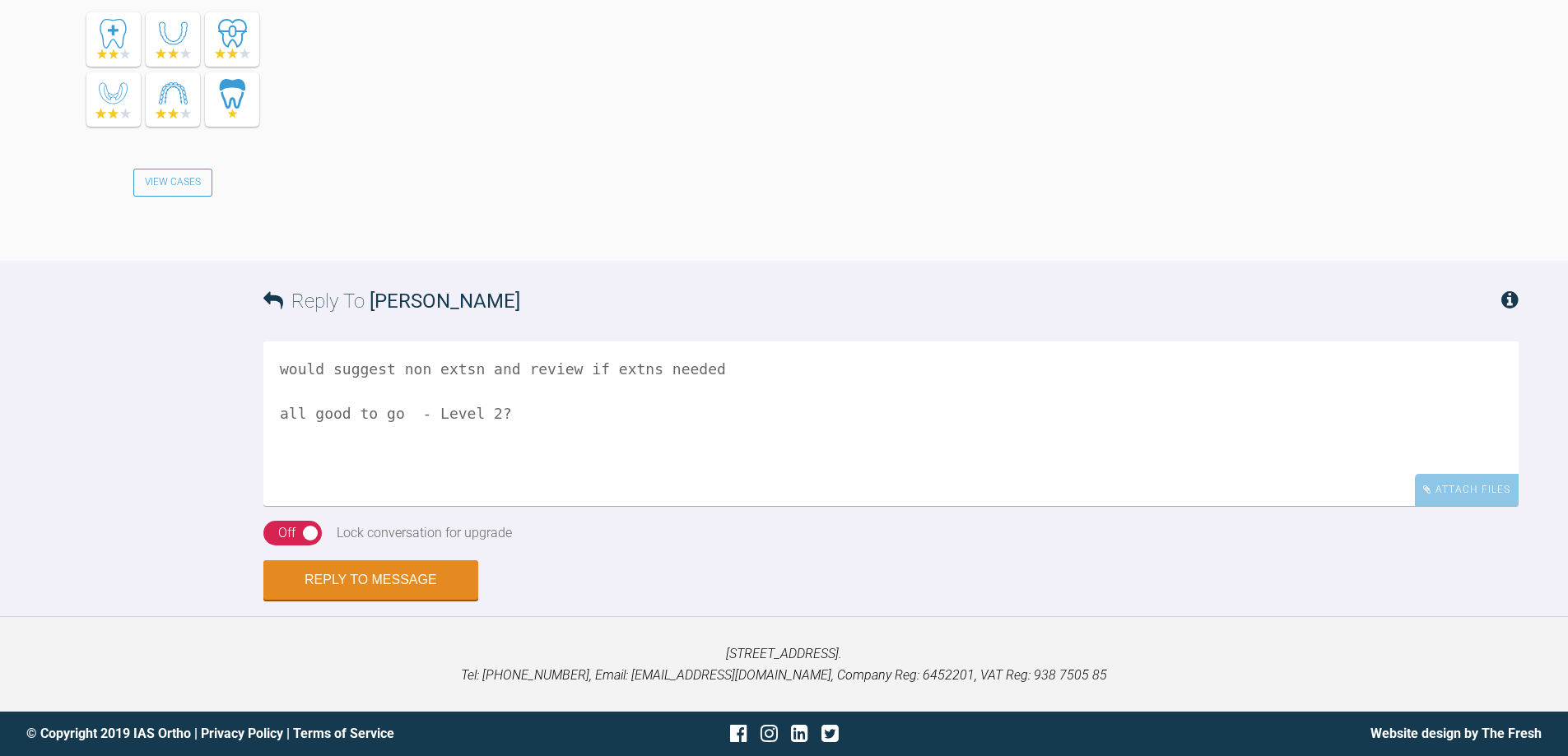
scroll to position [3555, 0]
type textarea "would suggest non extsn and review if extns needed all good to go - Level 2?"
click at [345, 580] on button "Reply to Message" at bounding box center [371, 581] width 215 height 39
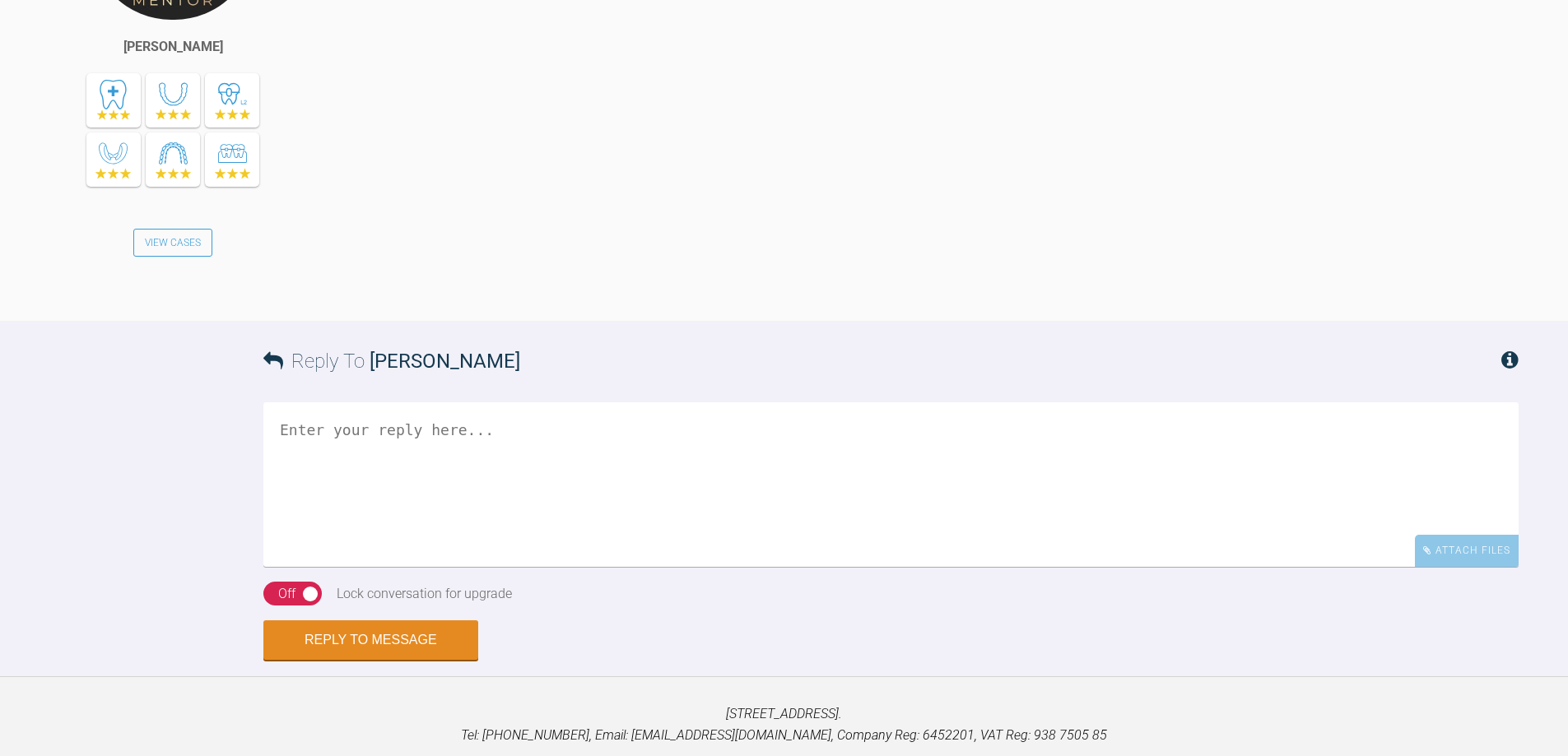
scroll to position [4096, 0]
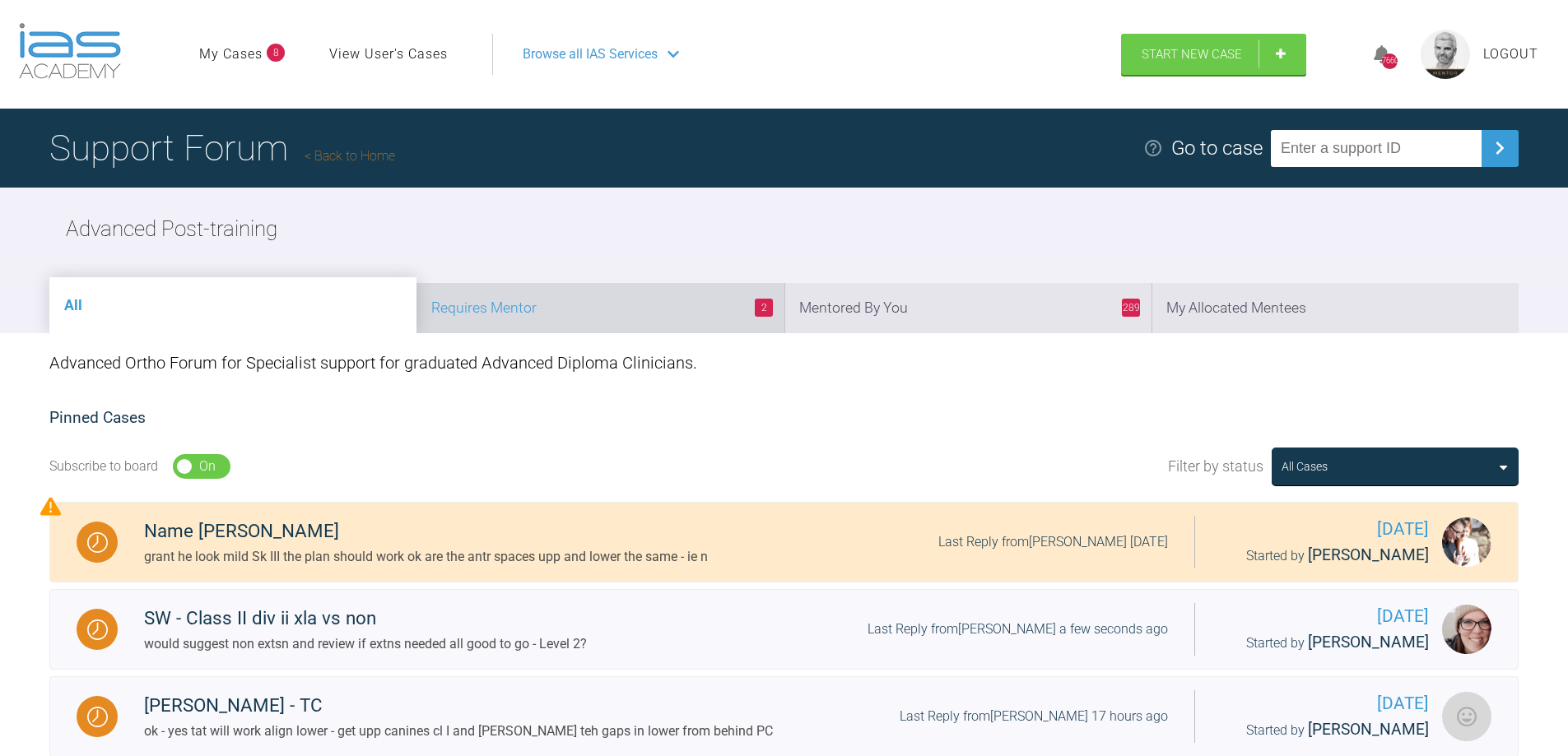
click at [585, 308] on li "2 Requires Mentor" at bounding box center [600, 308] width 367 height 50
